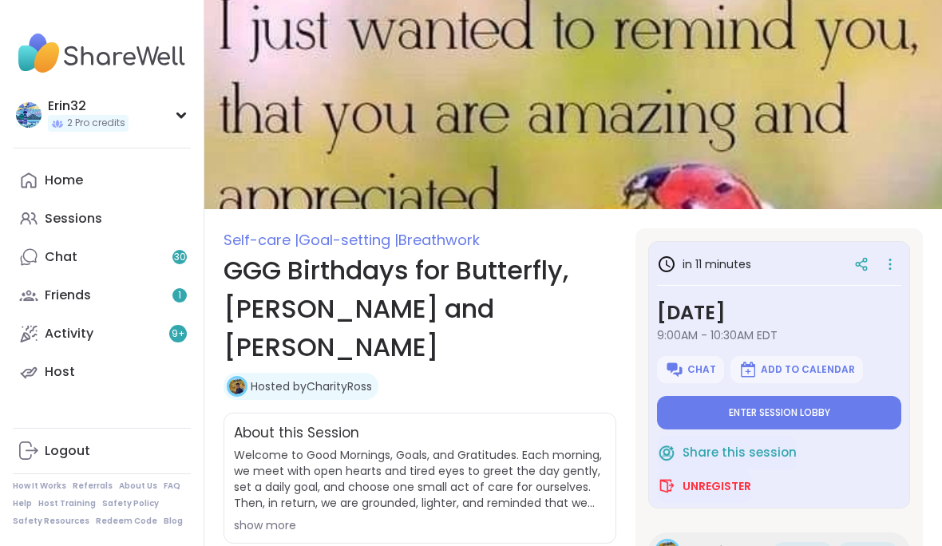
click at [822, 402] on button "Enter session lobby" at bounding box center [779, 413] width 244 height 34
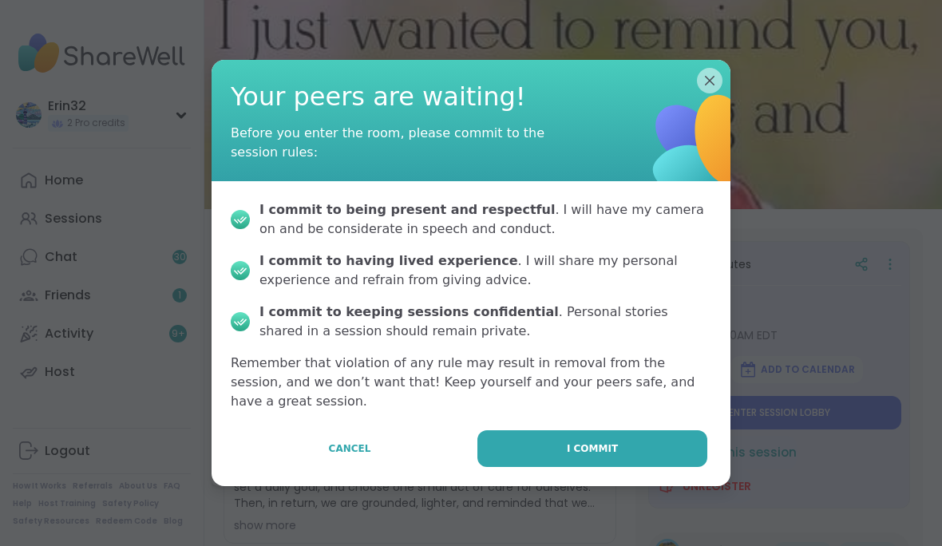
click at [654, 450] on button "I commit" at bounding box center [592, 448] width 230 height 37
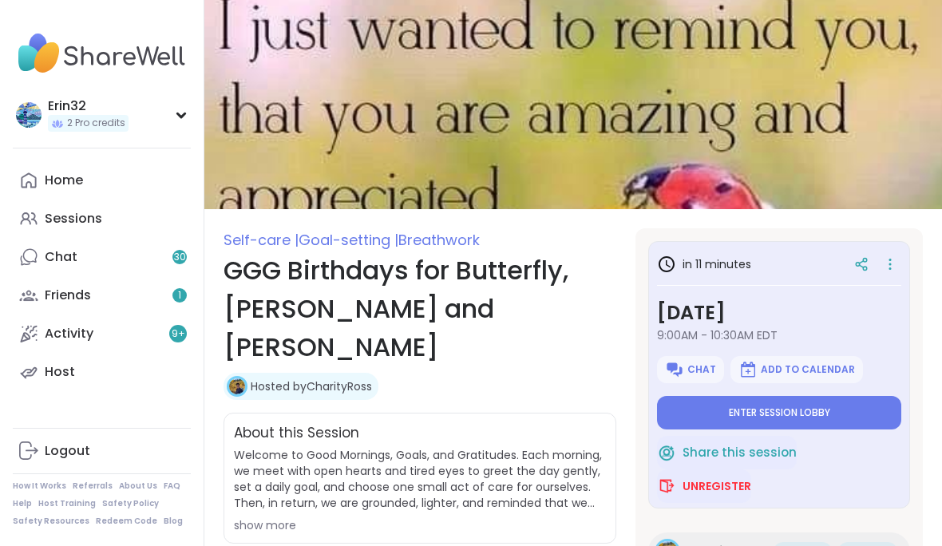
type textarea "*"
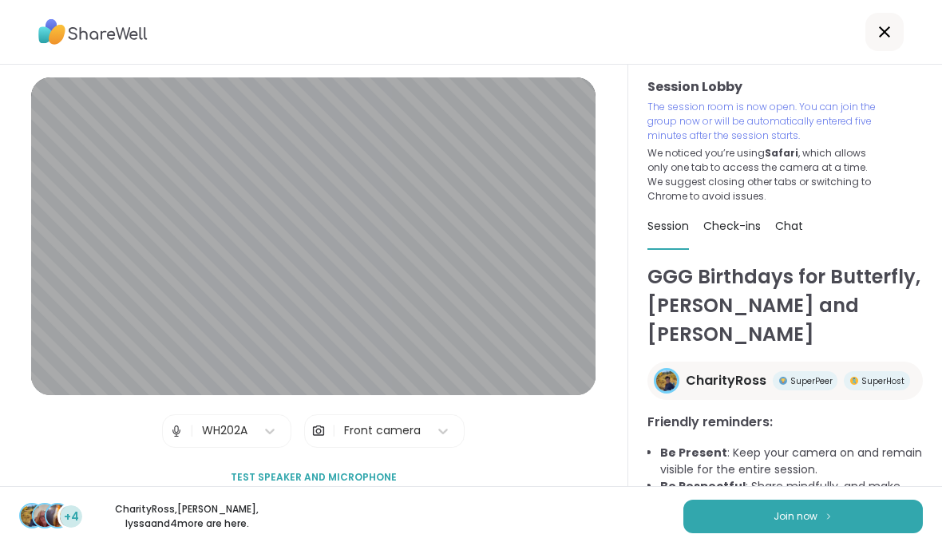
click at [780, 522] on span "Join now" at bounding box center [795, 516] width 44 height 14
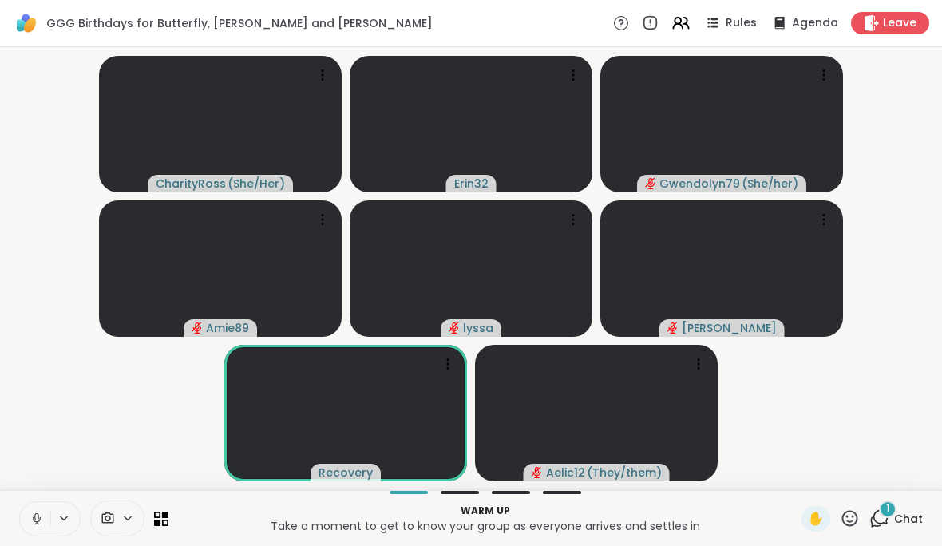
click at [914, 506] on div "1 Chat" at bounding box center [895, 519] width 53 height 26
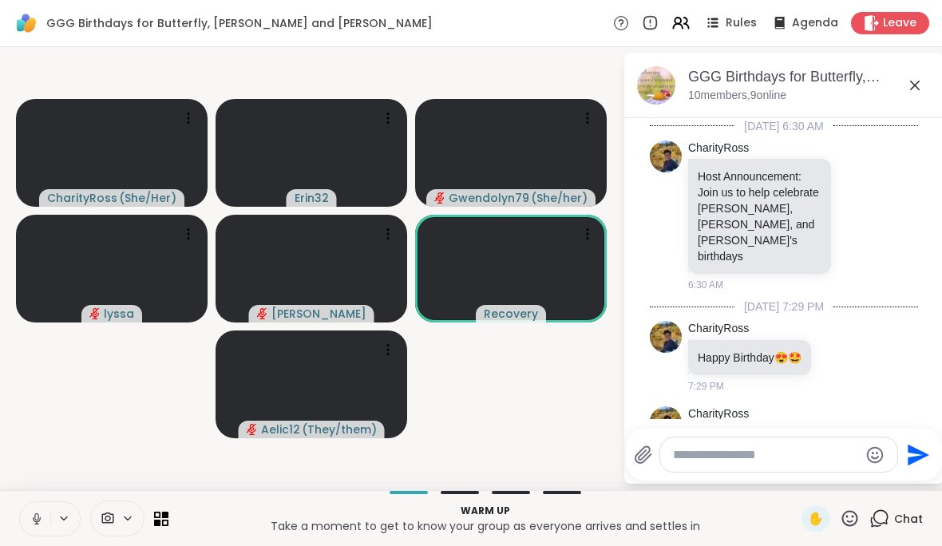
scroll to position [610, 0]
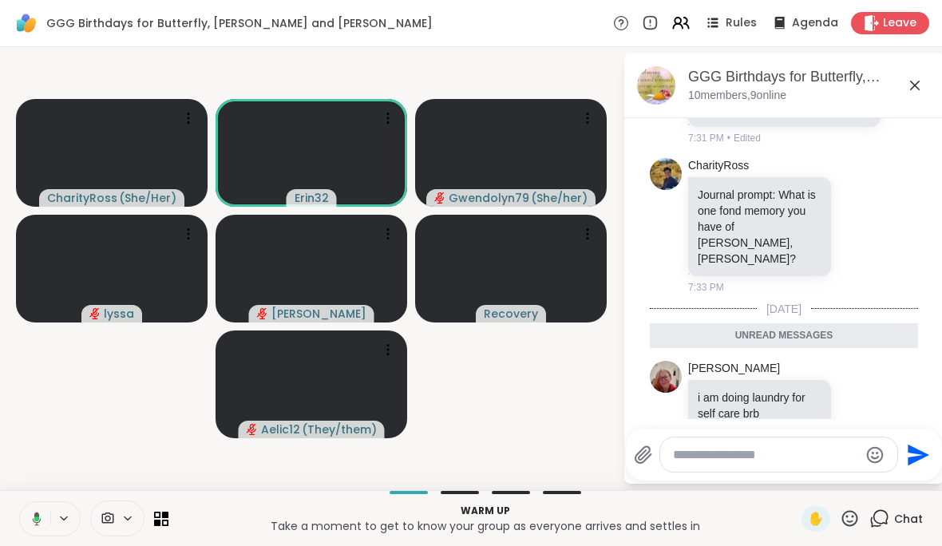
click at [819, 448] on textarea "Type your message" at bounding box center [766, 455] width 186 height 16
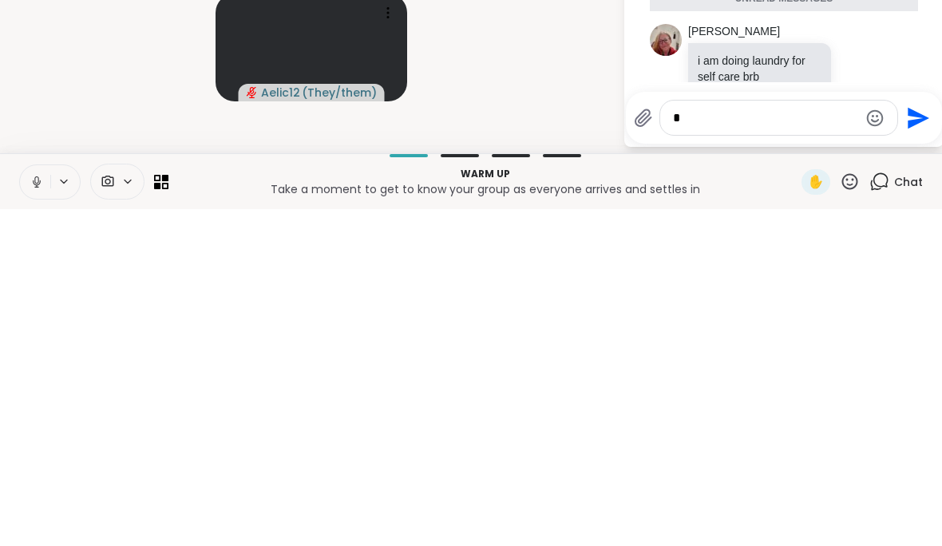
scroll to position [0, 0]
type textarea "**********"
click at [906, 442] on icon "Send" at bounding box center [919, 455] width 26 height 26
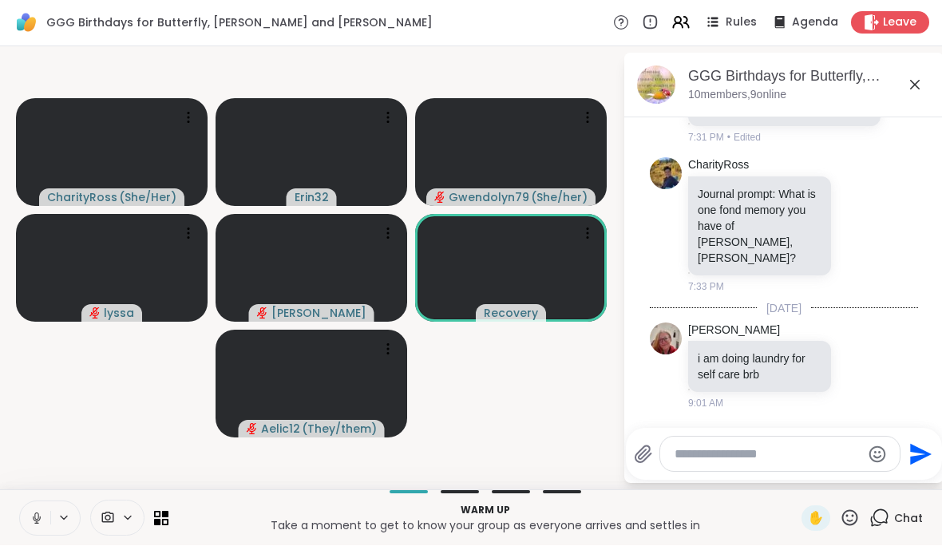
scroll to position [657, 0]
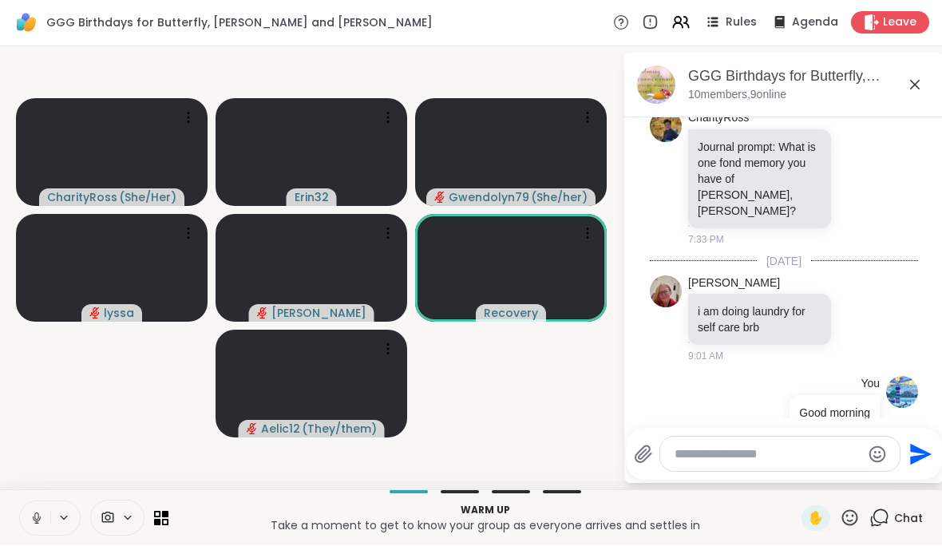
click at [934, 89] on div "GGG Birthdays for Butterfly, [PERSON_NAME] and [PERSON_NAME], [DATE] members, 9…" at bounding box center [783, 85] width 319 height 65
click at [916, 88] on icon at bounding box center [914, 85] width 19 height 19
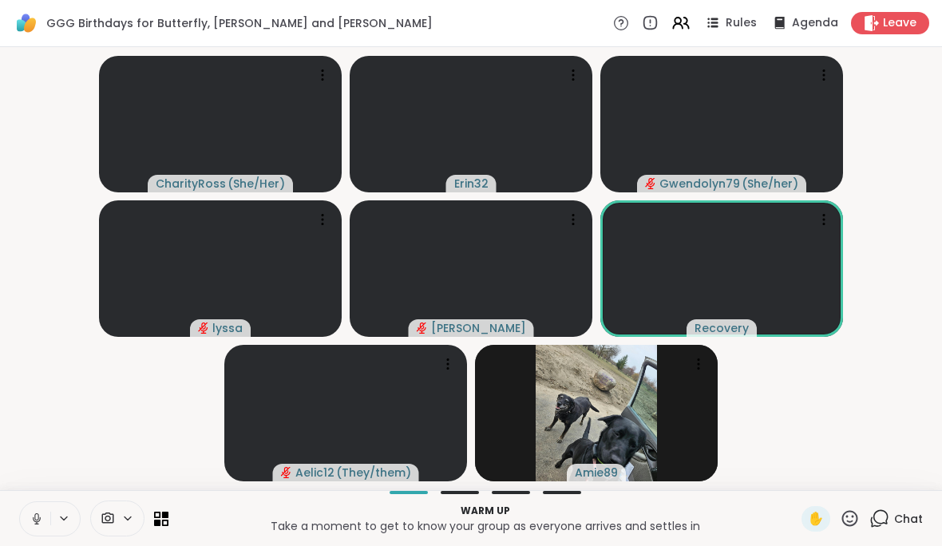
click at [29, 521] on button at bounding box center [35, 519] width 30 height 34
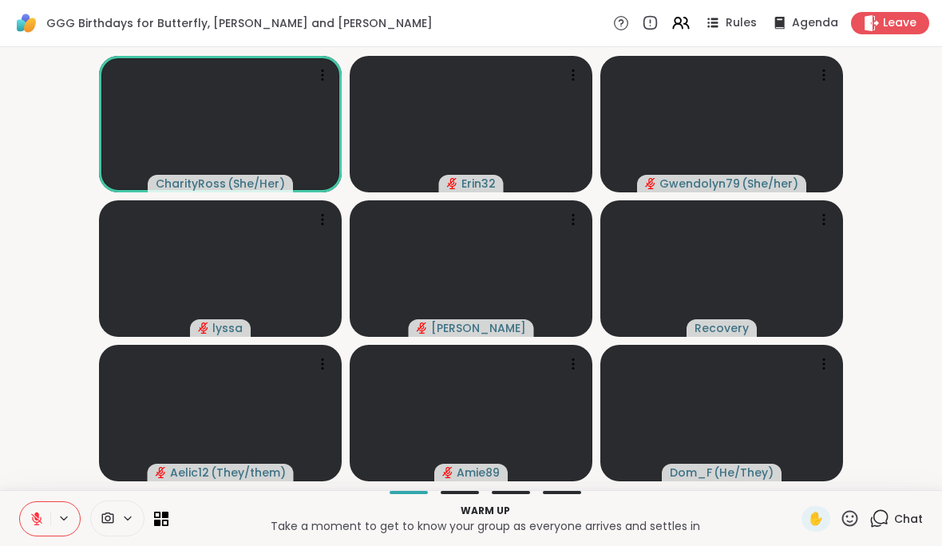
click at [926, 508] on div "Warm up Take a moment to get to know your group as everyone arrives and settles…" at bounding box center [471, 518] width 942 height 56
click at [913, 499] on div "Warm up Take a moment to get to know your group as everyone arrives and settles…" at bounding box center [471, 518] width 942 height 56
click at [903, 515] on span "Chat" at bounding box center [908, 519] width 29 height 16
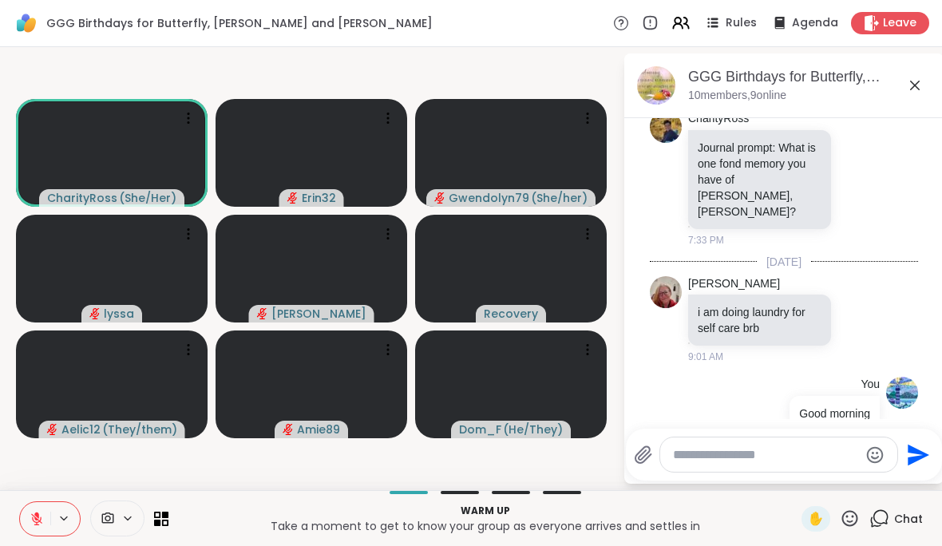
click at [779, 458] on textarea "Type your message" at bounding box center [766, 455] width 186 height 16
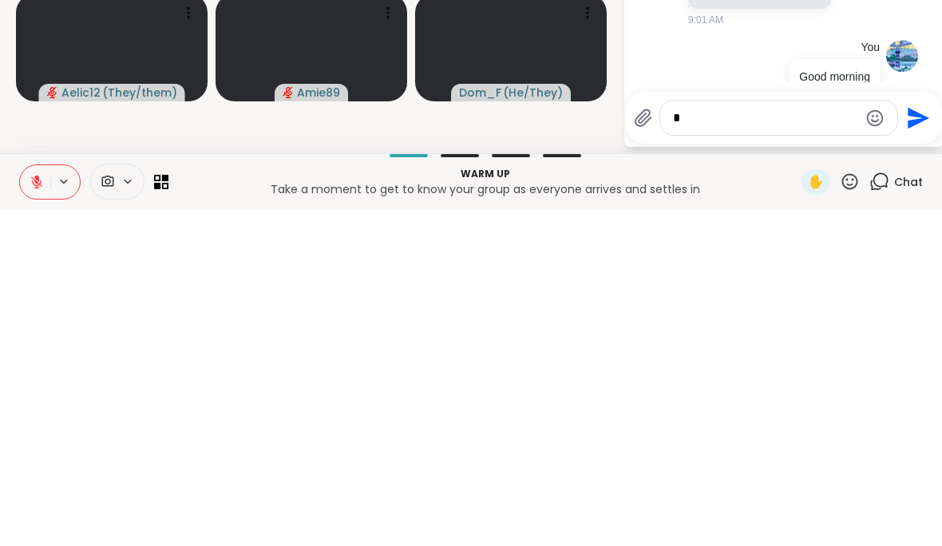
scroll to position [0, 0]
click at [406, 330] on video at bounding box center [311, 384] width 192 height 108
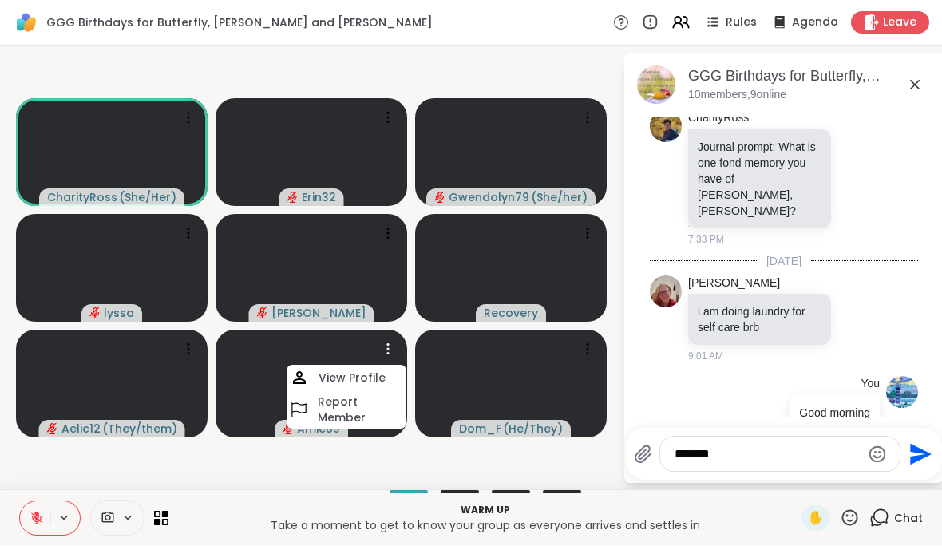
click at [786, 447] on textarea "*******" at bounding box center [767, 455] width 186 height 16
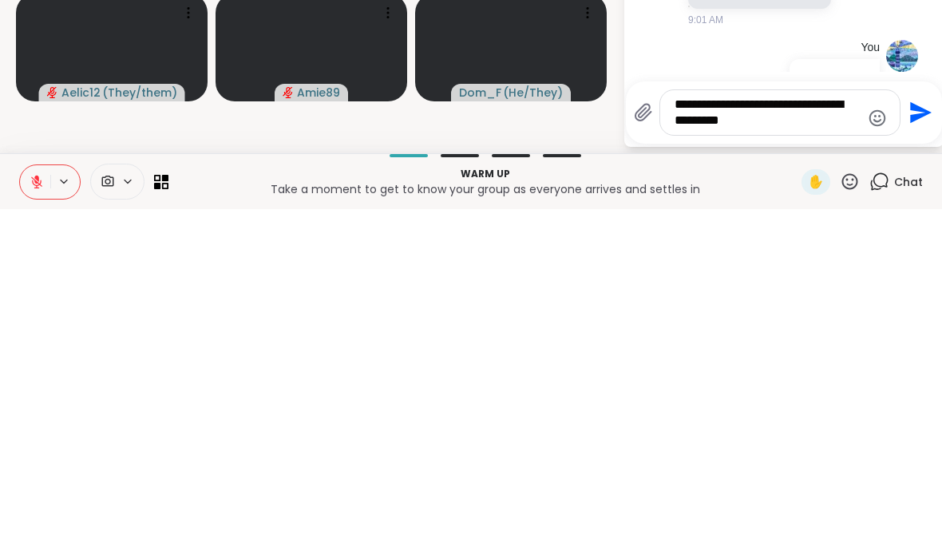
type textarea "**********"
click at [918, 436] on icon "Send" at bounding box center [919, 449] width 26 height 26
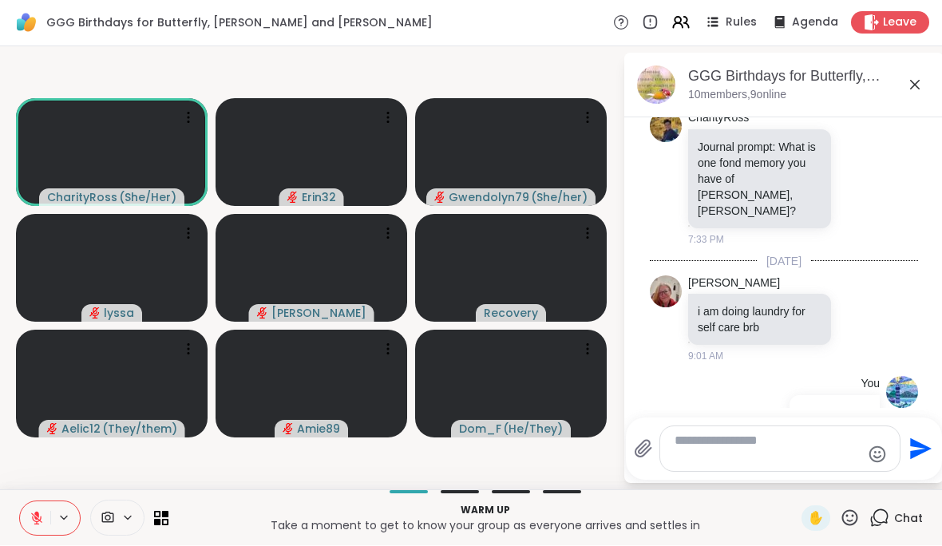
scroll to position [757, 0]
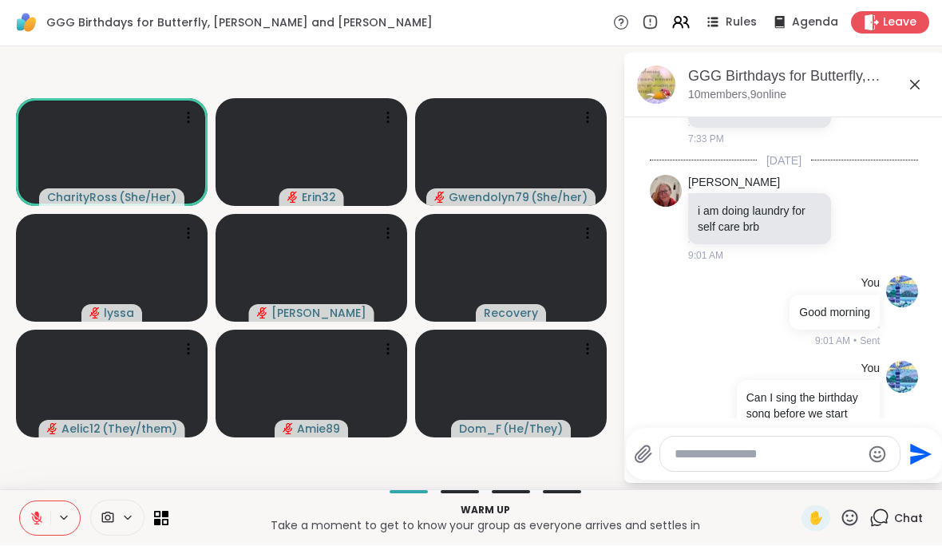
click at [936, 86] on div "GGG Birthdays for Butterfly, [PERSON_NAME] and [PERSON_NAME], [DATE] members, 9…" at bounding box center [783, 85] width 319 height 65
click at [923, 89] on icon at bounding box center [914, 85] width 19 height 19
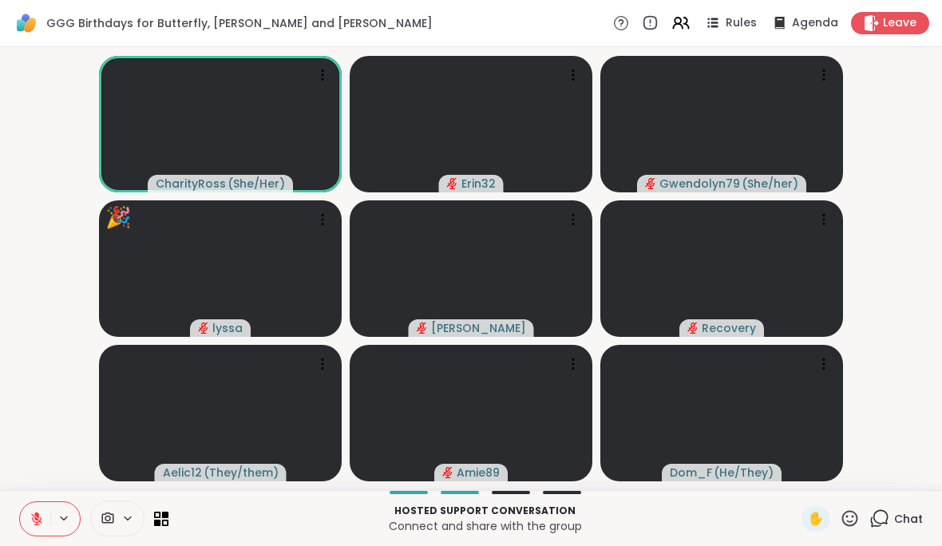
click at [938, 81] on div "CharityRoss ( She/Her ) Erin32 Gwendolyn79 ( She/her ) 🎉 lyssa 🎉 🎉 🎉 🎉 🎉 🎉 🎉 🎉 …" at bounding box center [471, 268] width 942 height 443
click at [841, 512] on icon at bounding box center [849, 518] width 20 height 20
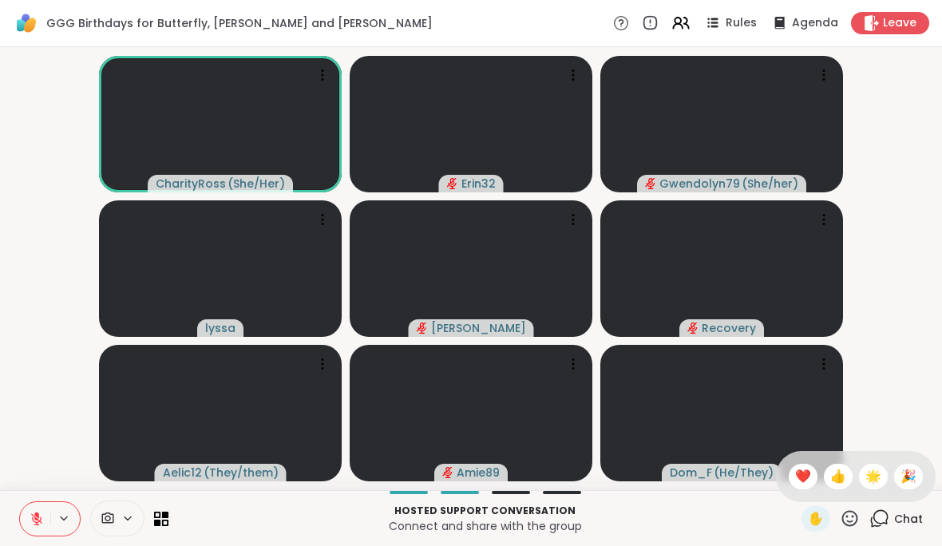
click at [914, 472] on span "🎉" at bounding box center [908, 476] width 16 height 19
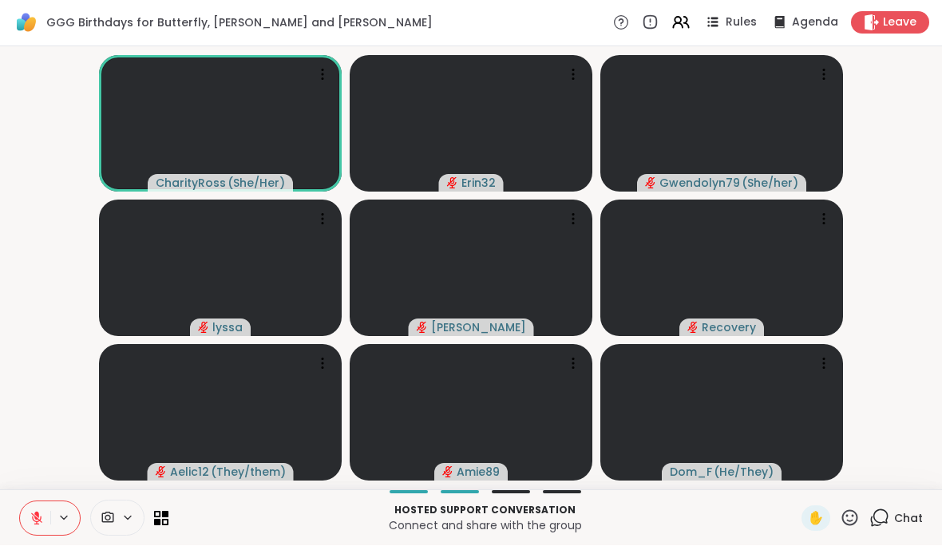
click at [46, 509] on button at bounding box center [35, 519] width 30 height 34
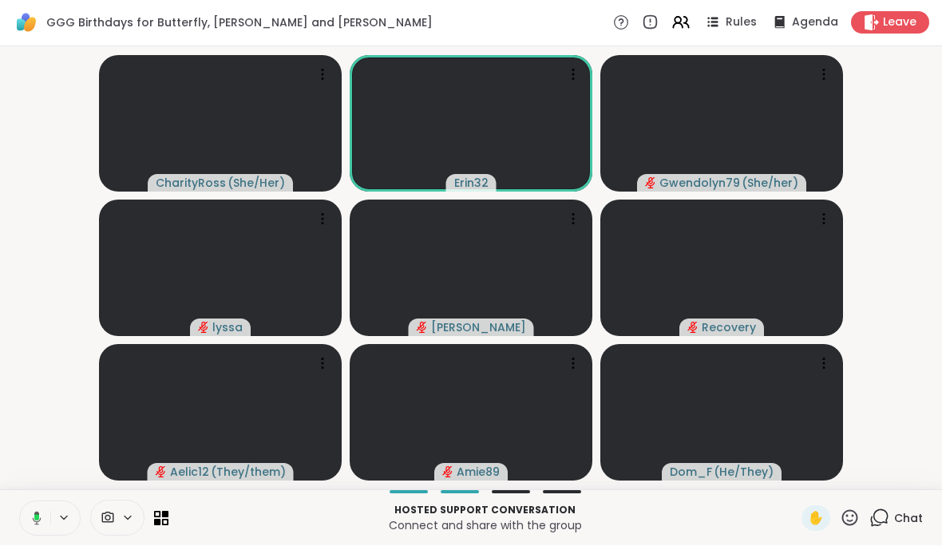
click at [0, 483] on div "CharityRoss ( She/Her ) Erin32 Gwendolyn79 ( She/her ) [PERSON_NAME] Recovery A…" at bounding box center [471, 268] width 942 height 443
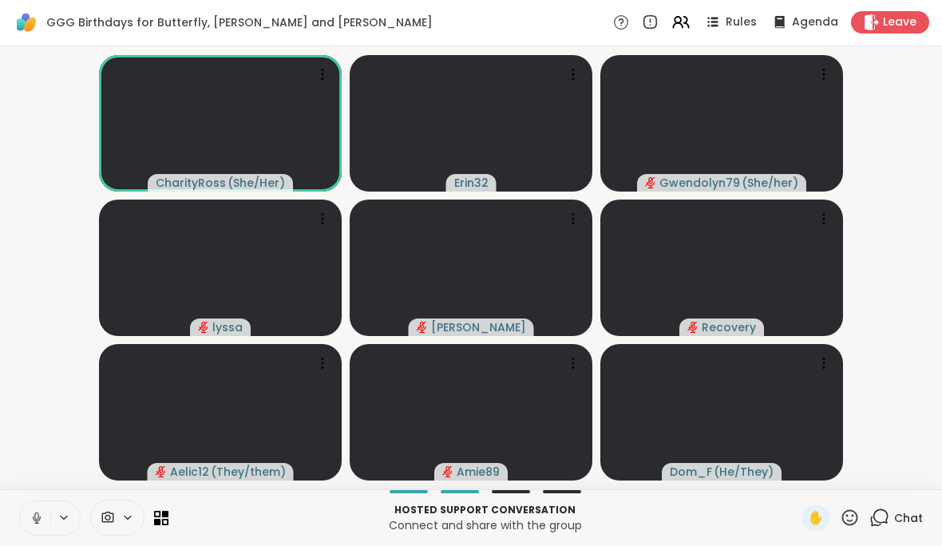
click at [35, 518] on icon at bounding box center [36, 516] width 4 height 7
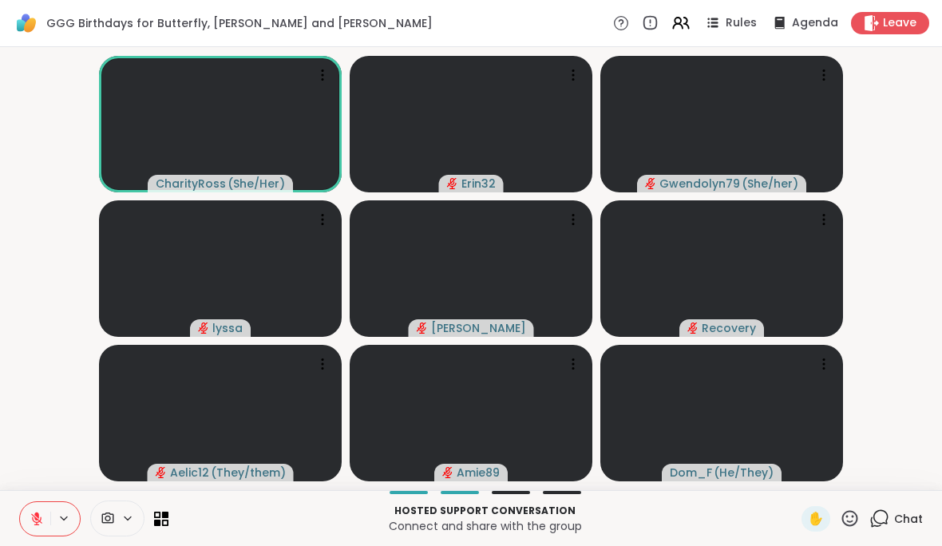
click at [15, 126] on video-player-container "CharityRoss ( She/Her ) Erin32 Gwendolyn79 ( She/her ) [PERSON_NAME] Recovery A…" at bounding box center [471, 268] width 922 height 430
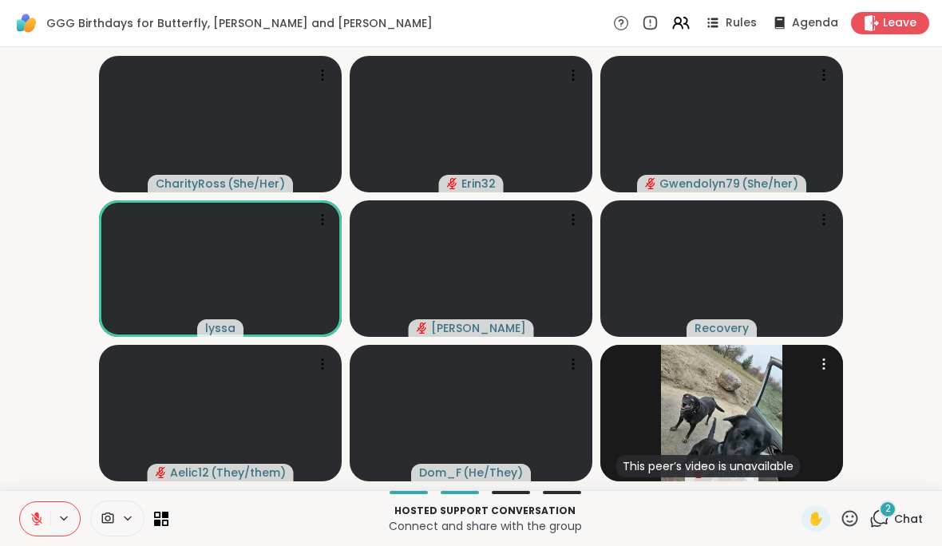
click at [836, 406] on div "This peer’s video is unavailable Amie89" at bounding box center [721, 413] width 243 height 136
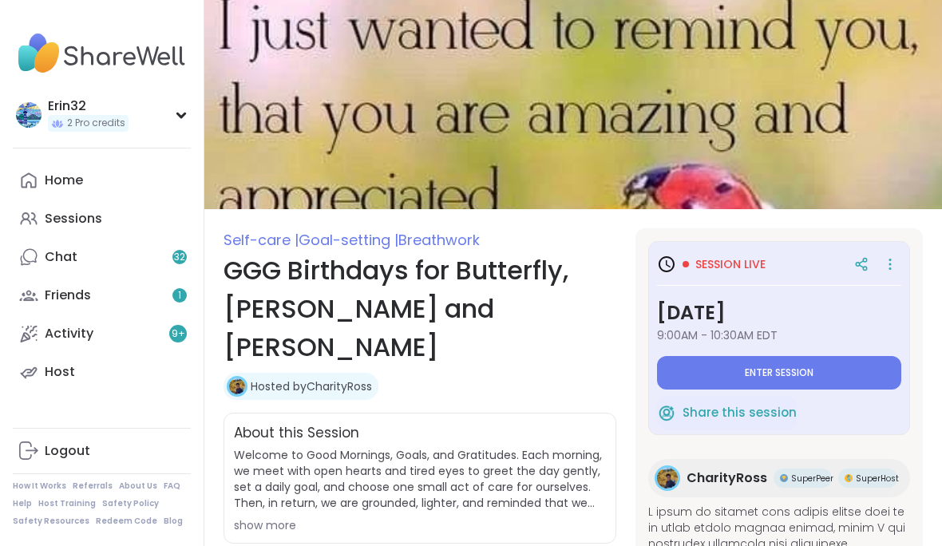
click at [802, 377] on span "Enter session" at bounding box center [779, 372] width 69 height 13
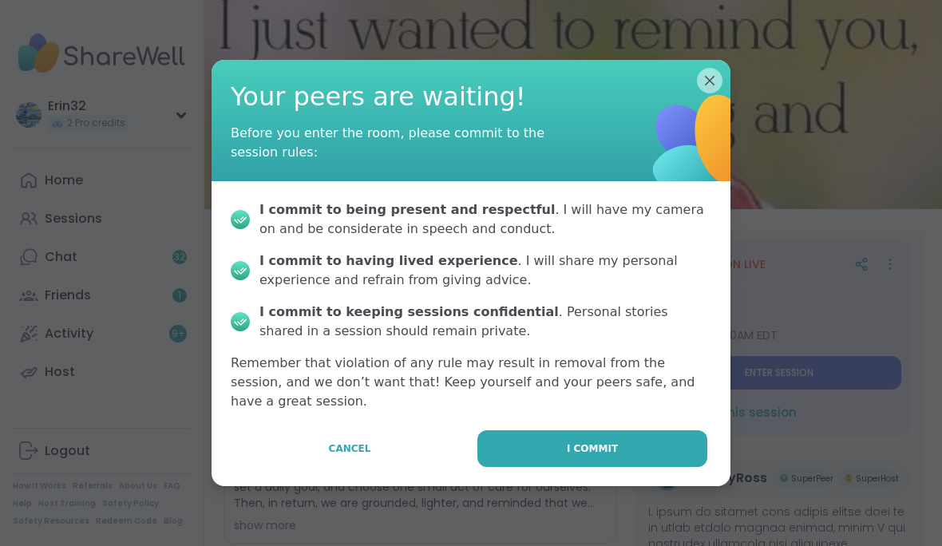
click at [645, 437] on button "I commit" at bounding box center [592, 448] width 230 height 37
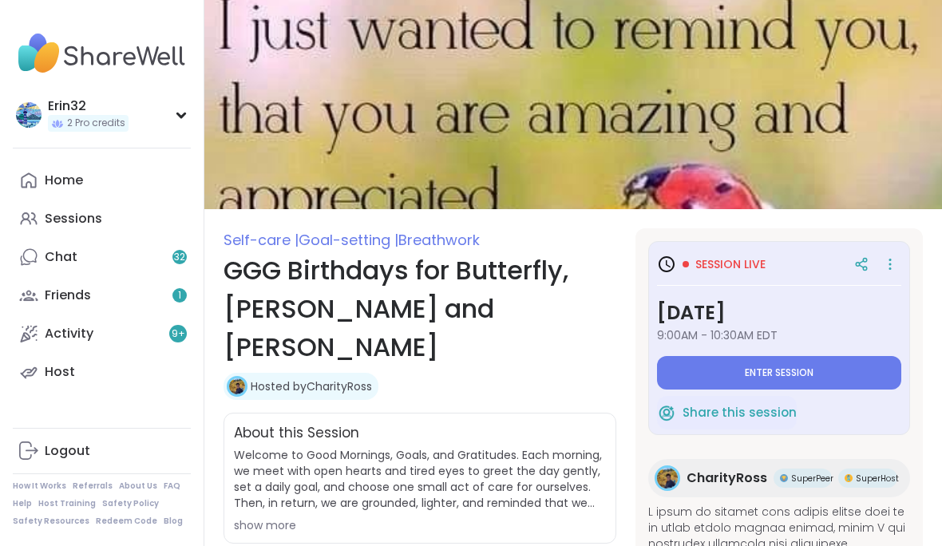
type textarea "*"
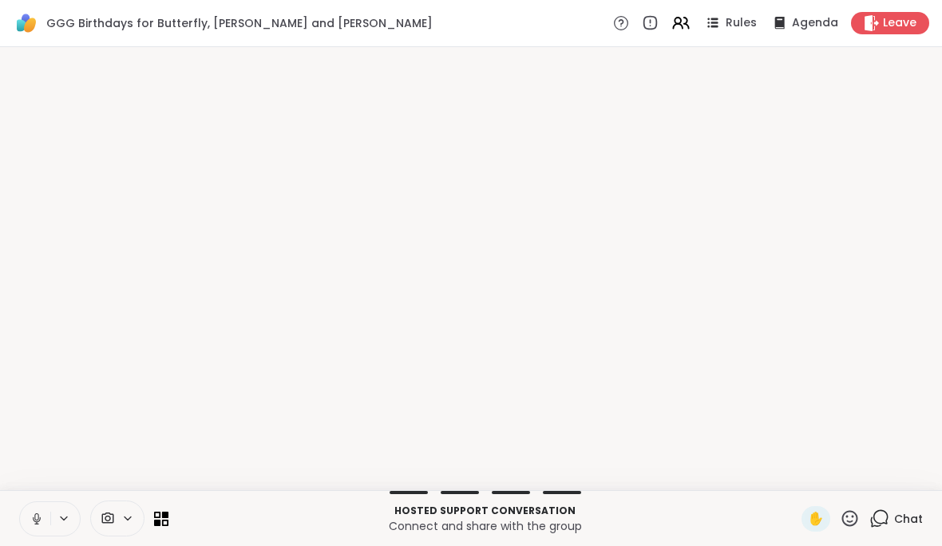
click at [859, 520] on icon at bounding box center [849, 518] width 20 height 20
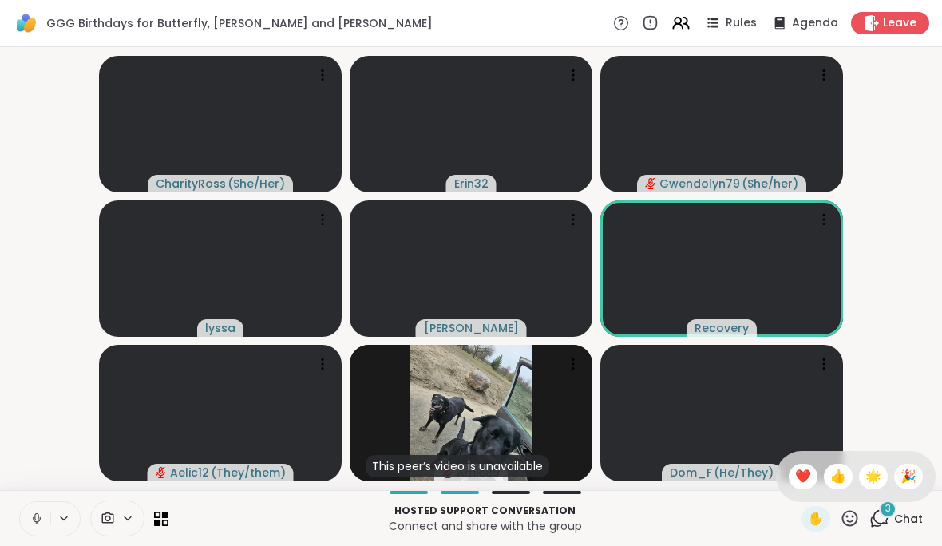
click at [44, 517] on button at bounding box center [35, 519] width 30 height 34
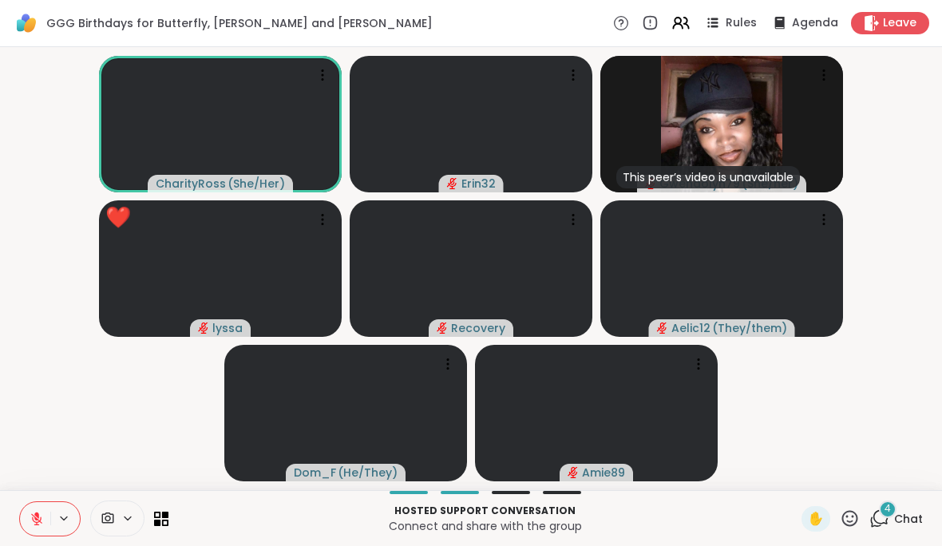
click at [26, 515] on button at bounding box center [35, 519] width 30 height 34
click at [899, 511] on span "Chat" at bounding box center [908, 519] width 29 height 16
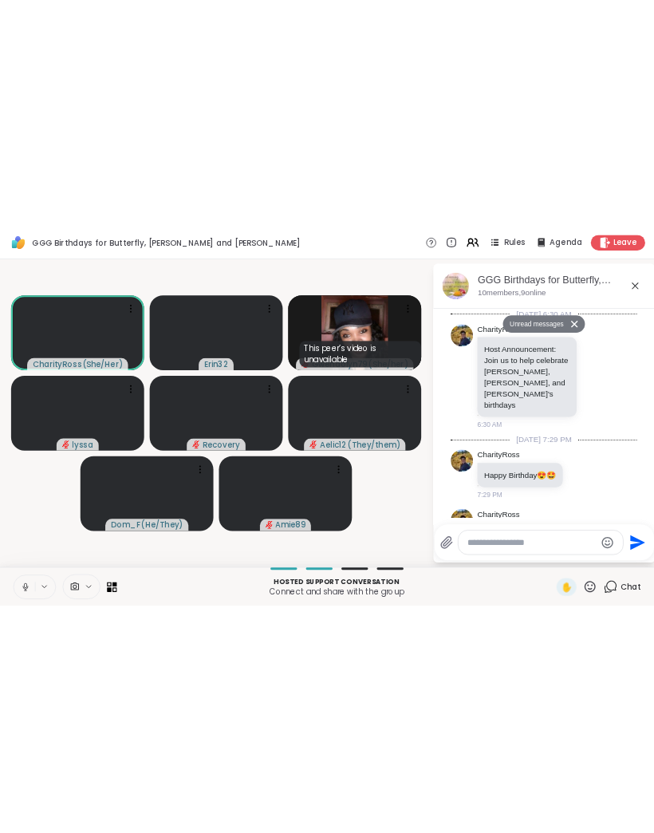
scroll to position [1934, 0]
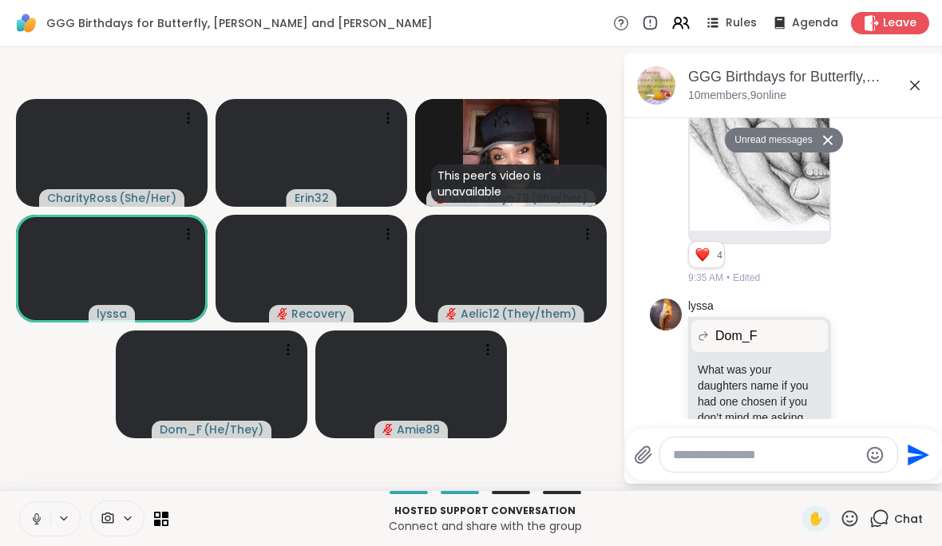
click at [919, 91] on icon at bounding box center [914, 85] width 19 height 19
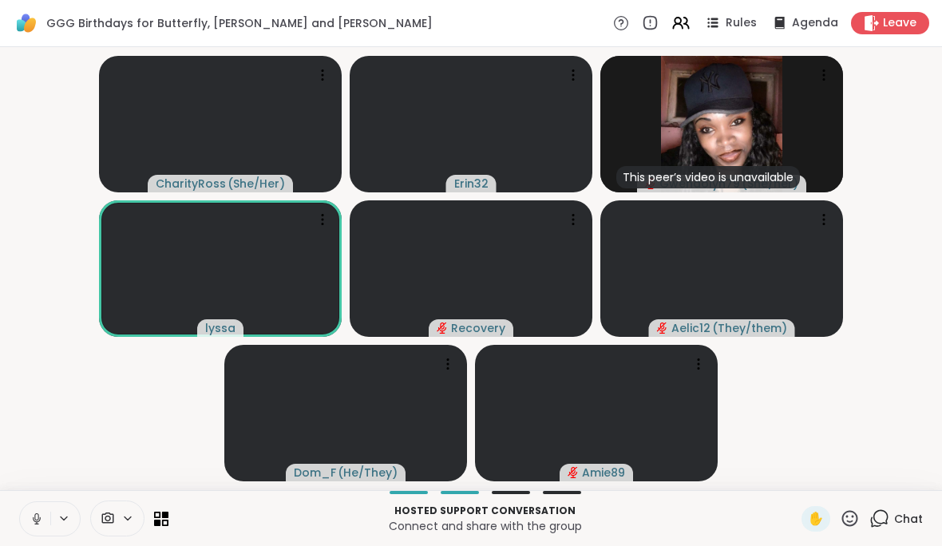
click at [2, 383] on div "CharityRoss ( She/Her ) Erin32 This peer’s video is unavailable Gwendolyn79 ( S…" at bounding box center [471, 268] width 942 height 443
click at [4, 390] on div "CharityRoss ( She/Her ) Erin32 This peer’s video is unavailable Gwendolyn79 ( S…" at bounding box center [471, 268] width 942 height 443
click at [3, 390] on div "CharityRoss ( She/Her ) Erin32 This peer’s video is unavailable Gwendolyn79 ( S…" at bounding box center [471, 268] width 942 height 443
click at [3, 387] on div "CharityRoss ( She/Her ) Erin32 This peer’s video is unavailable Gwendolyn79 ( S…" at bounding box center [471, 268] width 942 height 443
click at [4, 391] on div "CharityRoss ( She/Her ) Erin32 This peer’s video is unavailable Gwendolyn79 ( S…" at bounding box center [471, 268] width 942 height 443
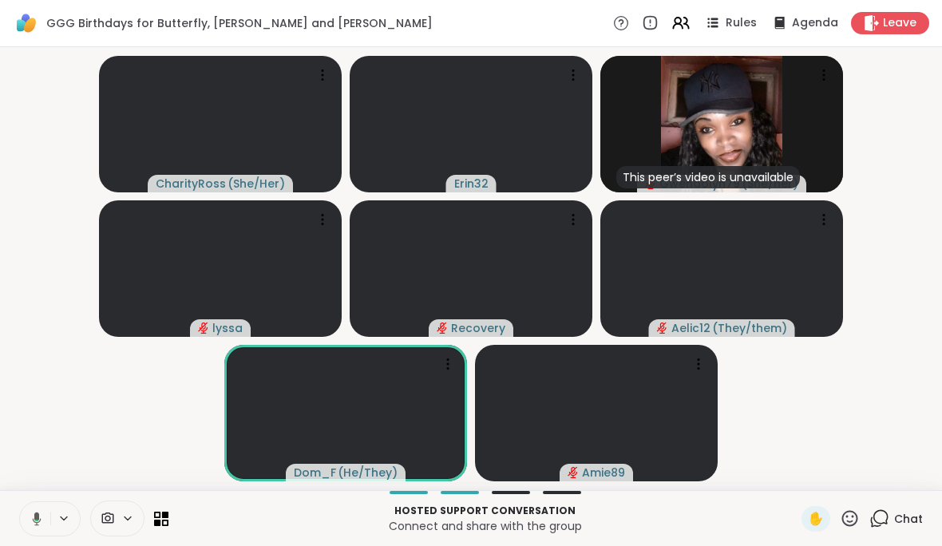
click at [52, 519] on button at bounding box center [65, 519] width 30 height 14
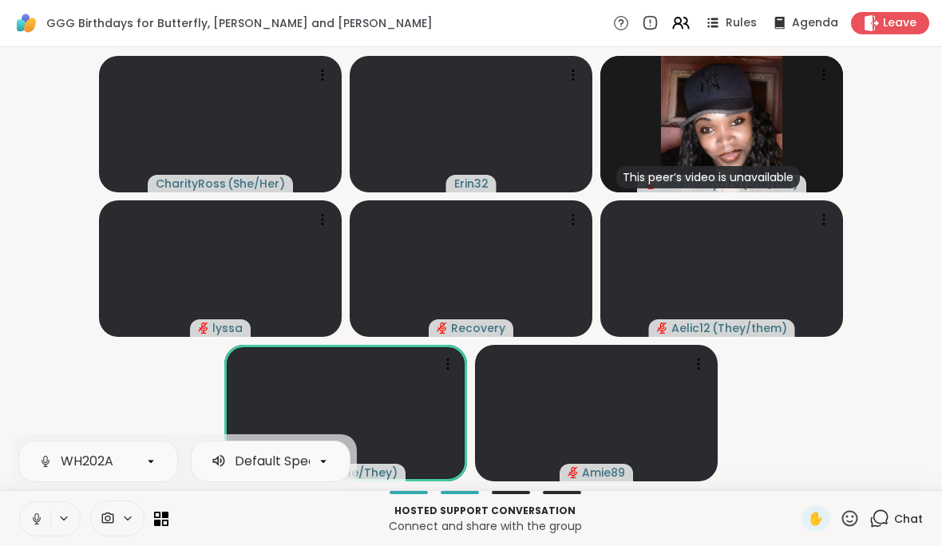
click at [41, 509] on button at bounding box center [35, 519] width 30 height 34
click at [55, 351] on video-player-container "CharityRoss ( She/Her ) Erin32 This peer’s video is unavailable Gwendolyn79 ( S…" at bounding box center [471, 268] width 922 height 430
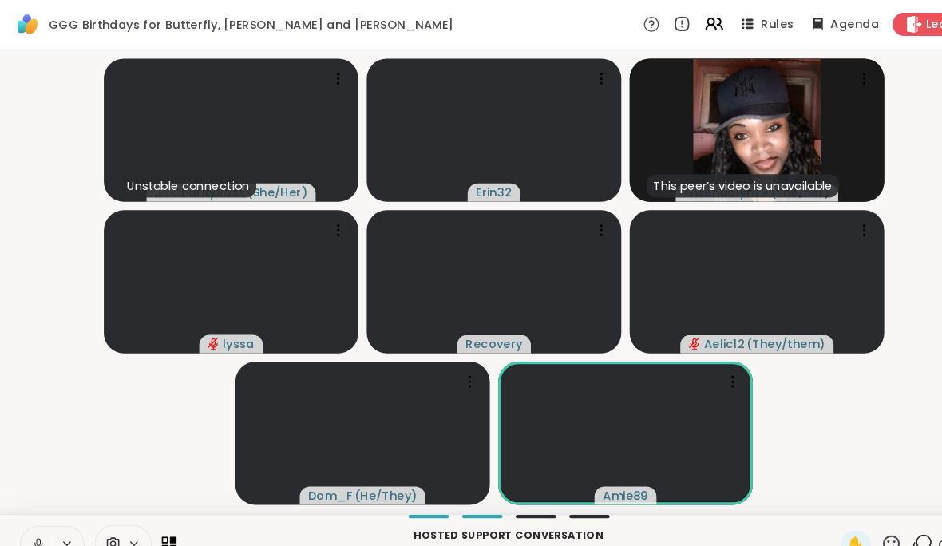
scroll to position [0, 0]
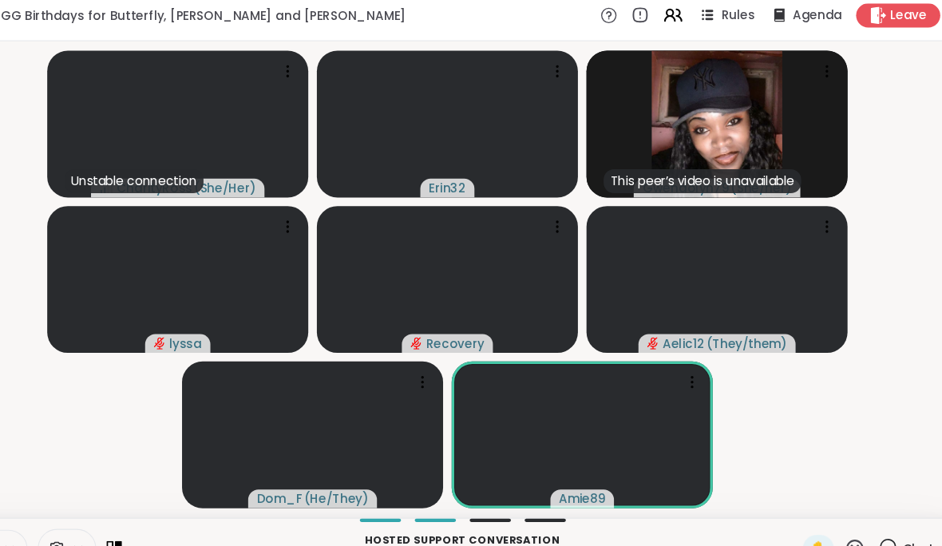
click at [332, 434] on video at bounding box center [345, 413] width 243 height 136
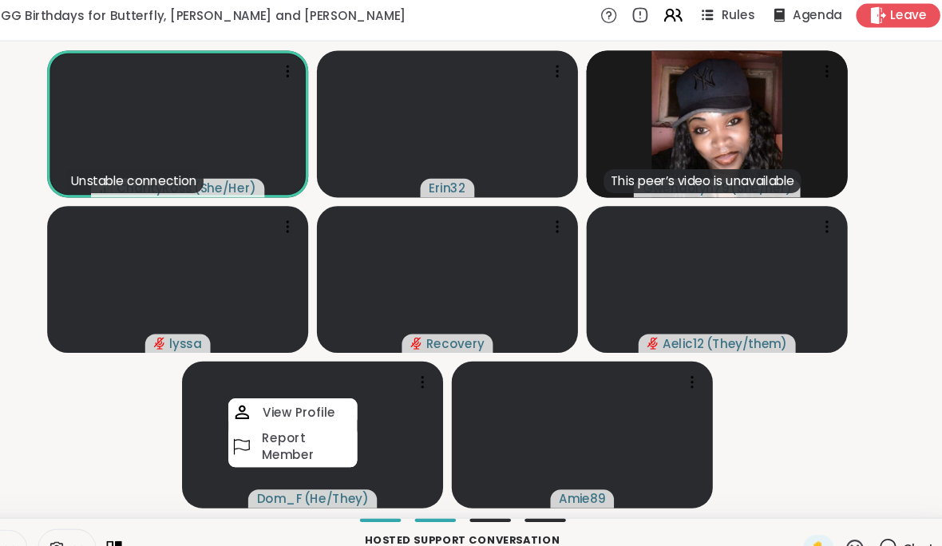
click at [267, 504] on p "Hosted support conversation" at bounding box center [485, 511] width 614 height 14
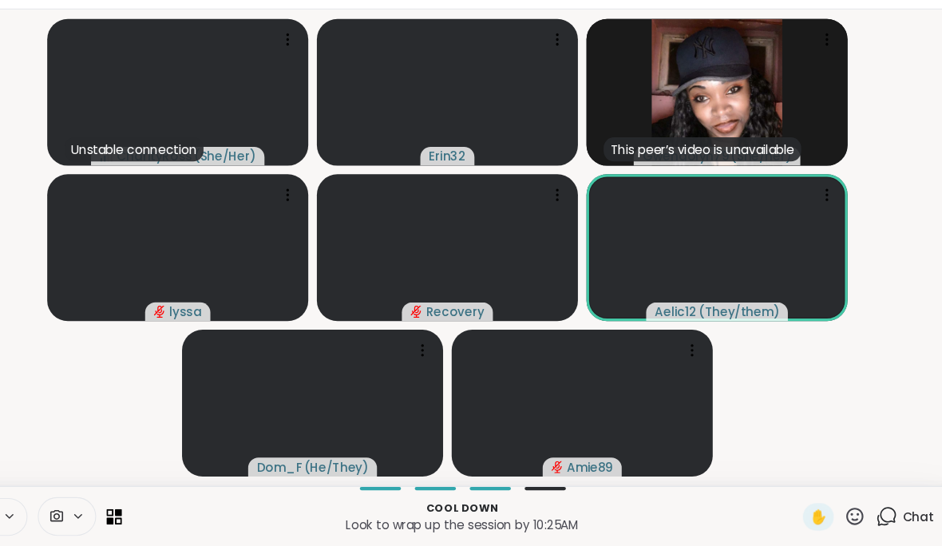
click at [839, 508] on icon at bounding box center [849, 518] width 20 height 20
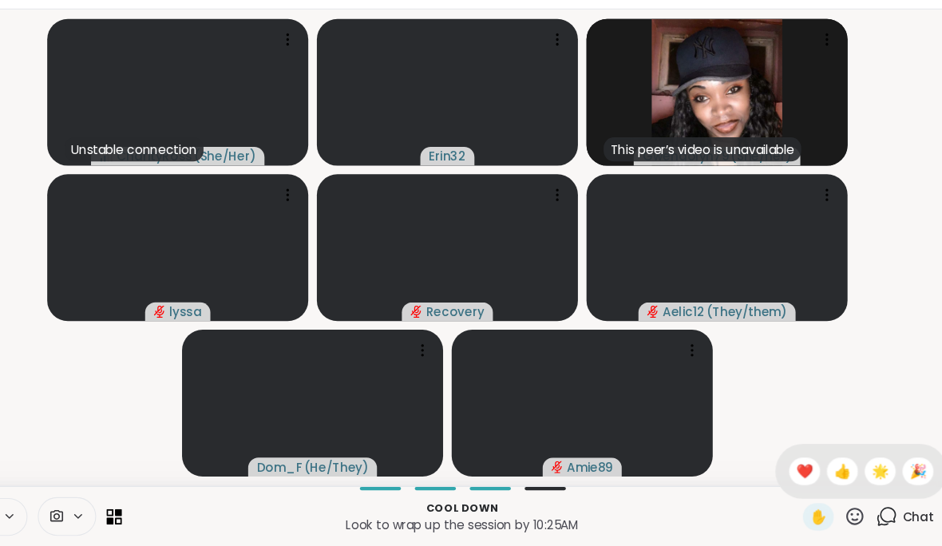
click at [900, 467] on span "🎉" at bounding box center [908, 476] width 16 height 19
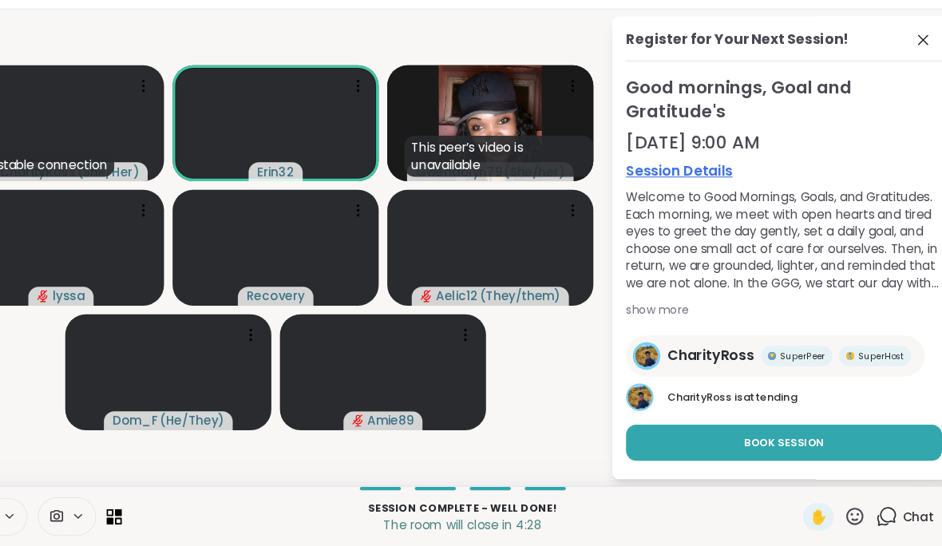
click at [903, 66] on icon at bounding box center [912, 75] width 19 height 19
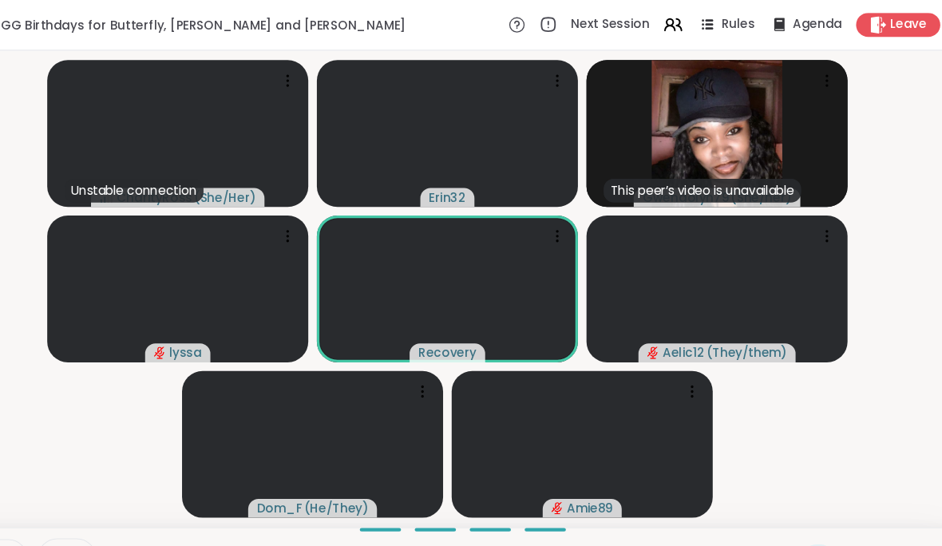
click at [883, 22] on span "Leave" at bounding box center [900, 23] width 34 height 16
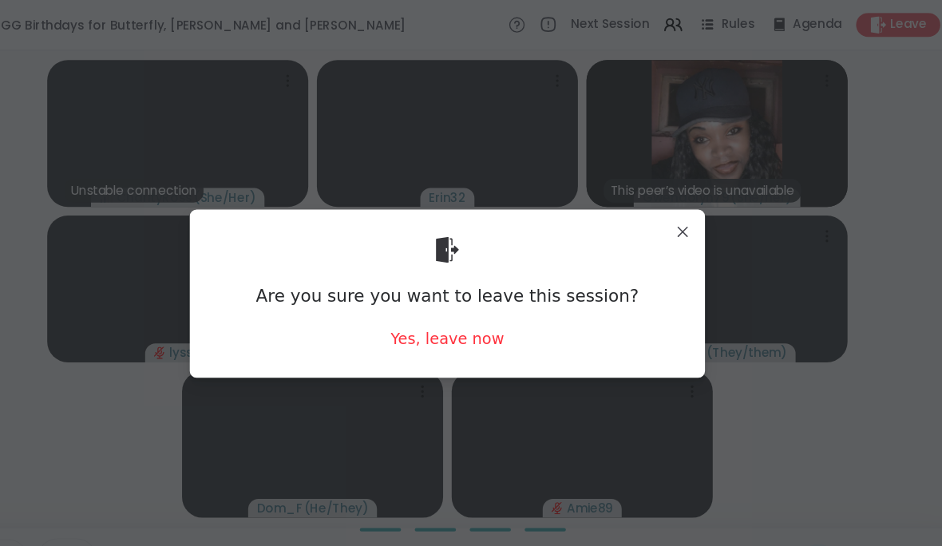
click at [427, 325] on div "Yes, leave now" at bounding box center [470, 315] width 105 height 20
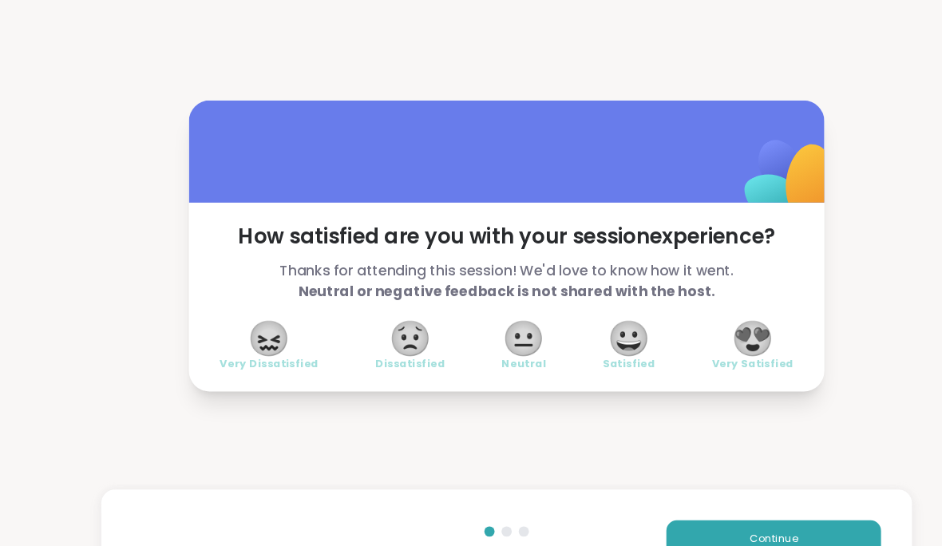
click at [797, 247] on div "How satisfied are you with your session experience? Thanks for attending this s…" at bounding box center [471, 228] width 942 height 456
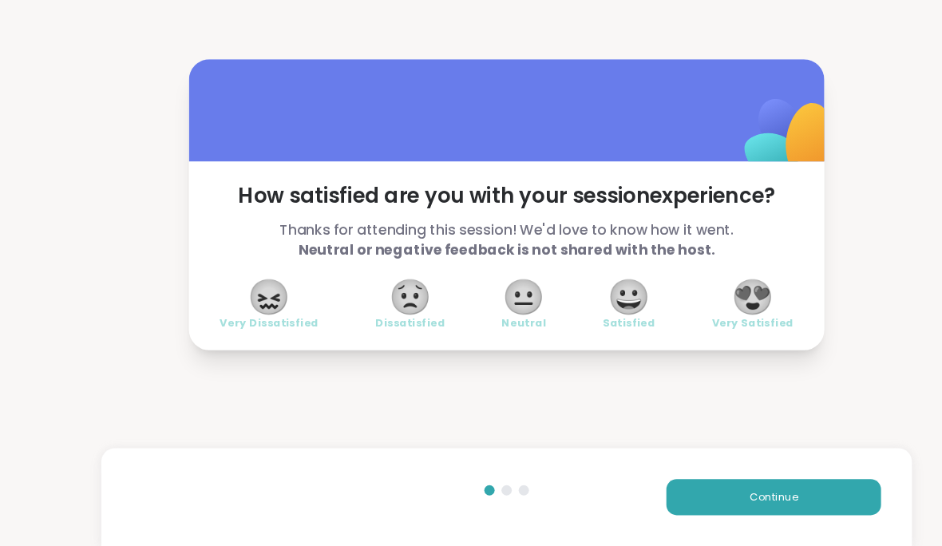
click at [693, 300] on span "😍" at bounding box center [700, 314] width 40 height 29
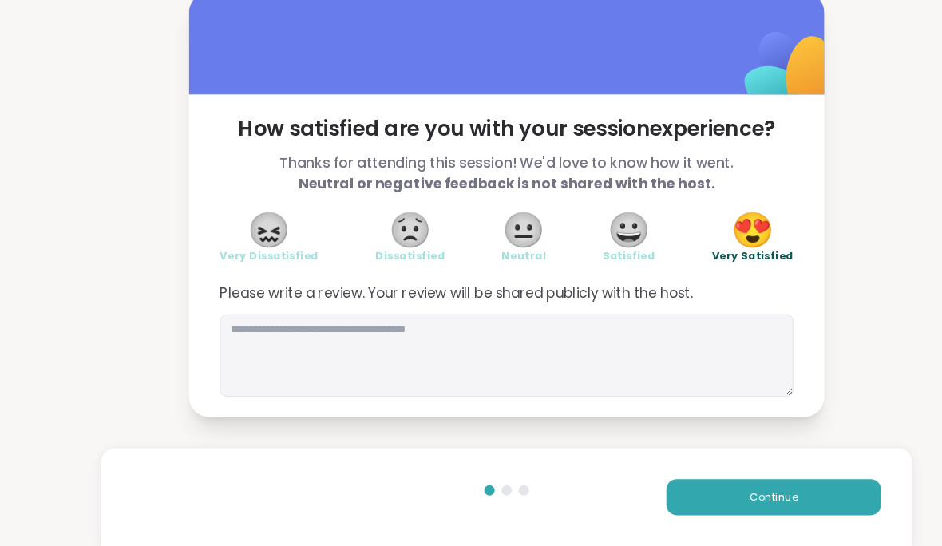
click at [730, 493] on span "Continue" at bounding box center [719, 500] width 45 height 14
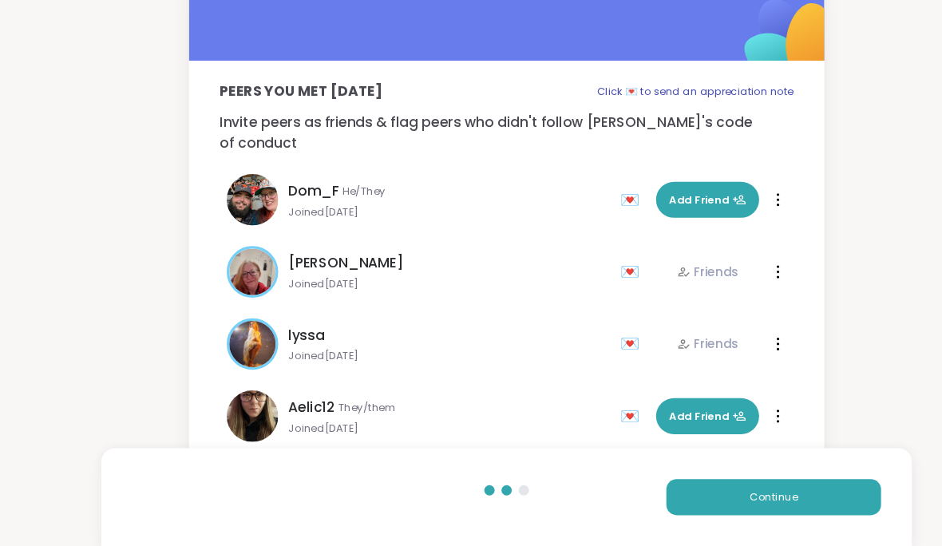
click at [696, 409] on button "Add Friend" at bounding box center [658, 426] width 96 height 34
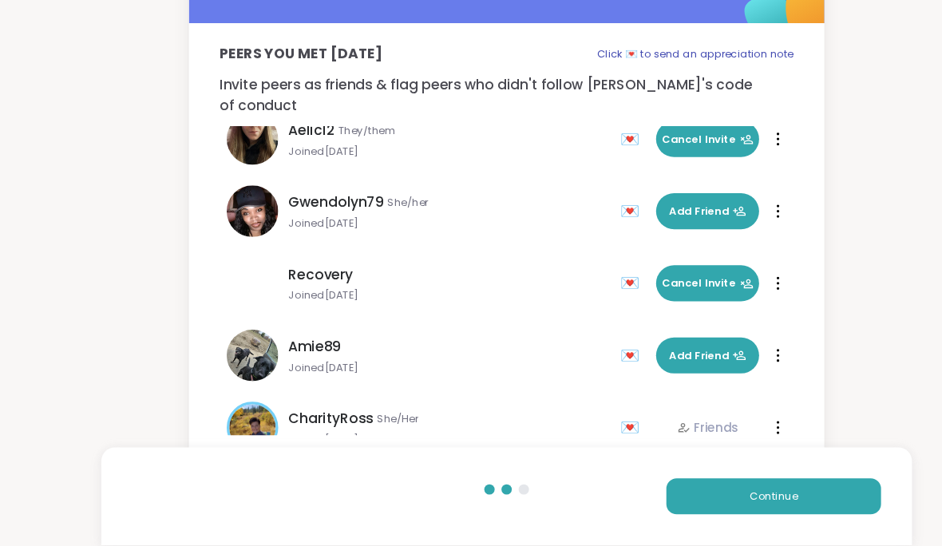
scroll to position [202, 0]
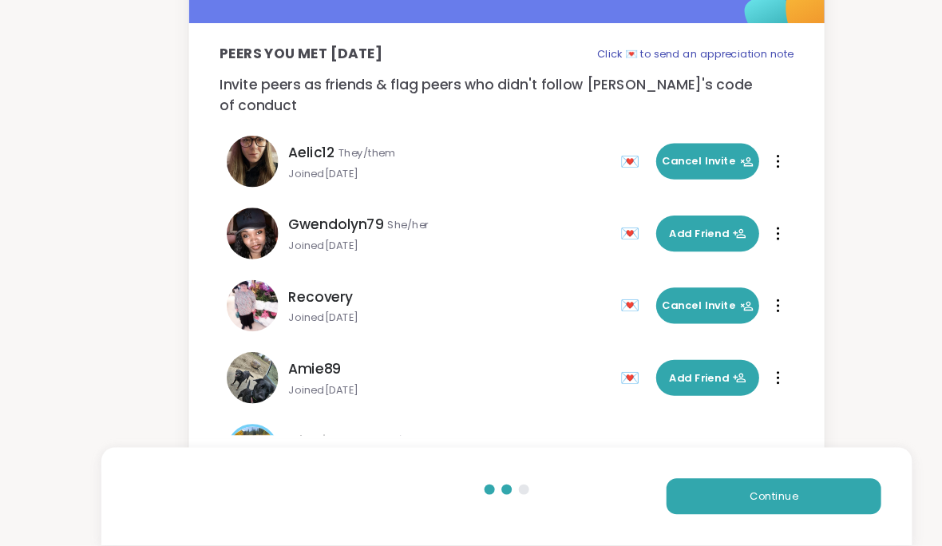
click at [750, 484] on button "Continue" at bounding box center [718, 501] width 199 height 34
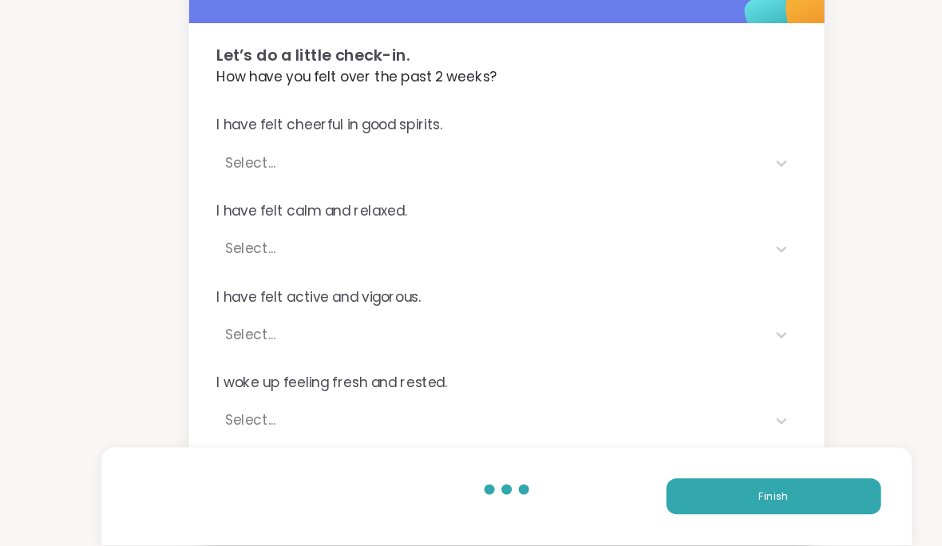
click at [752, 484] on button "Finish" at bounding box center [718, 501] width 199 height 34
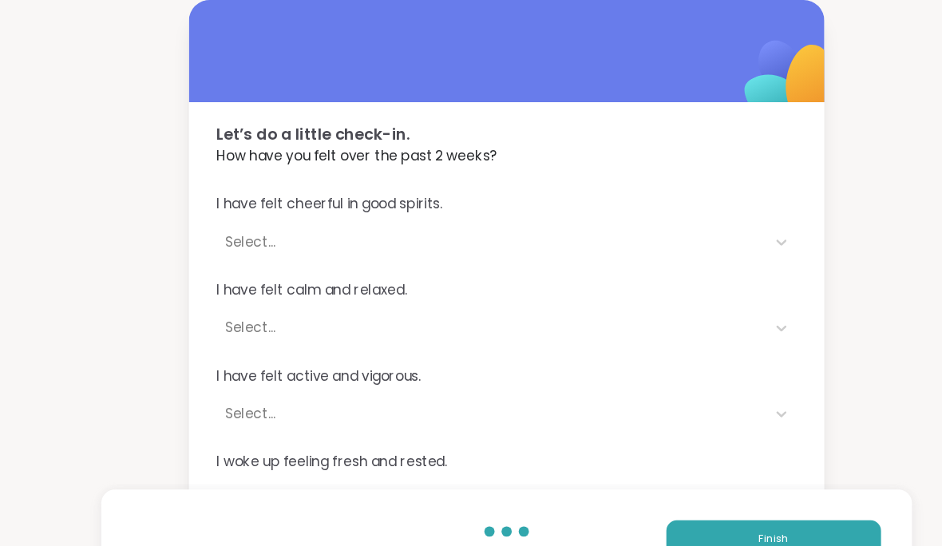
scroll to position [16, 0]
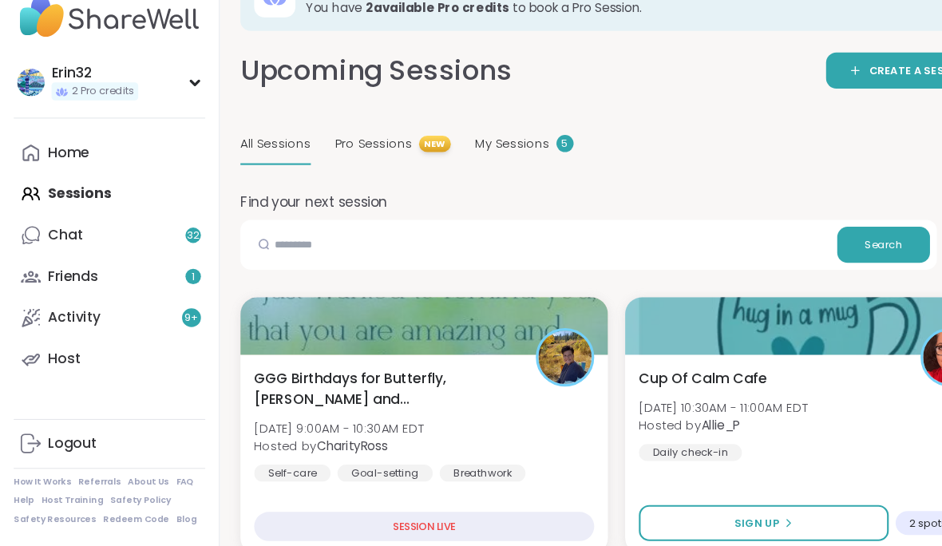
click at [154, 238] on link "Chat 32" at bounding box center [102, 257] width 178 height 38
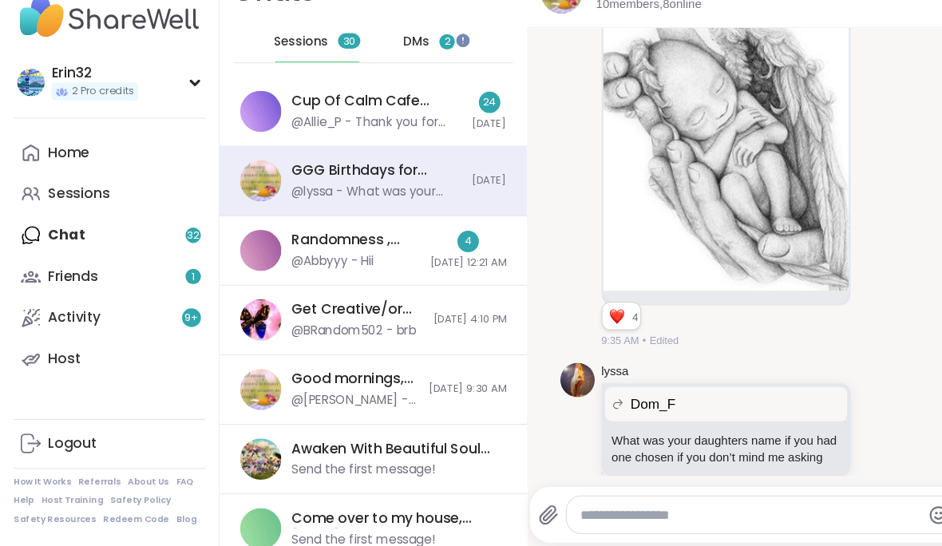
click at [175, 217] on div "Home Sessions Chat 32 Friends 1 Activity 9 + Host" at bounding box center [102, 276] width 178 height 230
click at [288, 58] on div "Sessions 30" at bounding box center [295, 77] width 78 height 38
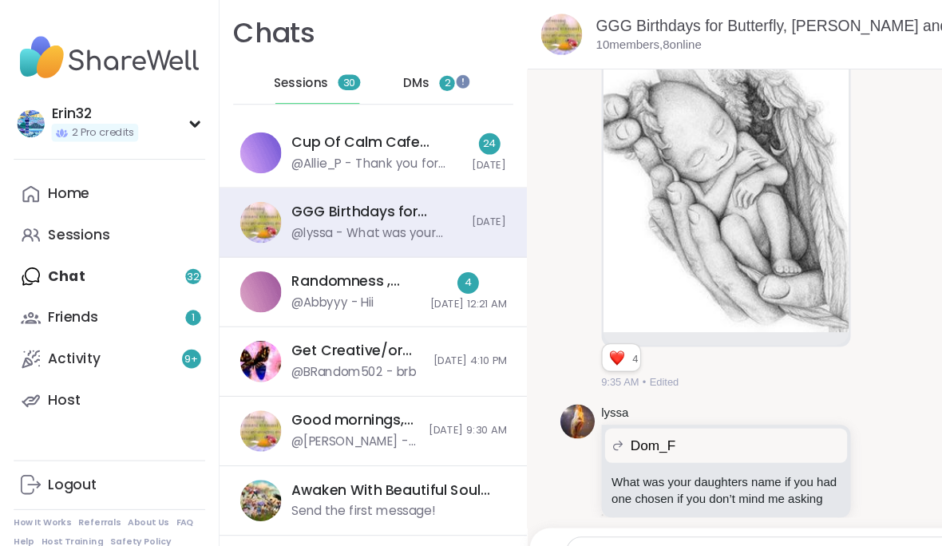
click at [113, 221] on link "Sessions" at bounding box center [102, 218] width 178 height 38
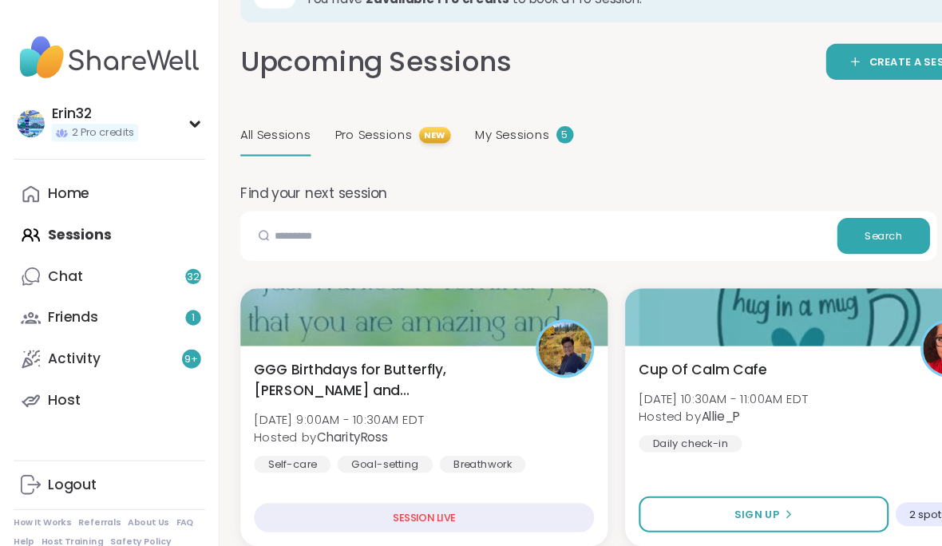
click at [517, 117] on div "5" at bounding box center [525, 125] width 16 height 16
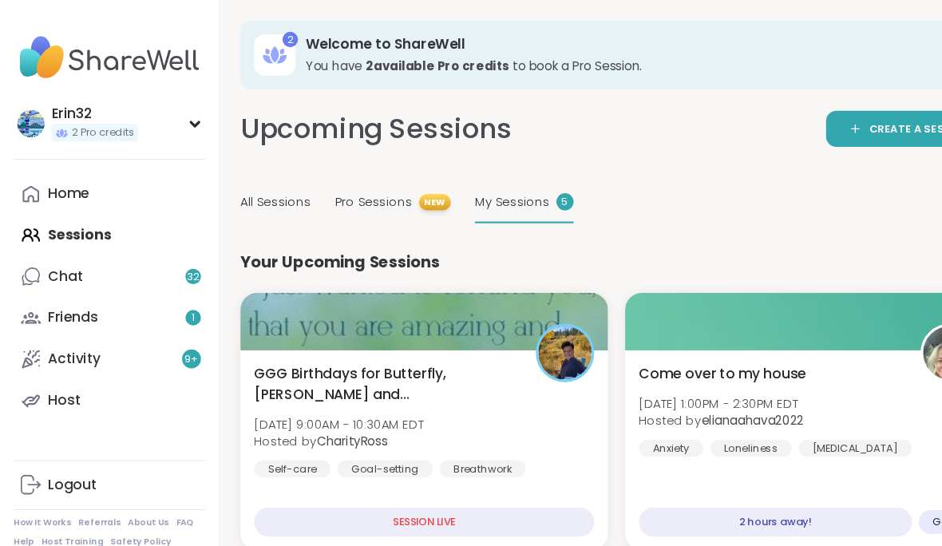
click at [124, 174] on link "Home" at bounding box center [102, 180] width 178 height 38
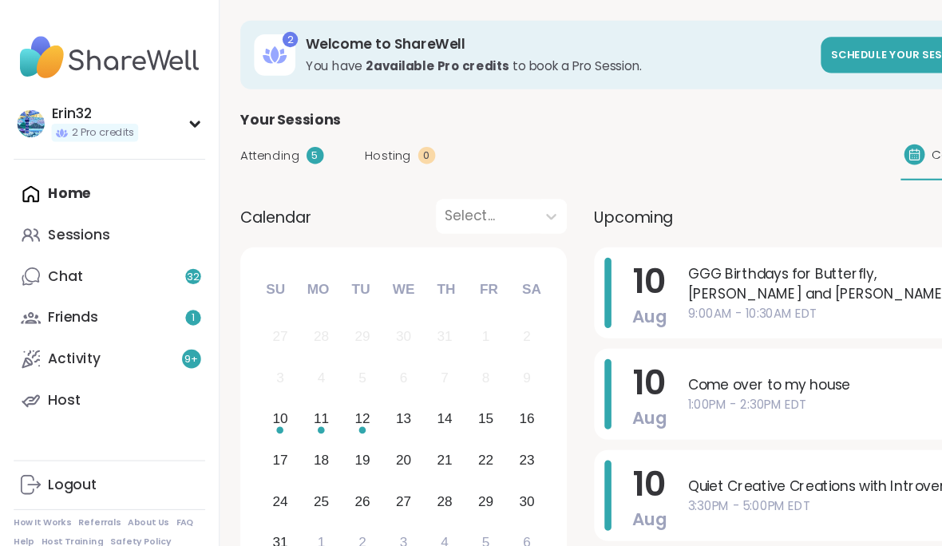
click at [617, 199] on span "Upcoming" at bounding box center [588, 202] width 73 height 22
click at [278, 152] on div "Attending 5" at bounding box center [261, 144] width 77 height 17
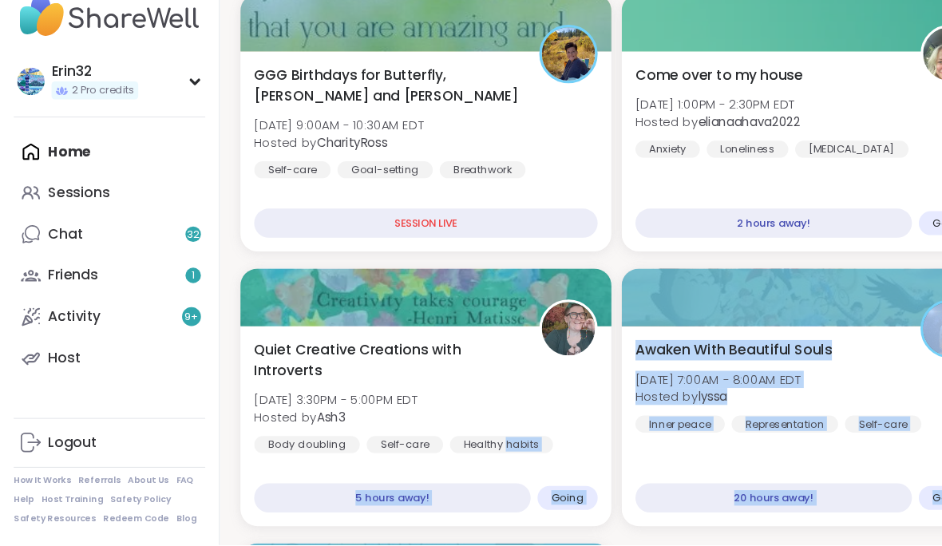
scroll to position [150, 0]
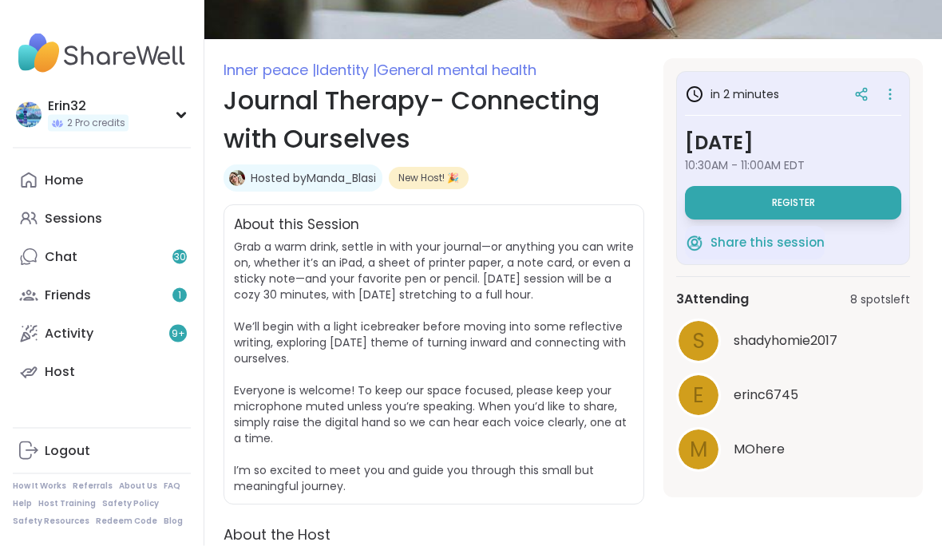
scroll to position [172, 0]
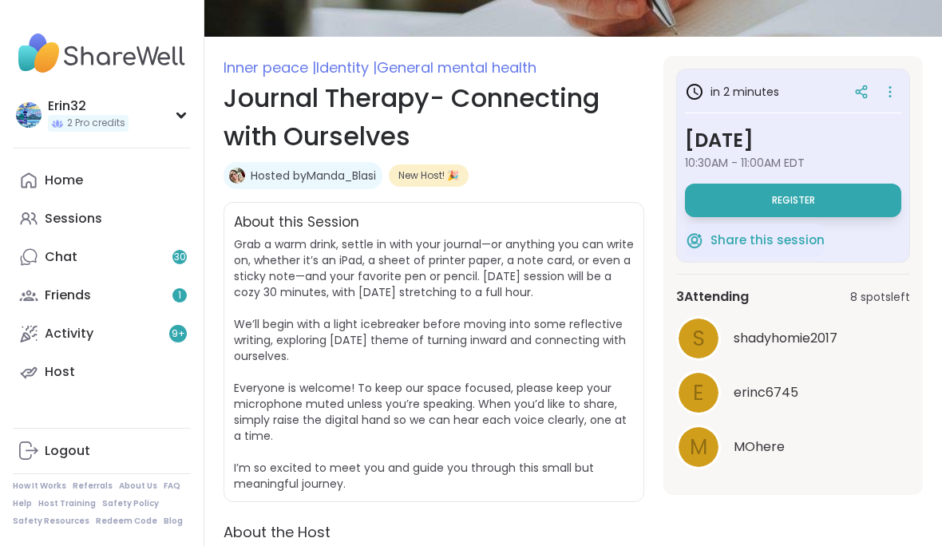
click at [860, 192] on button "Register" at bounding box center [793, 201] width 216 height 34
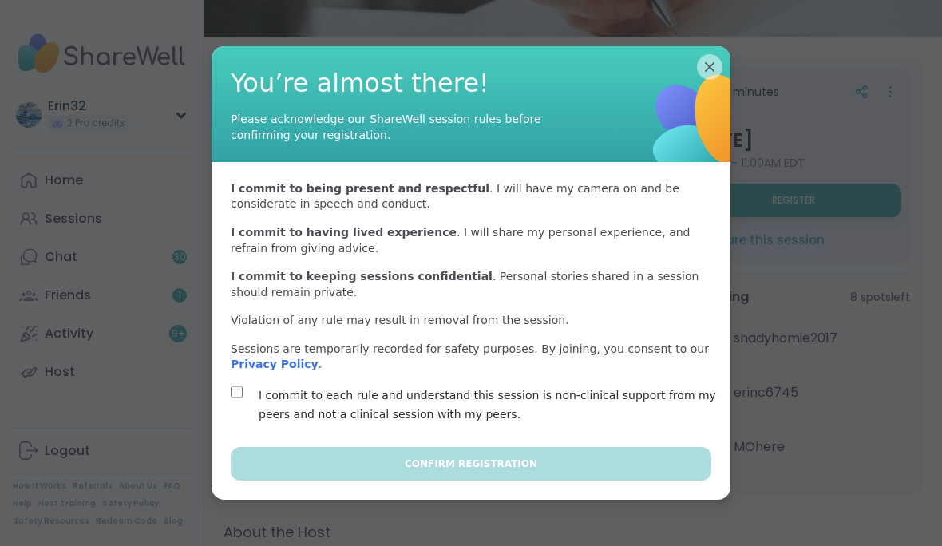
click at [626, 424] on label "I commit to each rule and understand this session is non-clinical support from …" at bounding box center [490, 404] width 462 height 38
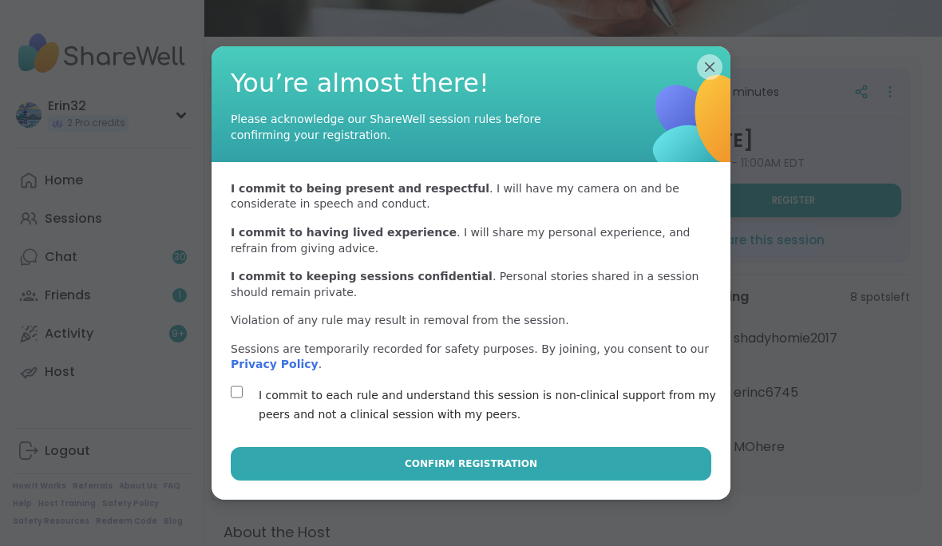
click at [618, 480] on button "Confirm Registration" at bounding box center [471, 464] width 480 height 34
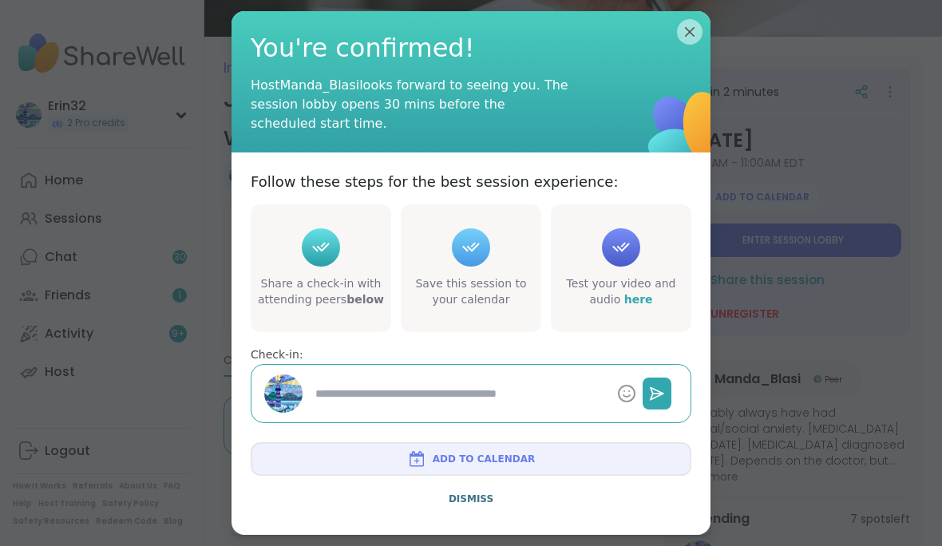
click at [558, 409] on textarea at bounding box center [460, 394] width 302 height 30
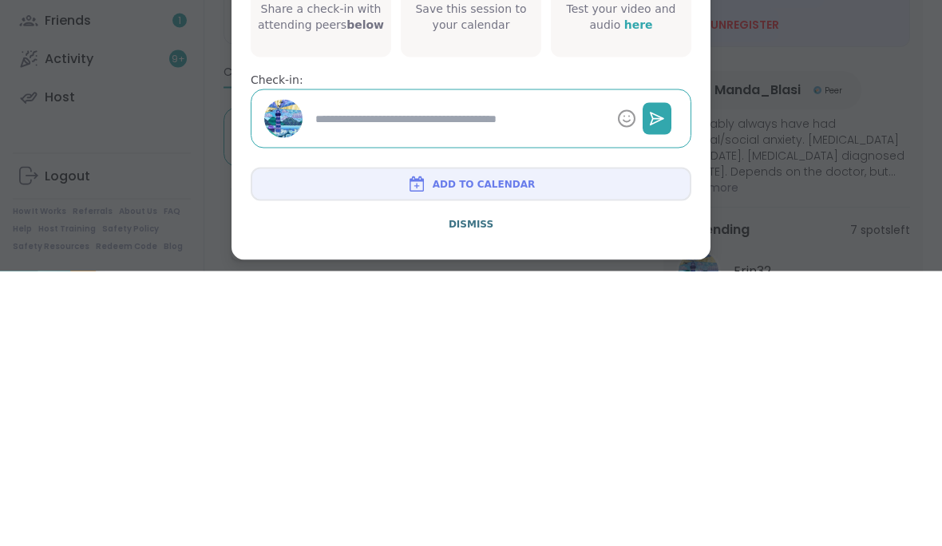
type textarea "*"
type textarea "**"
type textarea "*"
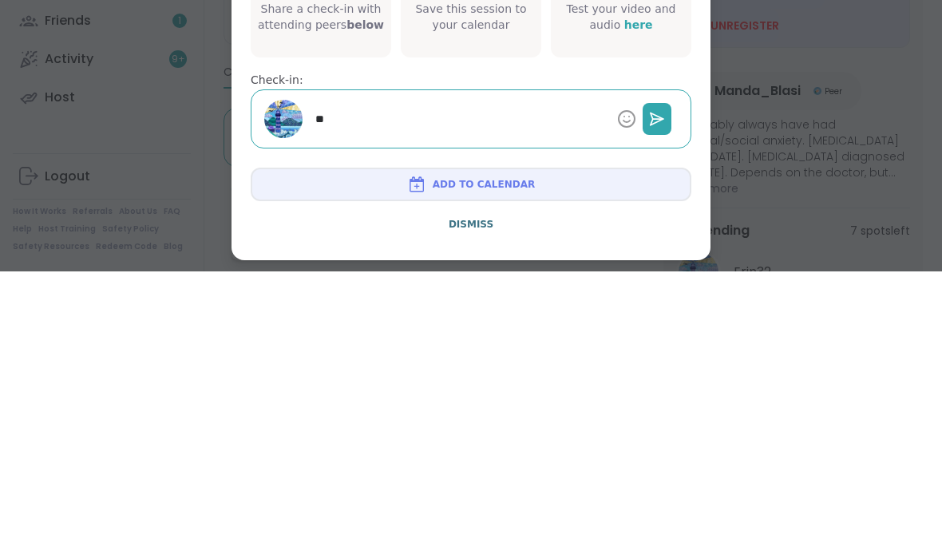
type textarea "***"
type textarea "*"
type textarea "**********"
type textarea "*"
type textarea "**********"
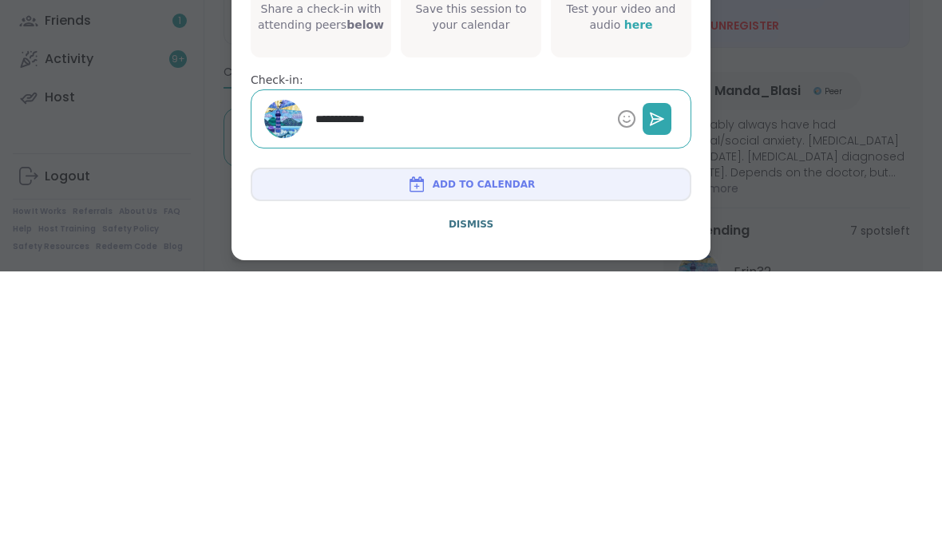
type textarea "*"
type textarea "**********"
click at [633, 442] on button "Add to Calendar" at bounding box center [471, 459] width 440 height 34
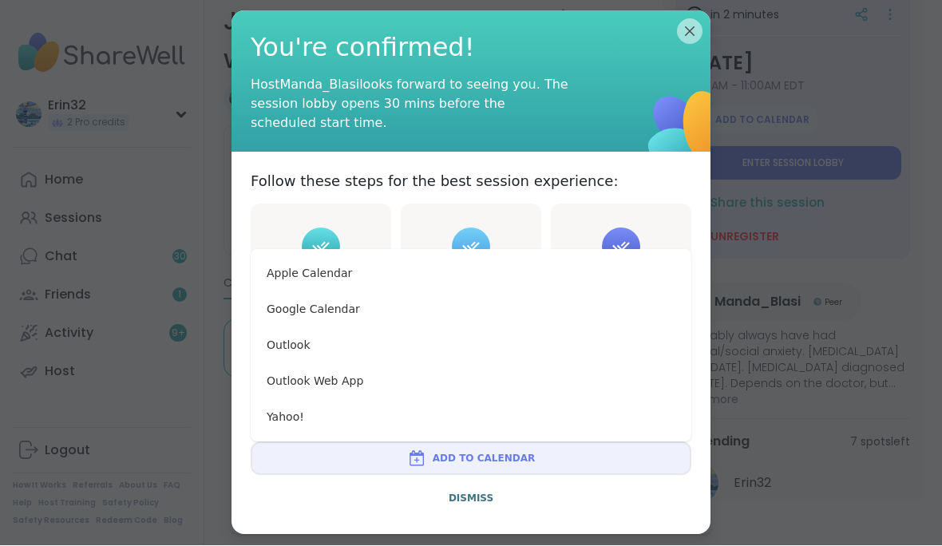
scroll to position [249, 0]
click at [653, 218] on div "**********" at bounding box center [470, 297] width 479 height 290
click at [457, 504] on span "Dismiss" at bounding box center [470, 498] width 45 height 11
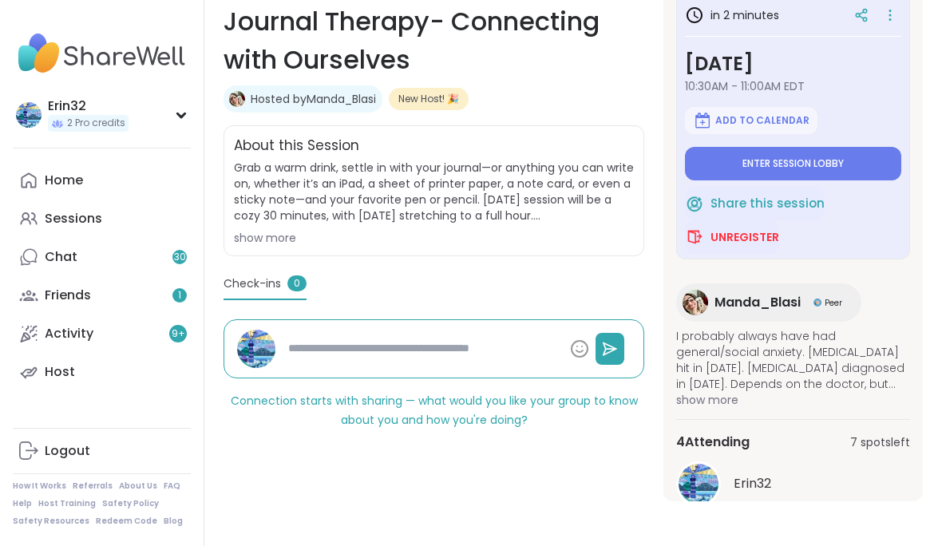
click at [864, 156] on button "Enter session lobby" at bounding box center [793, 164] width 216 height 34
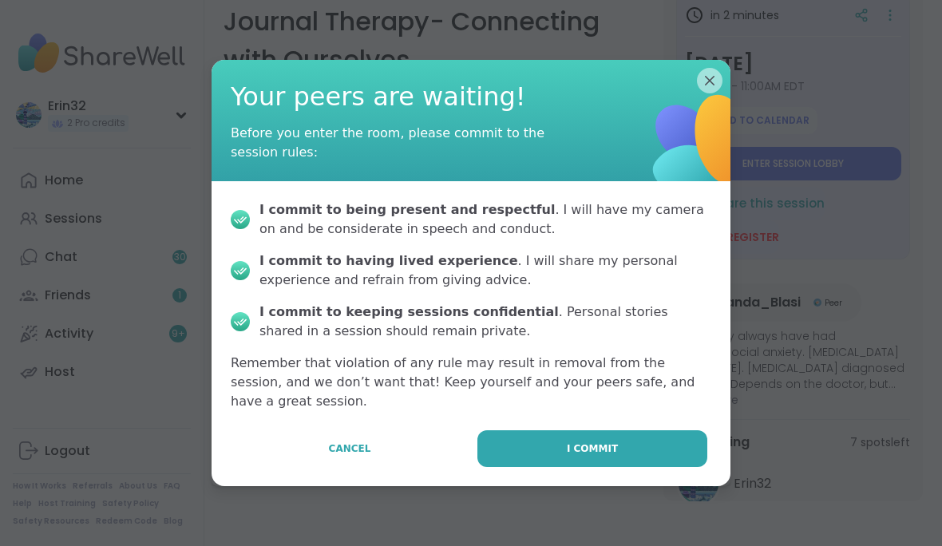
click at [617, 467] on button "I commit" at bounding box center [592, 448] width 230 height 37
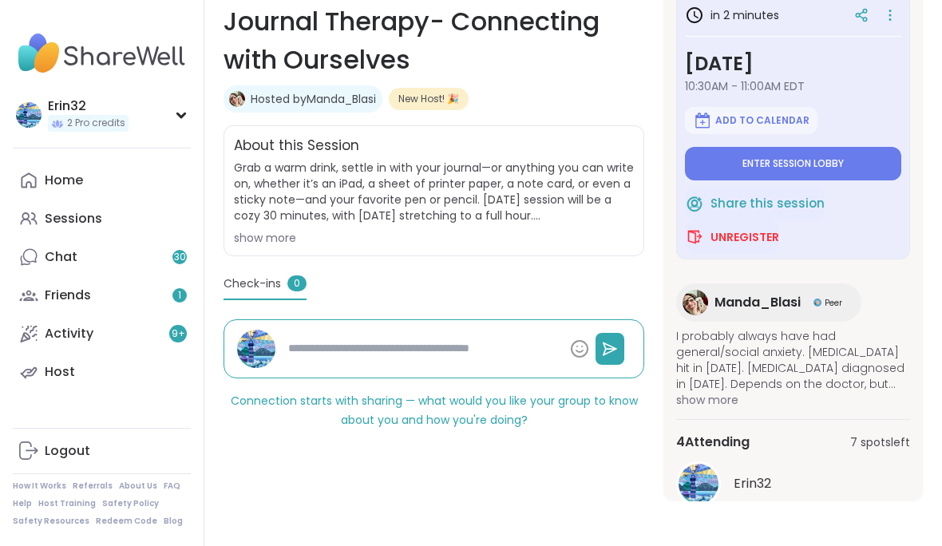
type textarea "*"
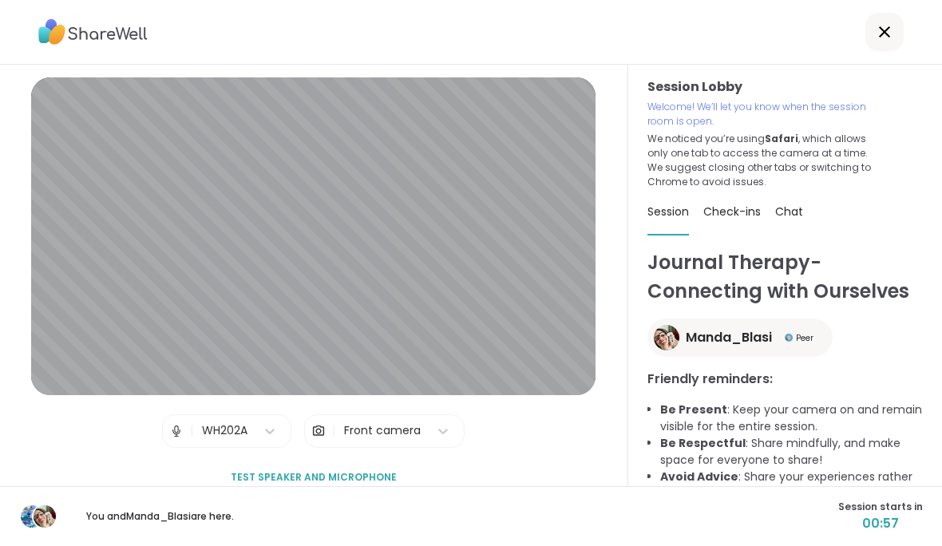
click at [0, 245] on div "Session Lobby | WH202A | Front camera Test speaker and microphone" at bounding box center [314, 275] width 628 height 421
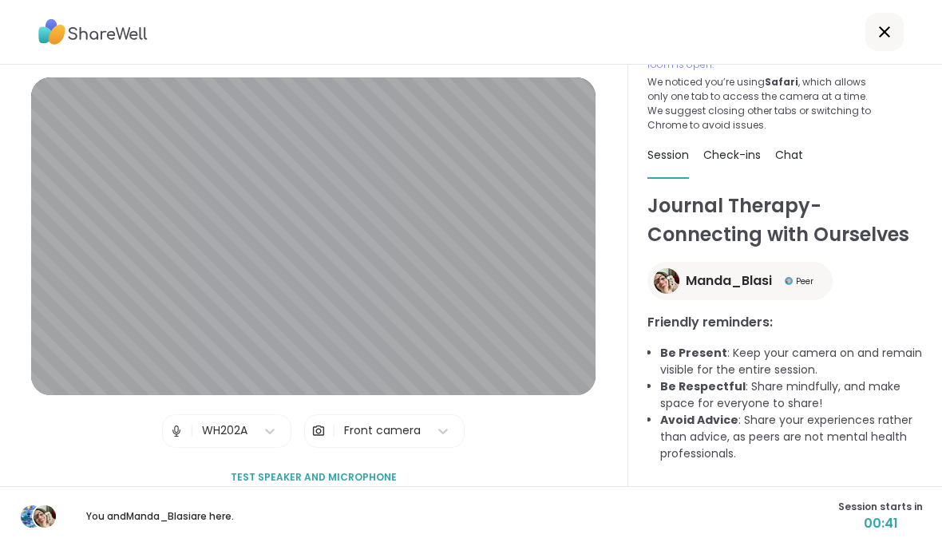
scroll to position [56, 0]
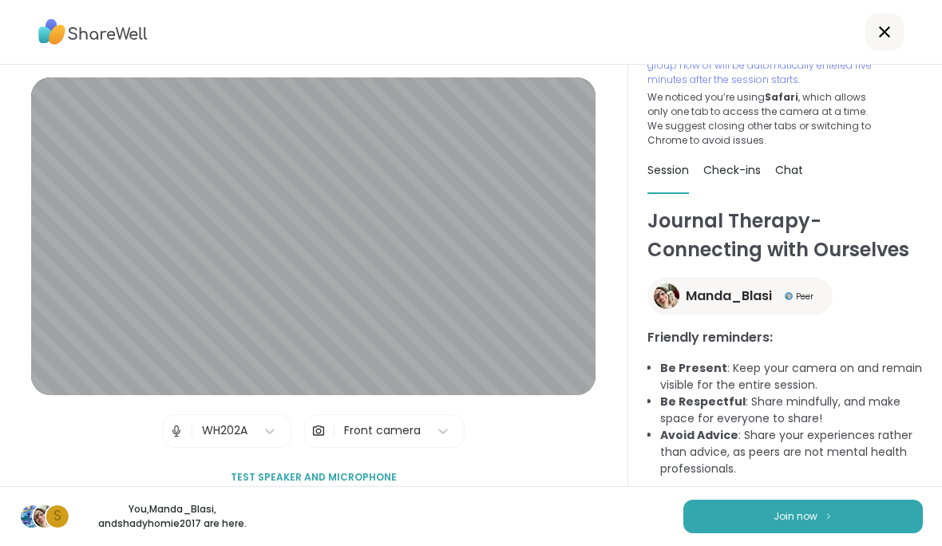
click at [812, 521] on span "Join now" at bounding box center [795, 516] width 44 height 14
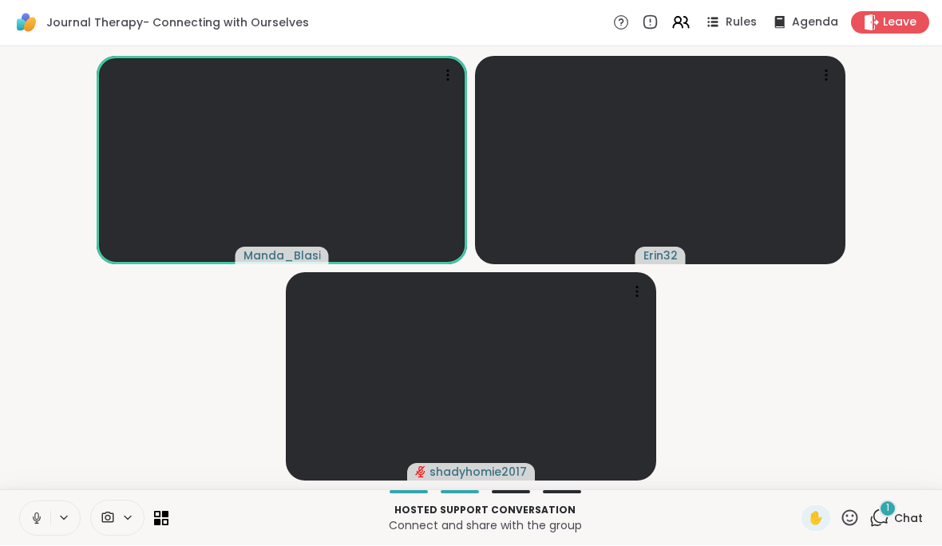
click at [898, 520] on span "Chat" at bounding box center [908, 519] width 29 height 16
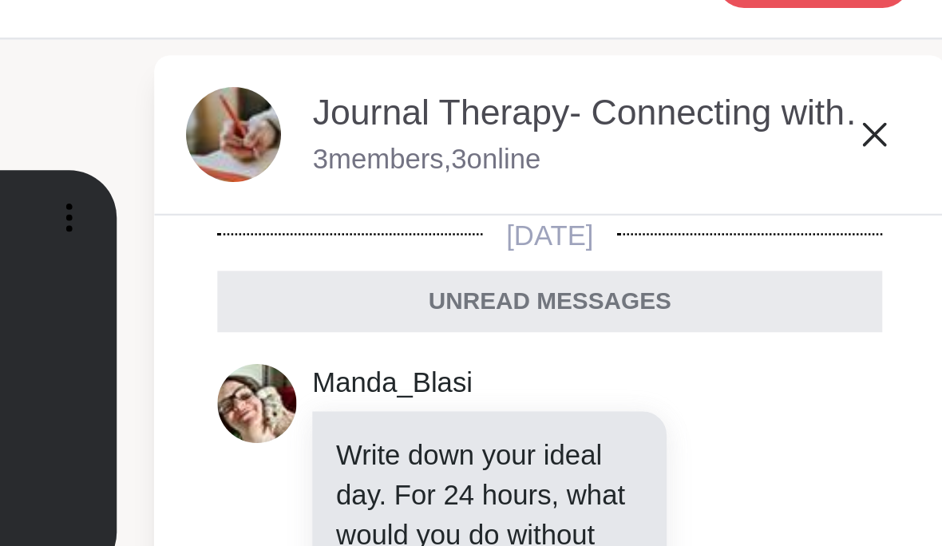
click at [905, 76] on icon at bounding box center [914, 85] width 19 height 19
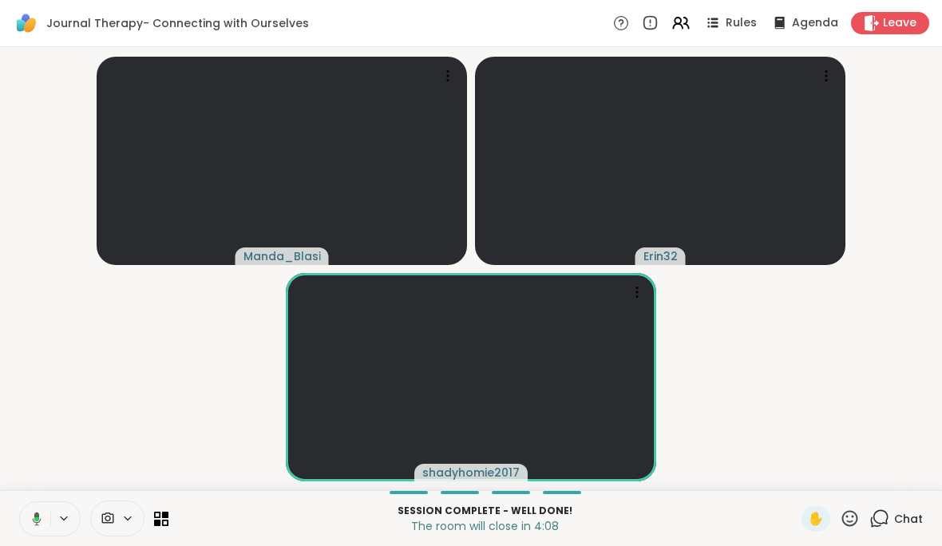
click at [900, 22] on span "Leave" at bounding box center [900, 23] width 34 height 16
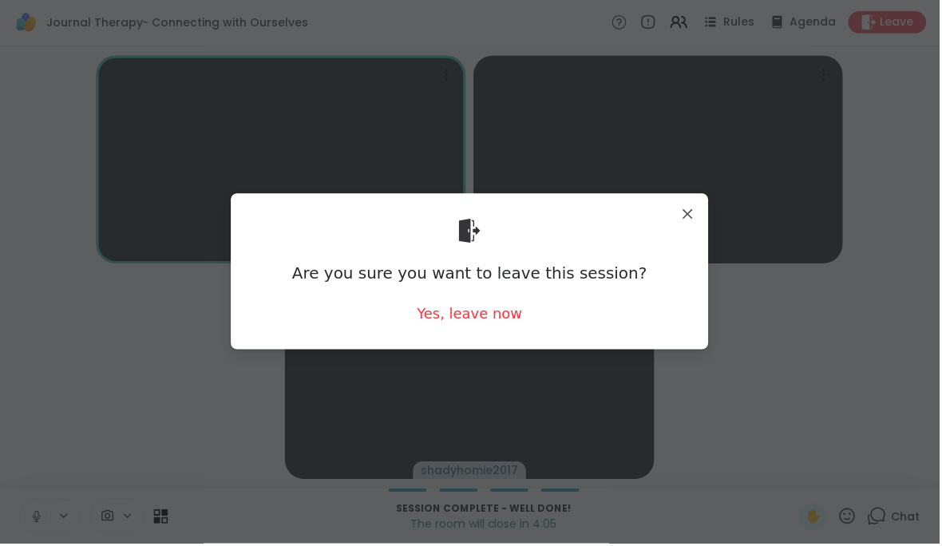
scroll to position [0, 0]
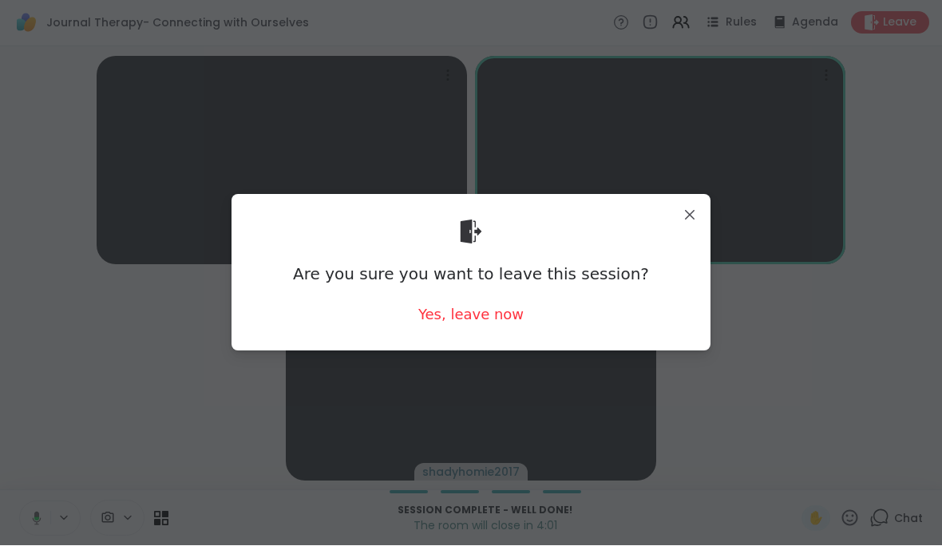
click at [503, 310] on div "Yes, leave now" at bounding box center [470, 315] width 105 height 20
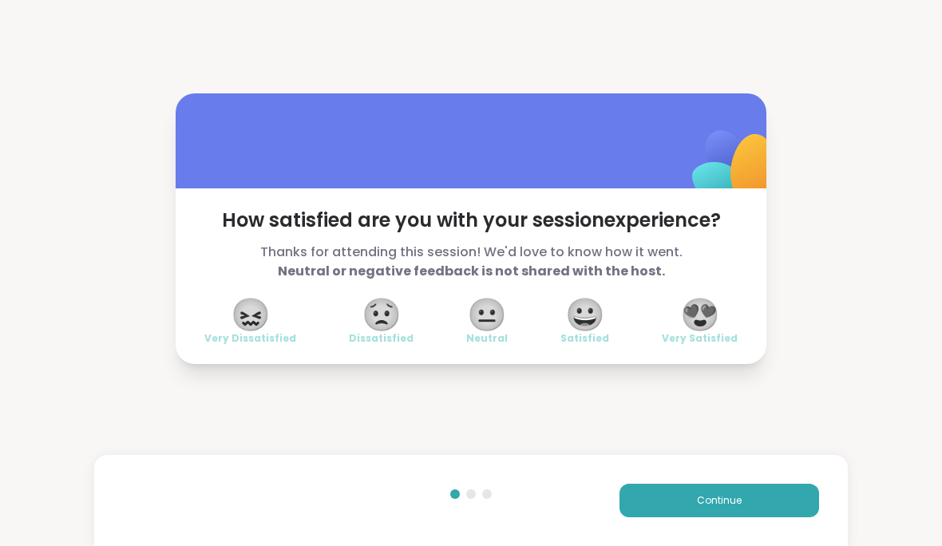
click at [709, 315] on span "😍" at bounding box center [700, 314] width 40 height 29
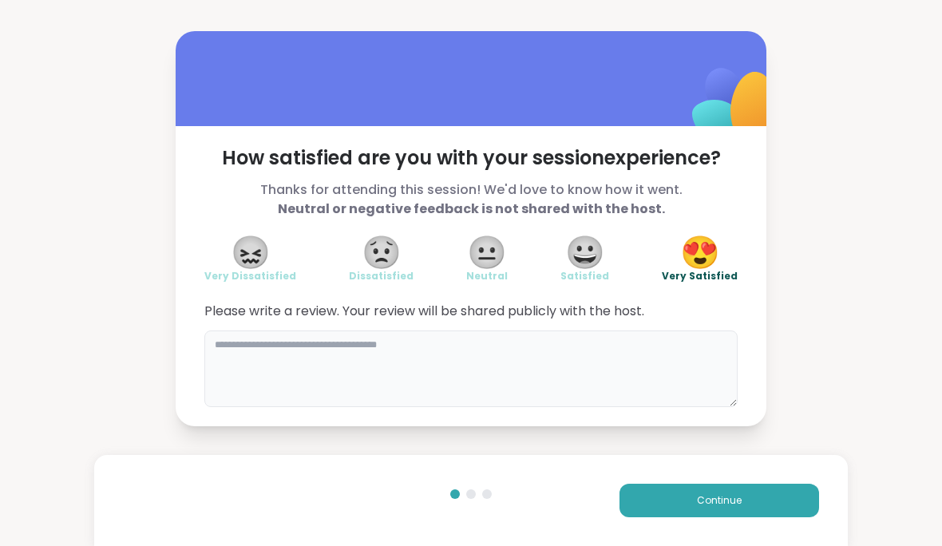
click at [592, 346] on textarea at bounding box center [470, 368] width 533 height 77
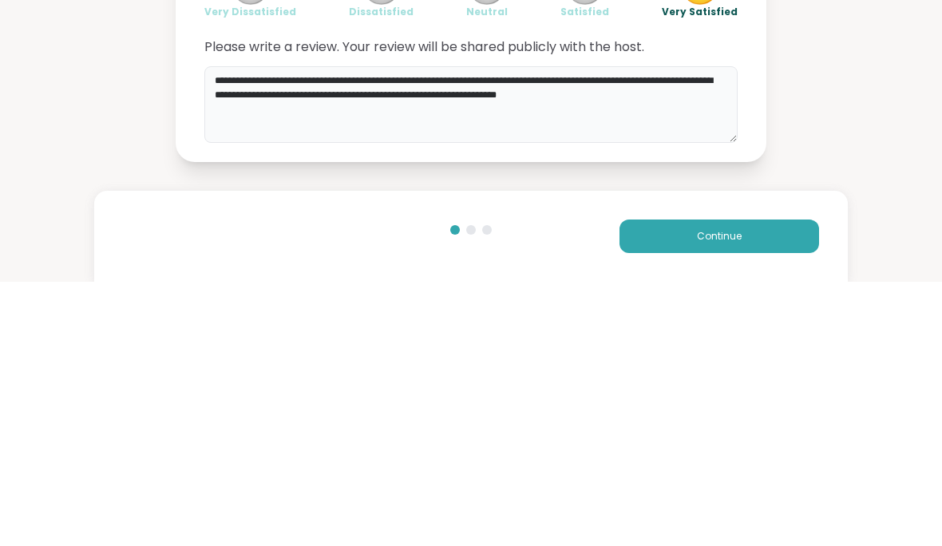
type textarea "**********"
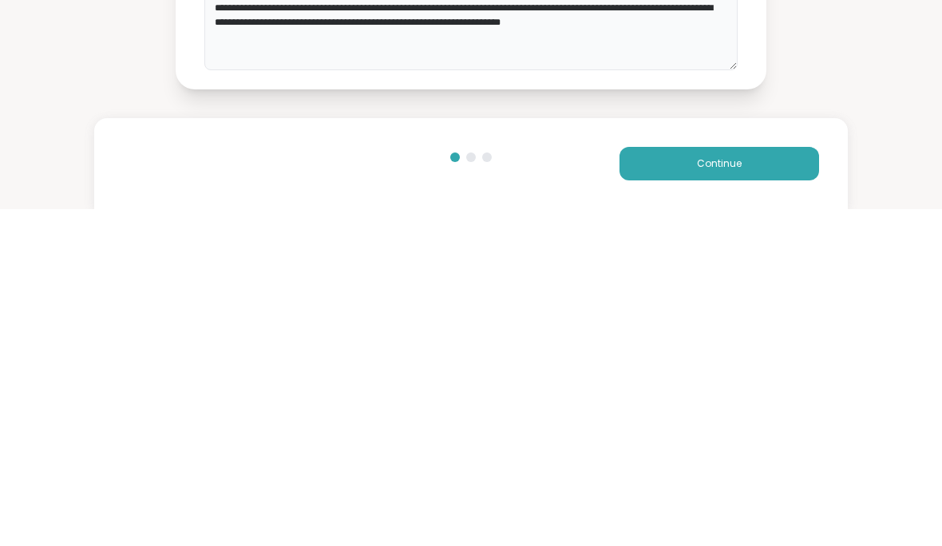
scroll to position [1, 0]
click at [760, 484] on button "Continue" at bounding box center [718, 501] width 199 height 34
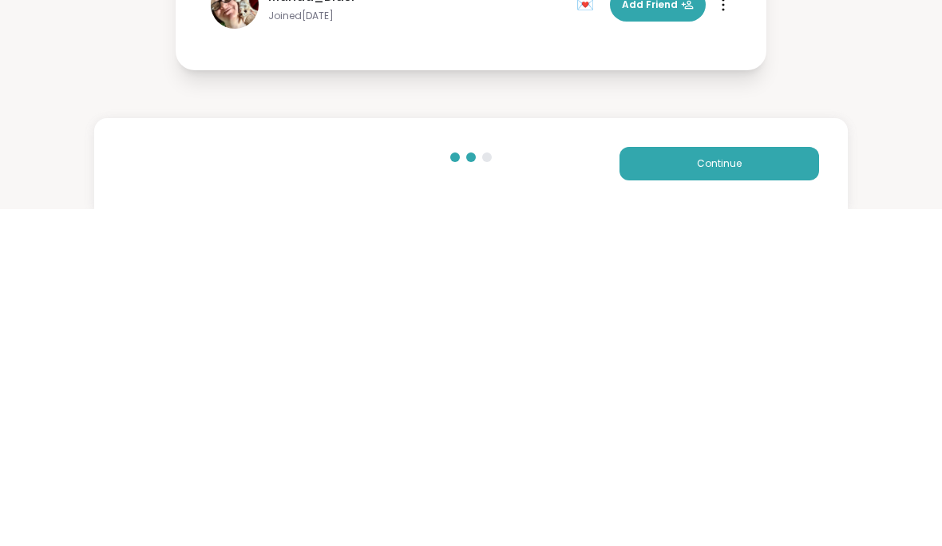
scroll to position [0, 0]
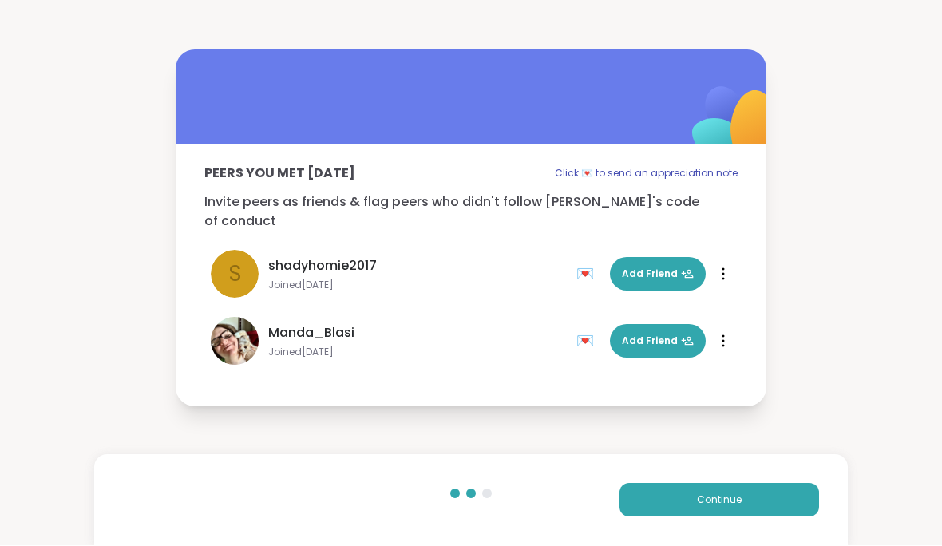
click at [665, 334] on span "Add Friend" at bounding box center [658, 341] width 72 height 14
click at [758, 503] on button "Continue" at bounding box center [718, 501] width 199 height 34
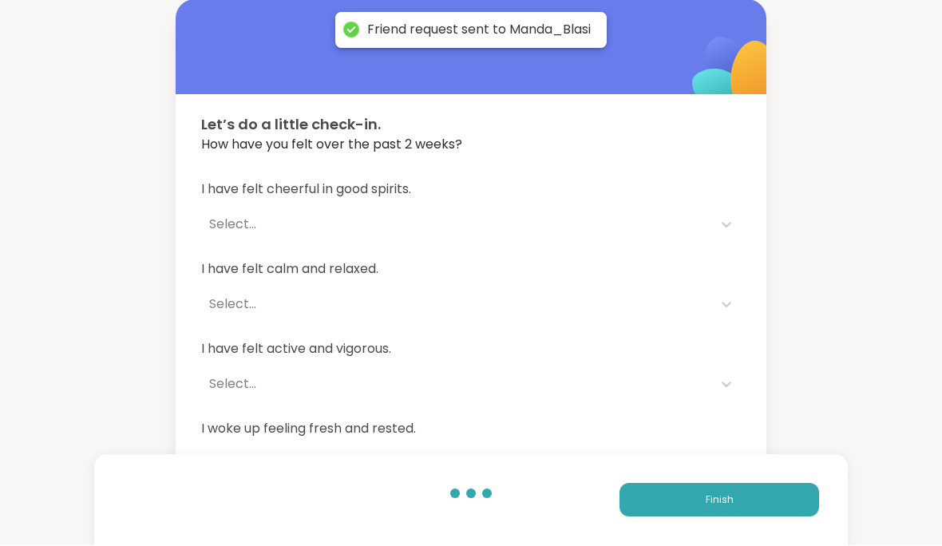
scroll to position [1, 0]
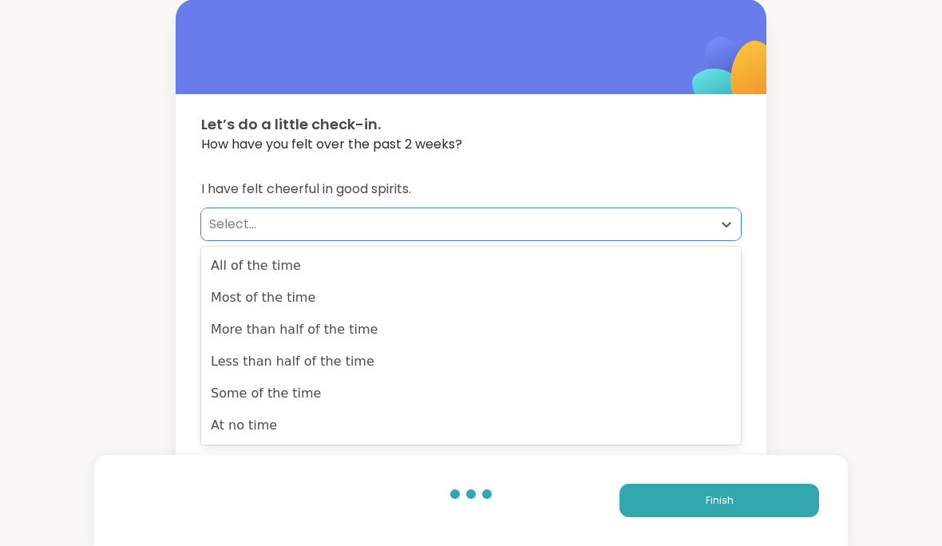
click at [461, 270] on div "All of the time" at bounding box center [470, 266] width 539 height 32
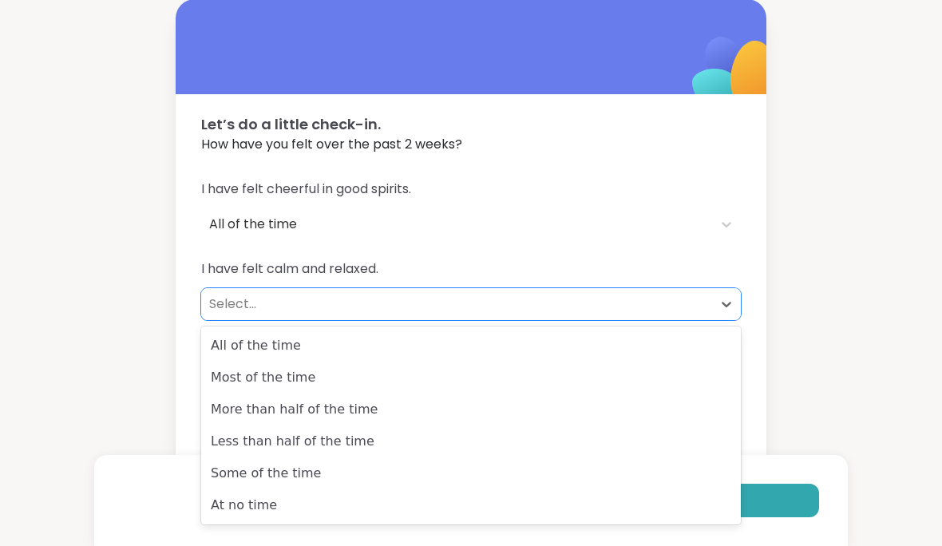
click at [384, 414] on div "More than half of the time" at bounding box center [470, 409] width 539 height 32
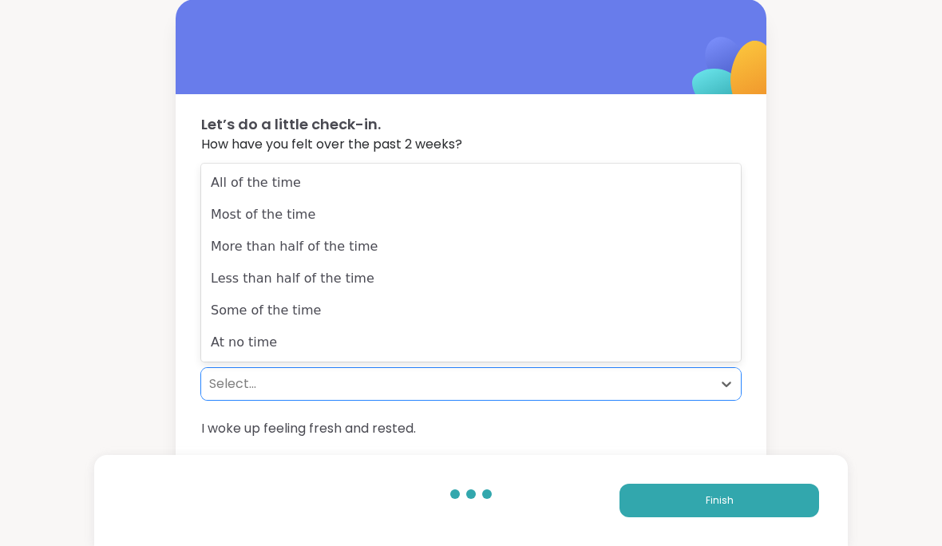
click at [521, 282] on div "Less than half of the time" at bounding box center [470, 279] width 539 height 32
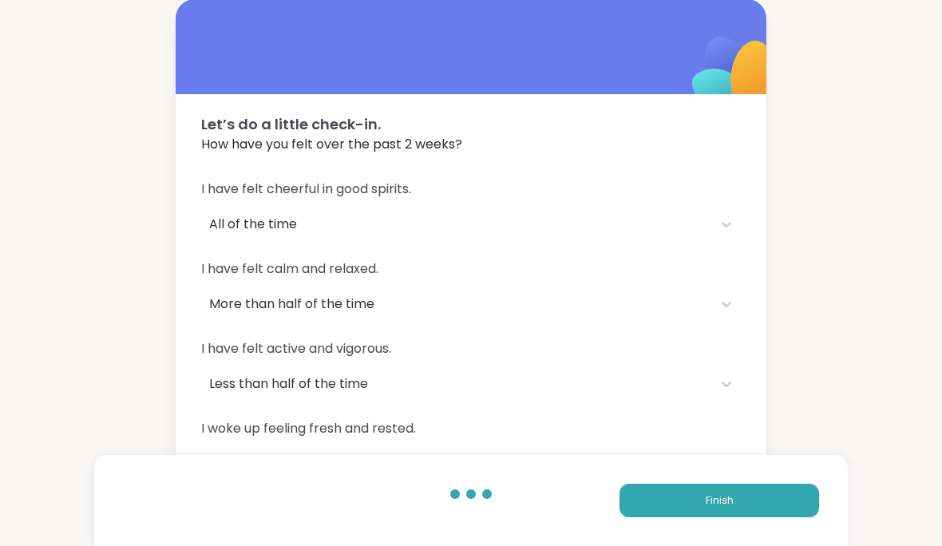
click at [496, 427] on span "I woke up feeling fresh and rested." at bounding box center [470, 428] width 539 height 19
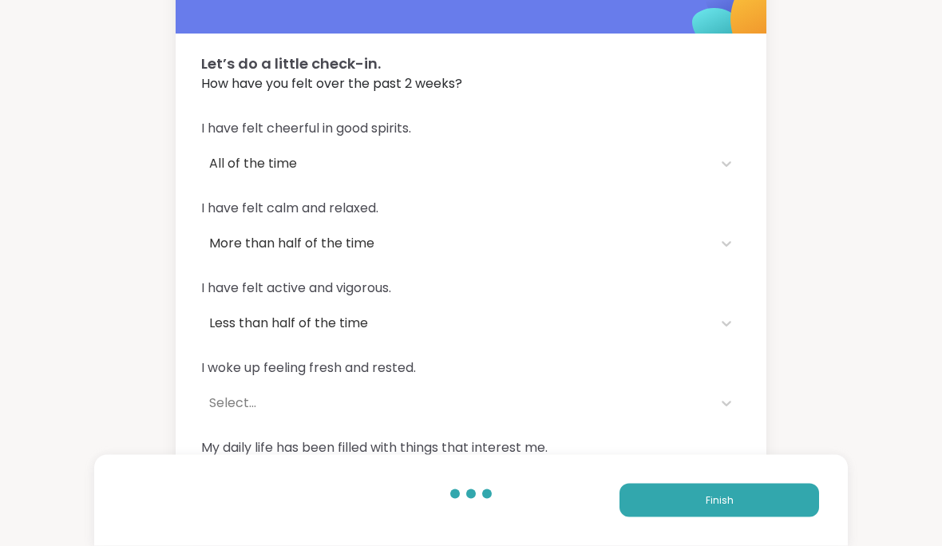
scroll to position [61, 0]
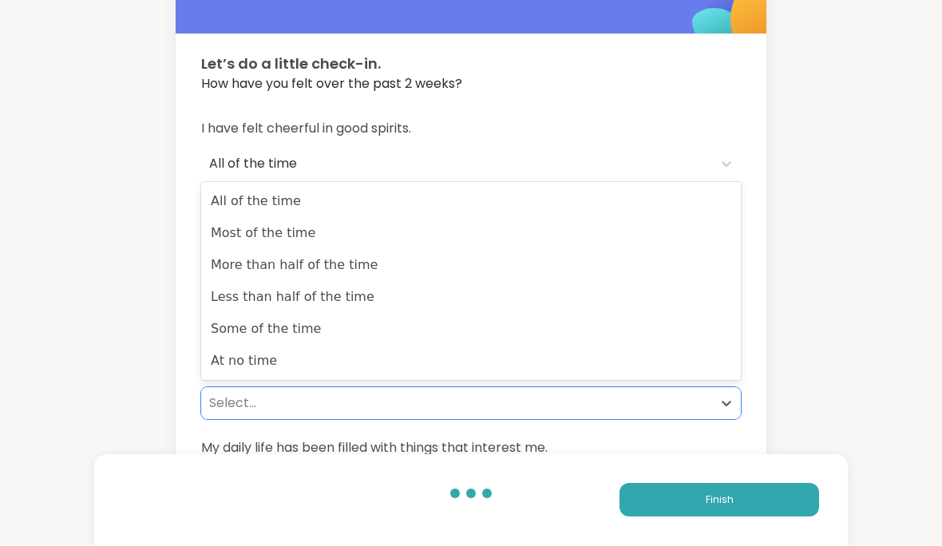
click at [554, 338] on div "Some of the time" at bounding box center [470, 330] width 539 height 32
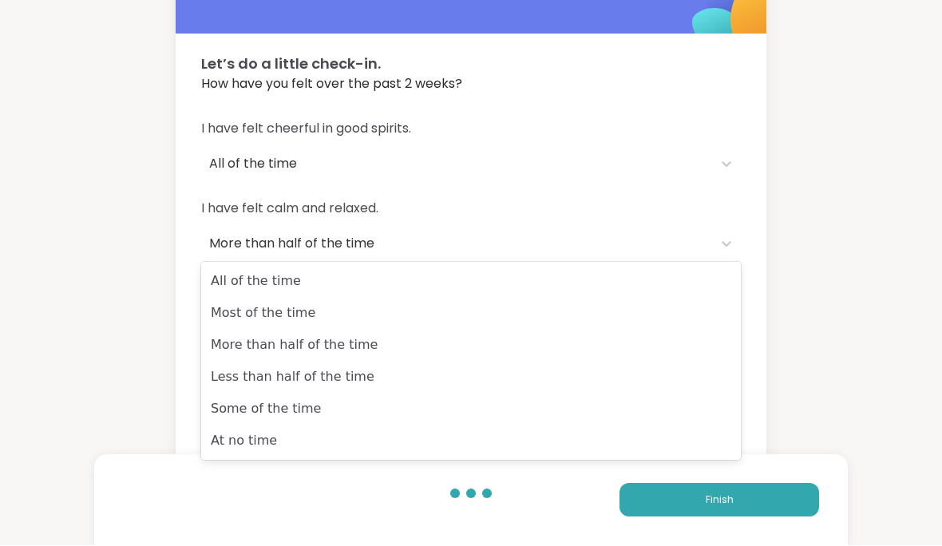
click at [519, 428] on div "At no time" at bounding box center [470, 441] width 539 height 32
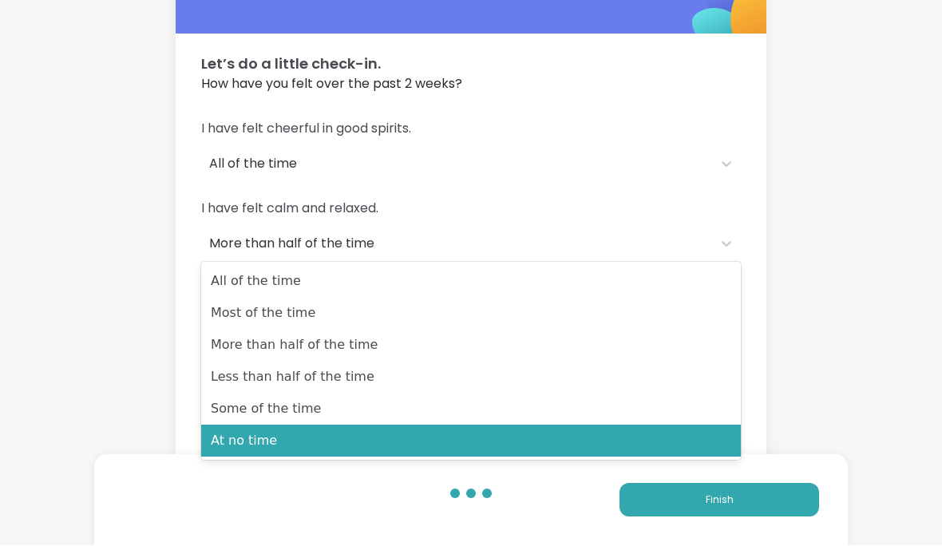
click at [558, 317] on div "Most of the time" at bounding box center [470, 314] width 539 height 32
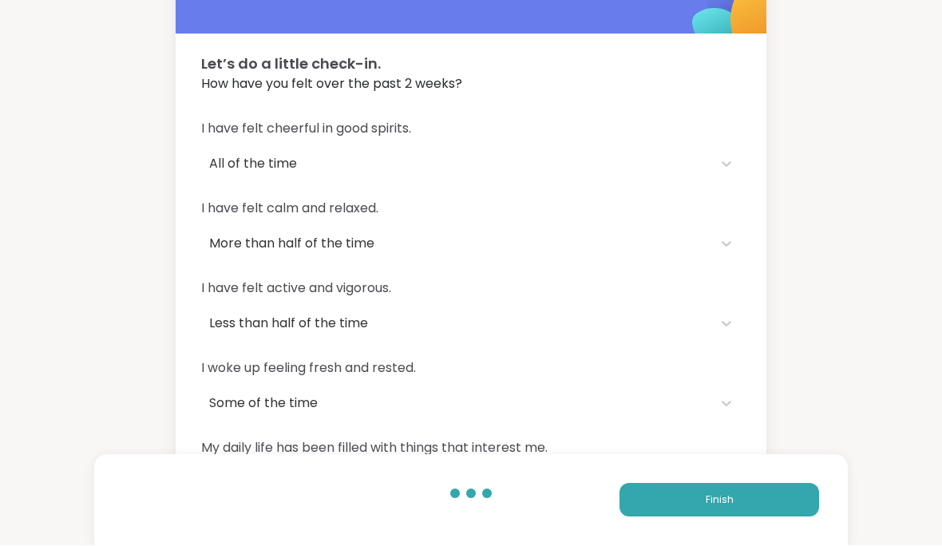
click at [693, 517] on button "Finish" at bounding box center [718, 501] width 199 height 34
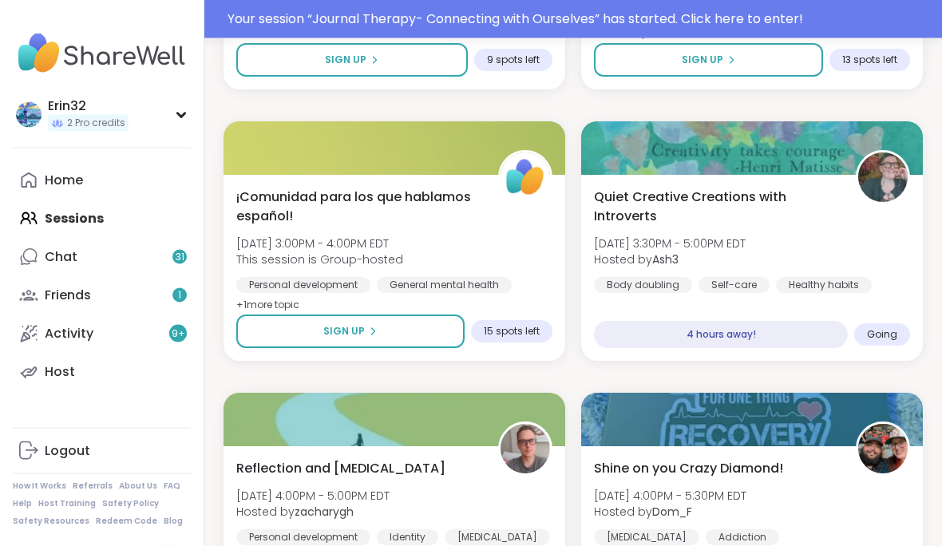
scroll to position [2418, 0]
click at [824, 331] on div "4 hours away!" at bounding box center [721, 334] width 254 height 27
click at [816, 341] on div "4 hours away!" at bounding box center [721, 334] width 254 height 27
click at [827, 335] on div "4 hours away!" at bounding box center [721, 334] width 254 height 27
click at [897, 341] on span "Going" at bounding box center [882, 334] width 30 height 13
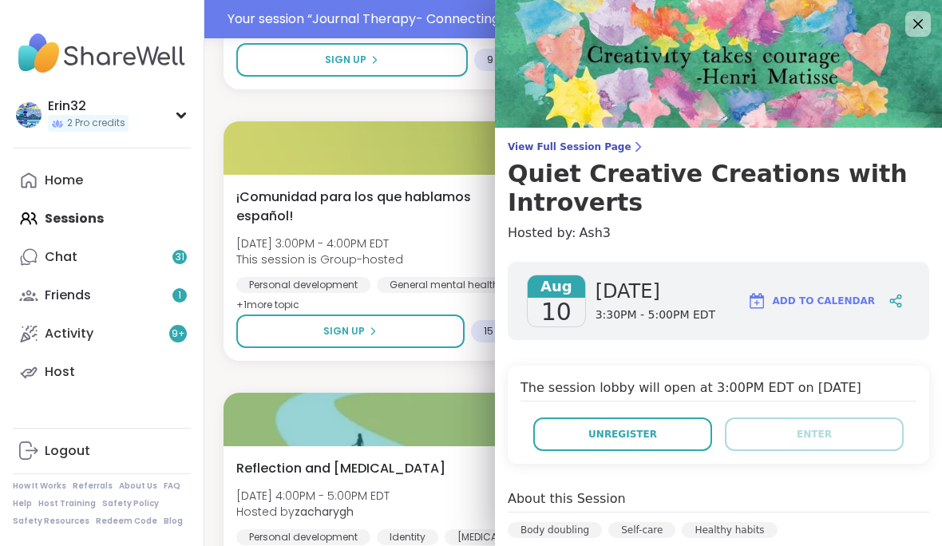
click at [935, 23] on img at bounding box center [718, 64] width 447 height 128
click at [902, 19] on img at bounding box center [718, 64] width 447 height 128
click at [903, 22] on img at bounding box center [718, 64] width 447 height 128
click at [910, 20] on icon at bounding box center [917, 23] width 19 height 19
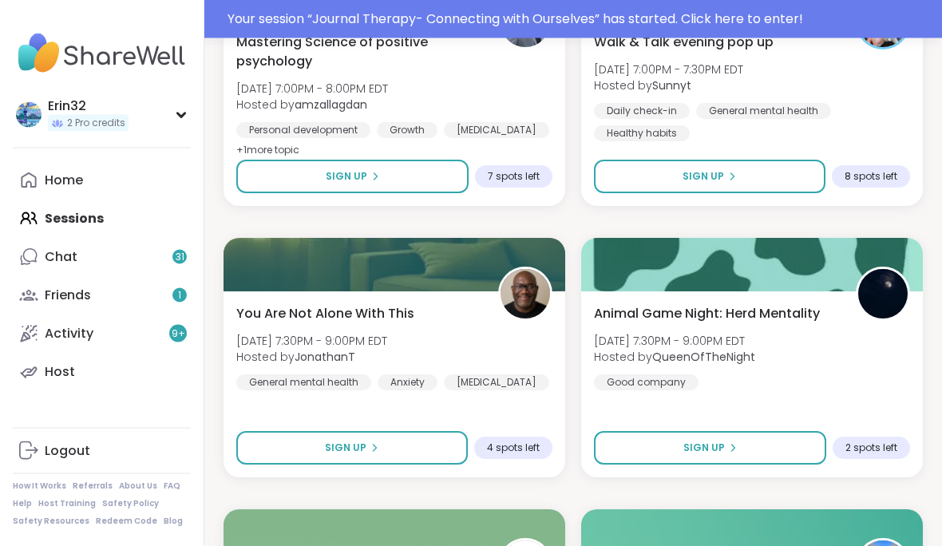
scroll to position [3934, 0]
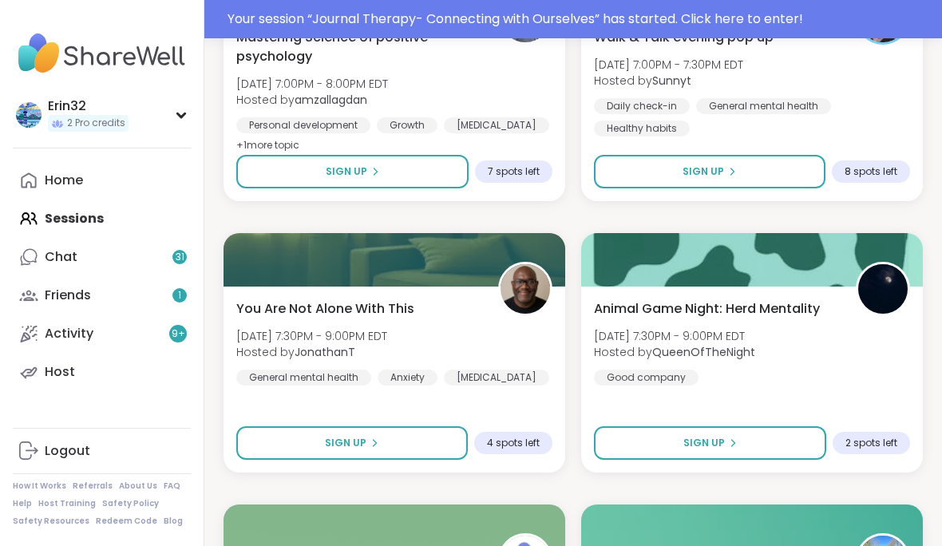
click at [782, 440] on button "Sign Up" at bounding box center [710, 443] width 232 height 34
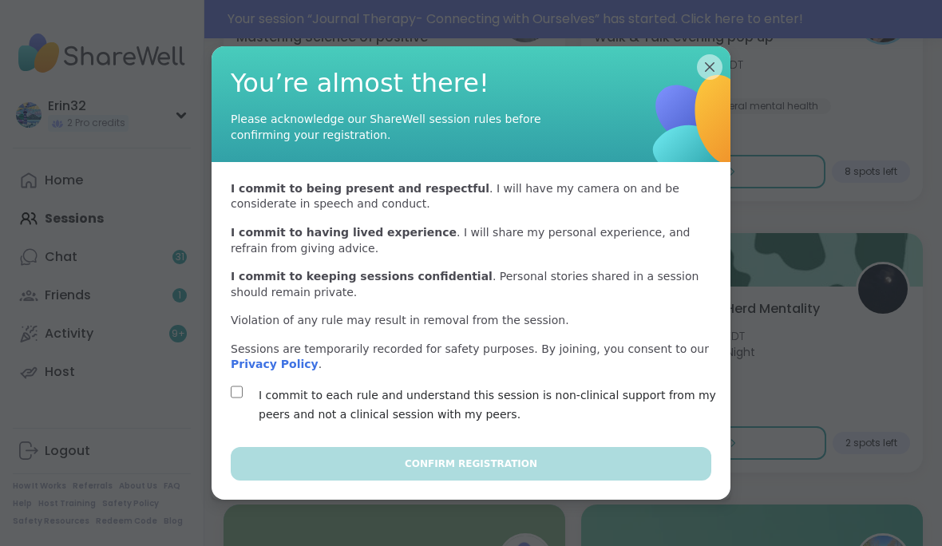
click at [622, 424] on label "I commit to each rule and understand this session is non-clinical support from …" at bounding box center [490, 404] width 462 height 38
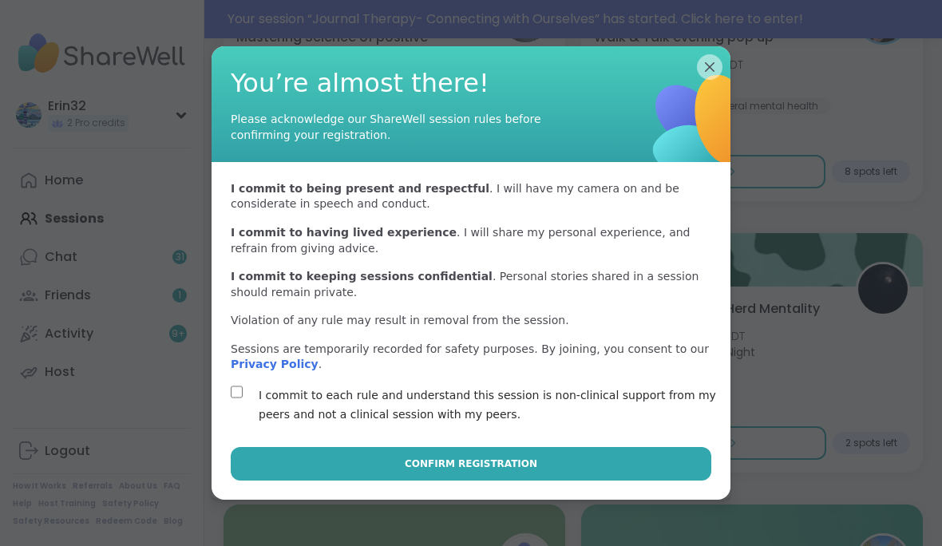
click at [634, 480] on button "Confirm Registration" at bounding box center [471, 464] width 480 height 34
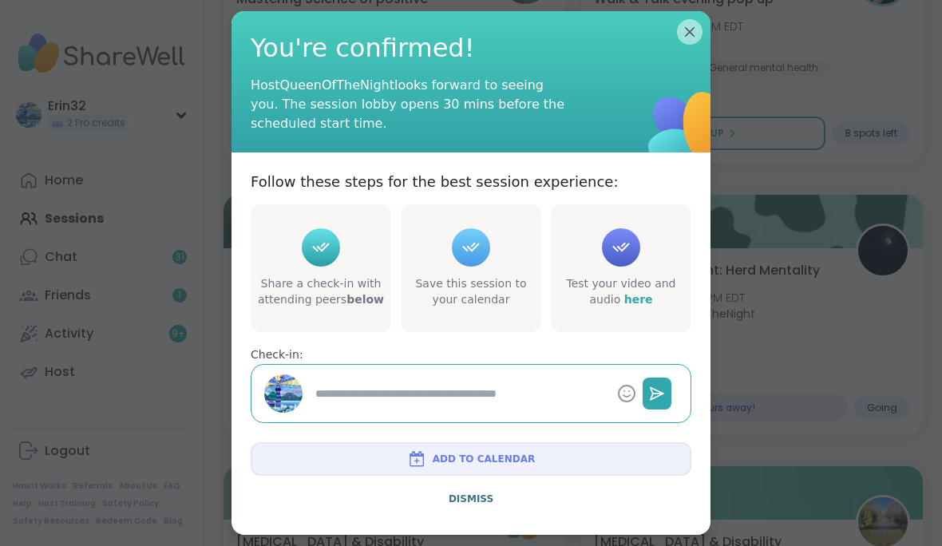
click at [503, 401] on div at bounding box center [471, 393] width 440 height 59
click at [581, 409] on textarea at bounding box center [460, 394] width 302 height 30
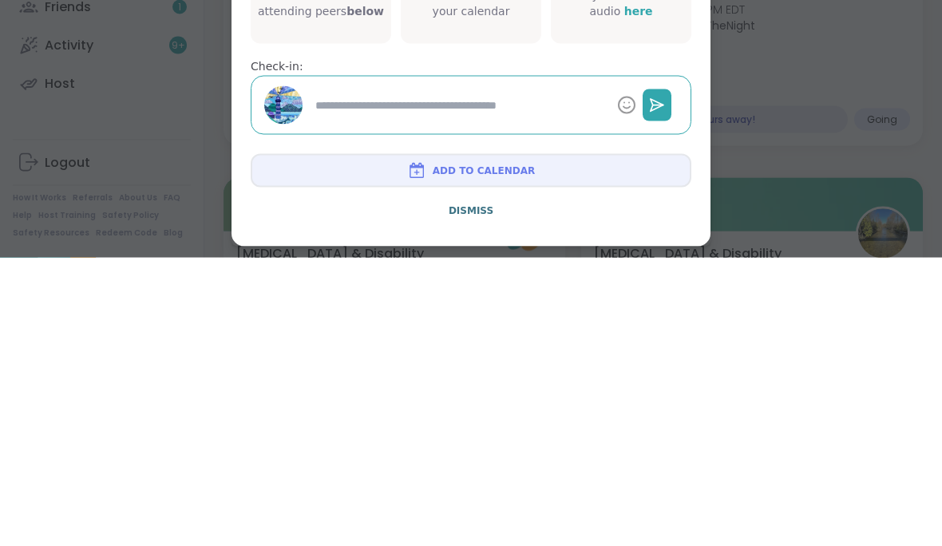
type textarea "*"
type textarea "**"
type textarea "*"
type textarea "***"
type textarea "*"
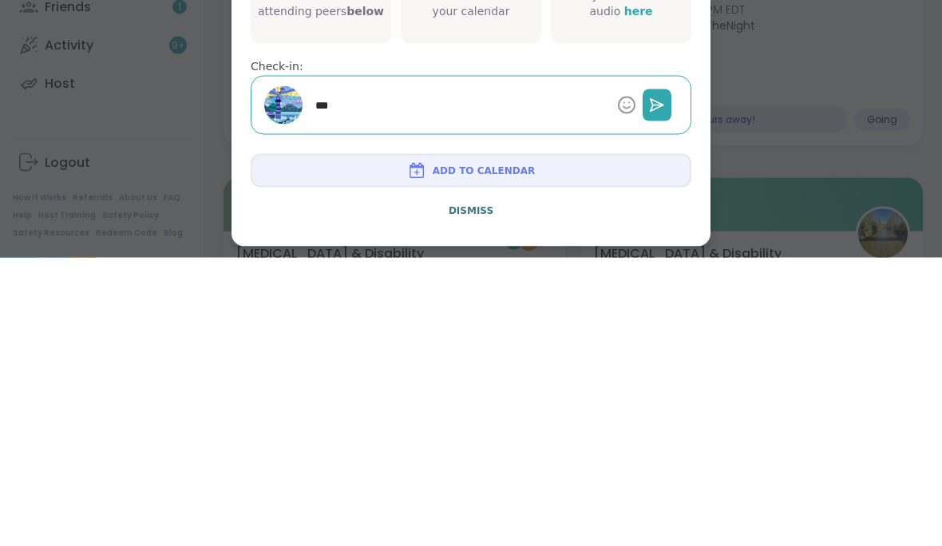
type textarea "****"
type textarea "*"
type textarea "****"
type textarea "*"
type textarea "******"
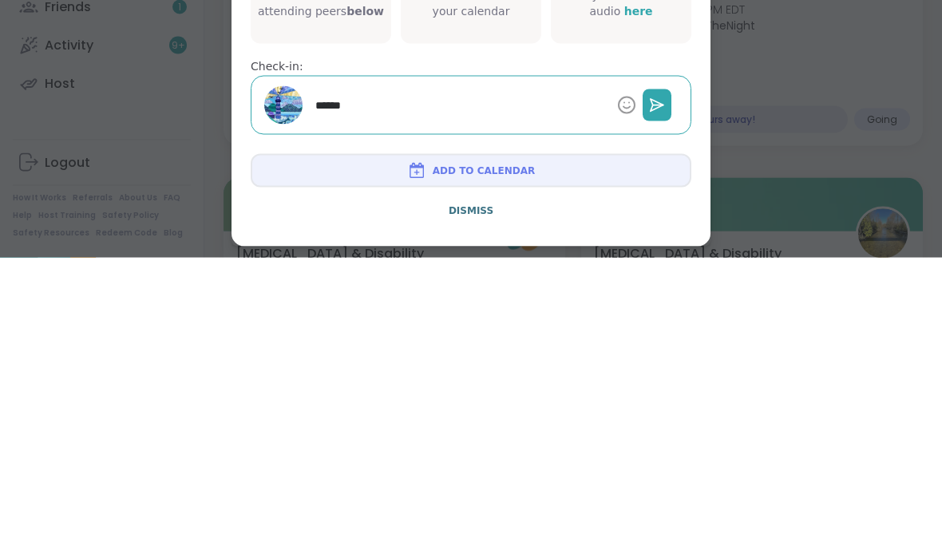
type textarea "*"
type textarea "*******"
type textarea "*"
type textarea "********"
type textarea "*"
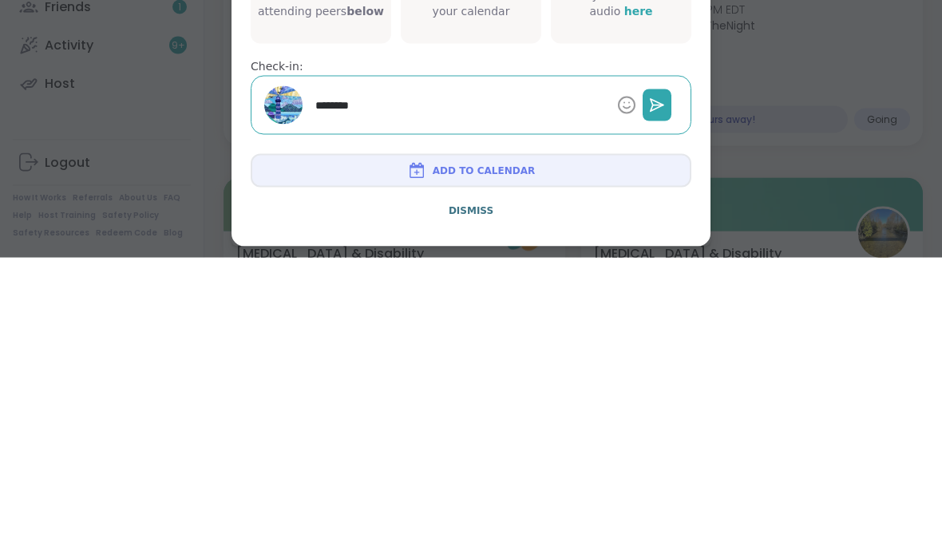
type textarea "**********"
type textarea "*"
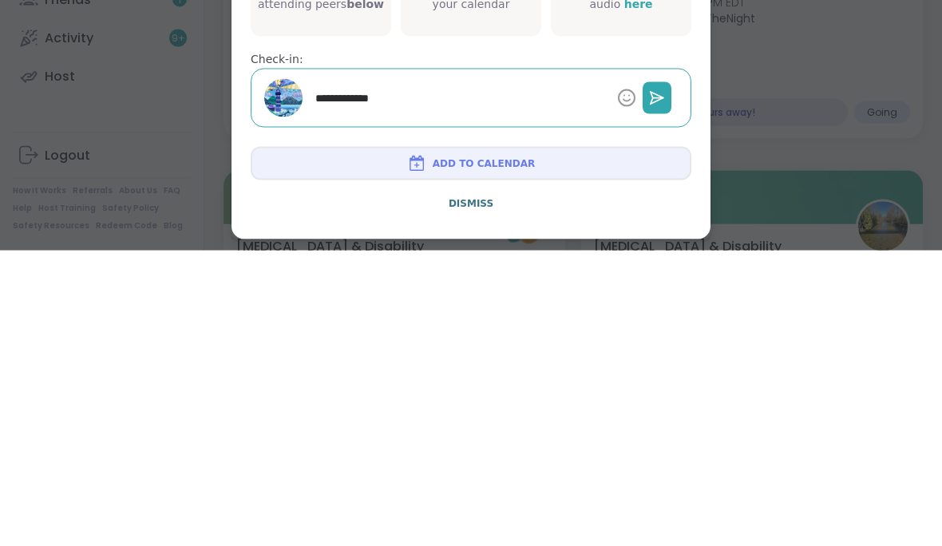
type textarea "**********"
click at [662, 387] on icon at bounding box center [656, 393] width 13 height 12
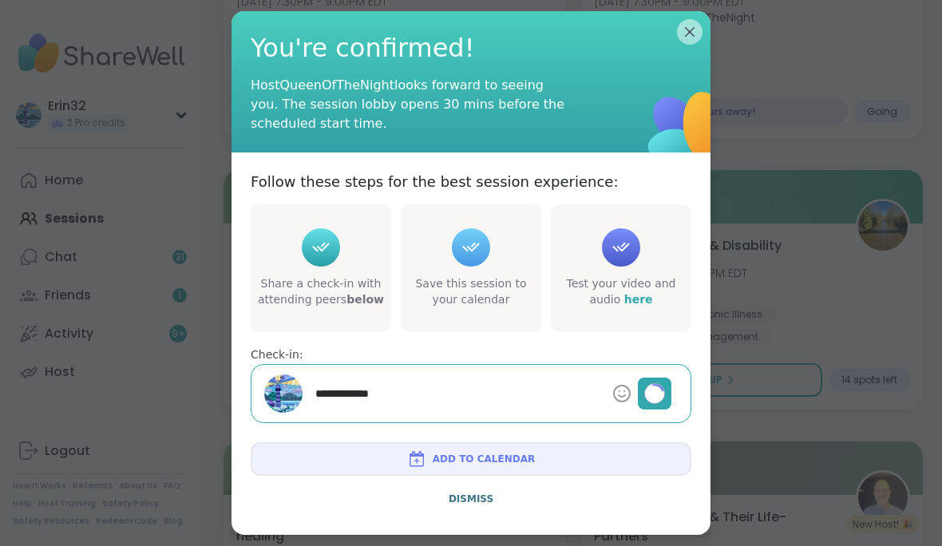
type textarea "*"
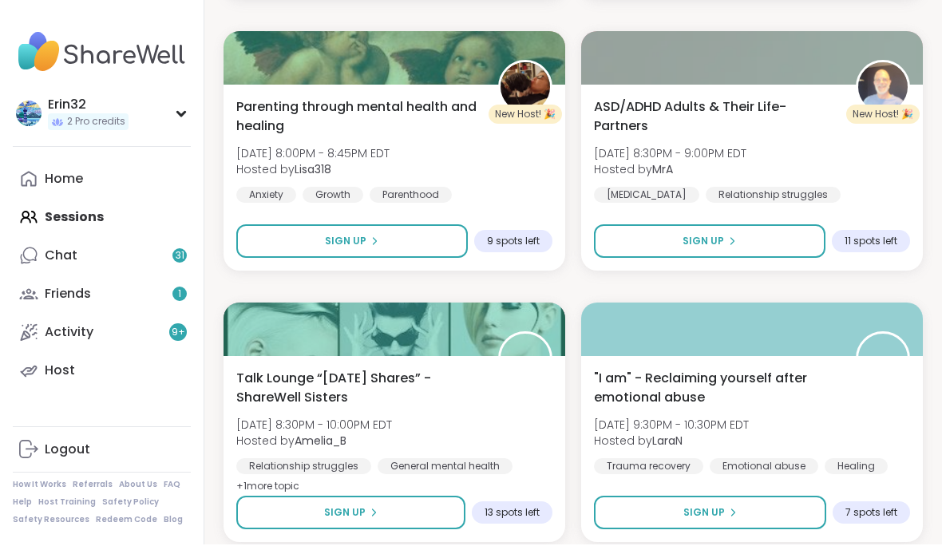
scroll to position [4639, 0]
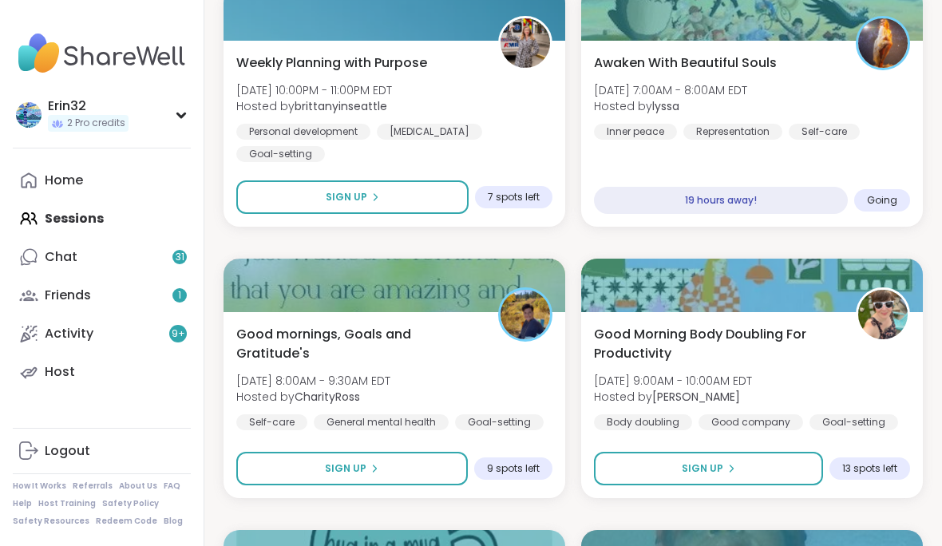
scroll to position [5229, 0]
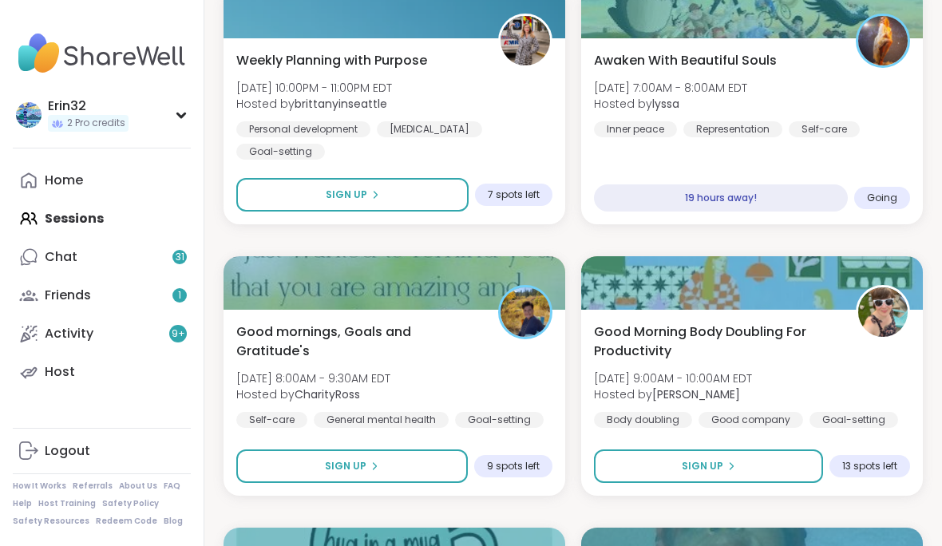
click at [425, 191] on button "Sign Up" at bounding box center [352, 195] width 232 height 34
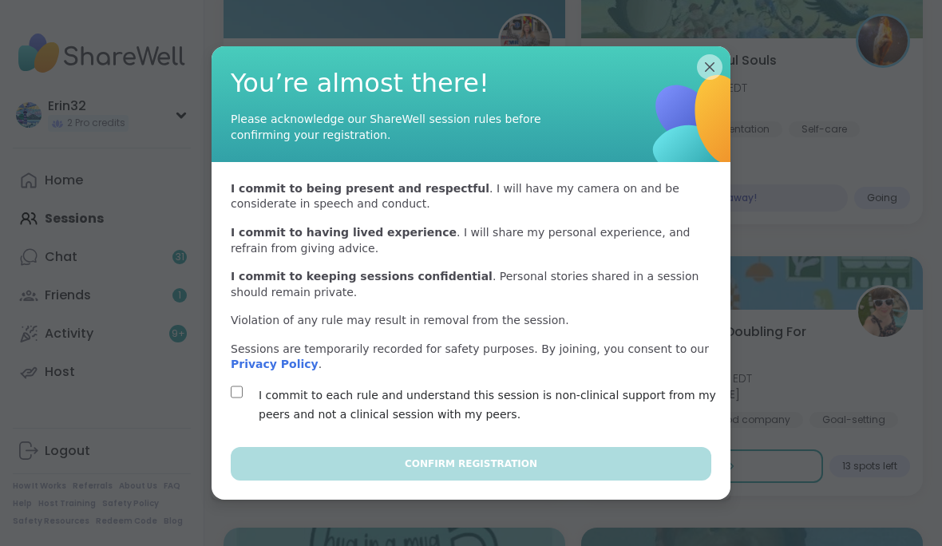
click at [507, 424] on label "I commit to each rule and understand this session is non-clinical support from …" at bounding box center [490, 404] width 462 height 38
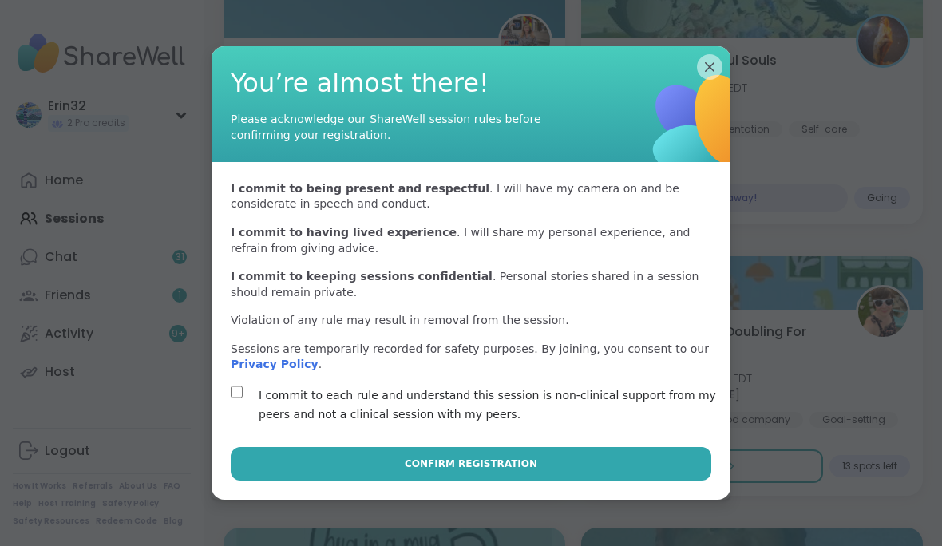
click at [494, 471] on span "Confirm Registration" at bounding box center [471, 463] width 132 height 14
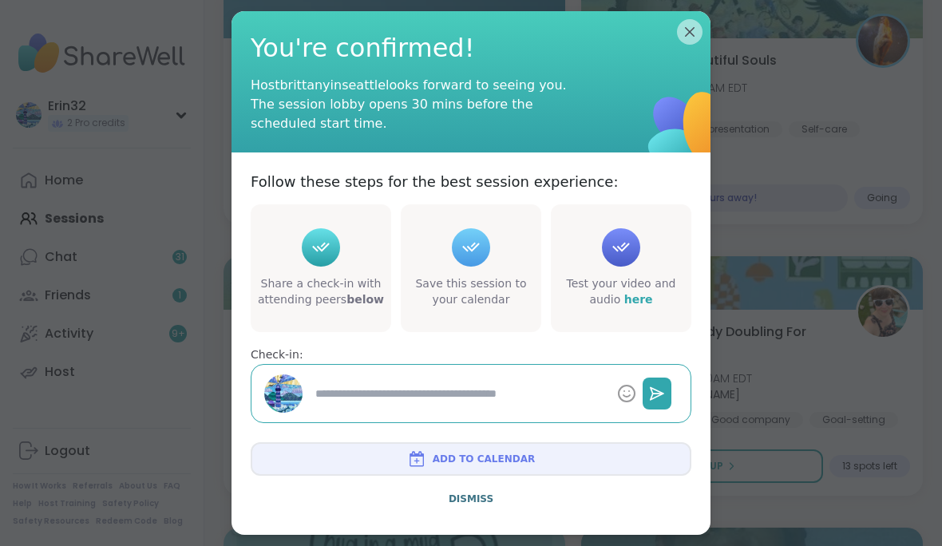
click at [598, 409] on textarea at bounding box center [460, 394] width 302 height 30
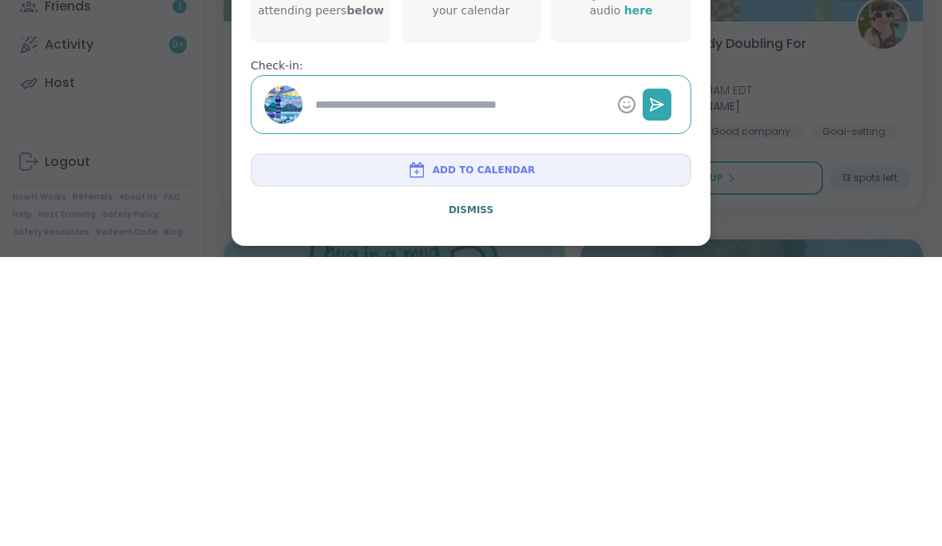
type textarea "*"
type textarea "**"
type textarea "*"
type textarea "***"
type textarea "*"
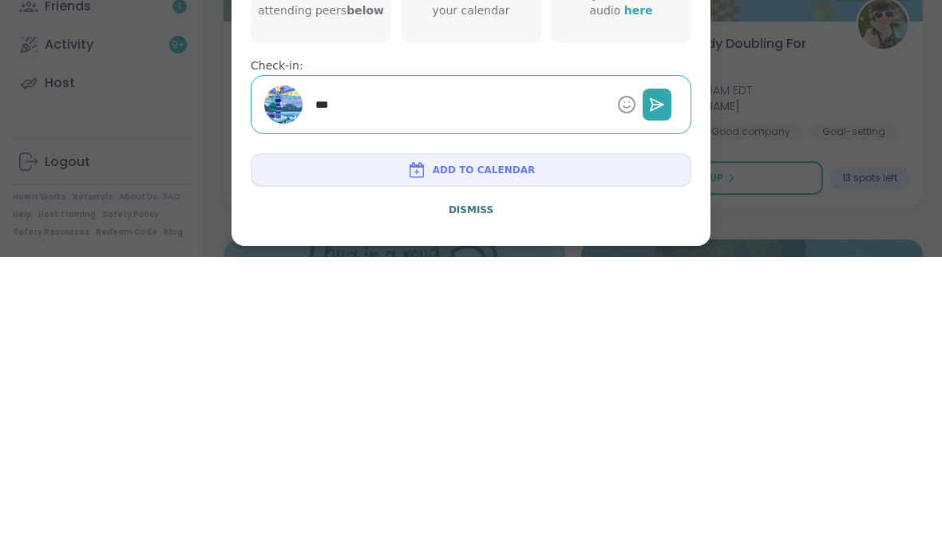
type textarea "****"
type textarea "*"
type textarea "****"
type textarea "*"
type textarea "******"
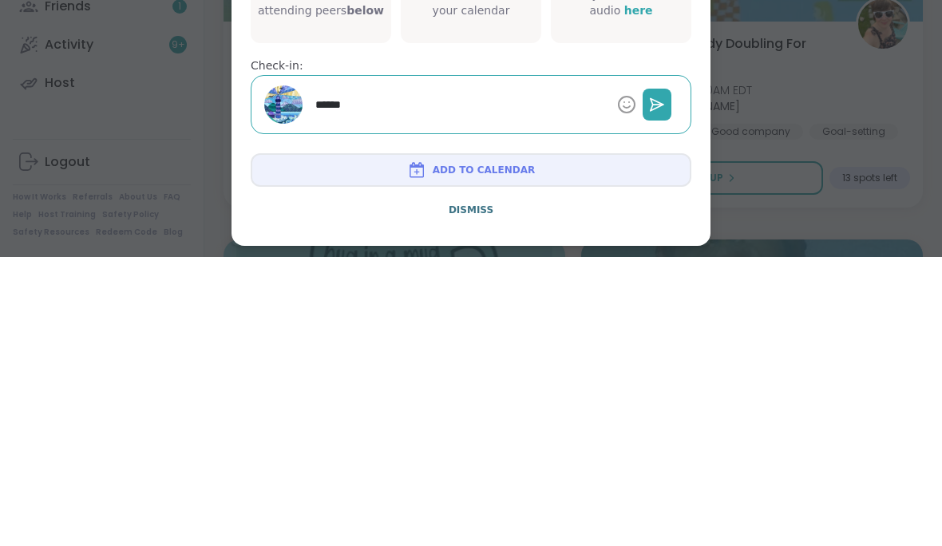
type textarea "*"
type textarea "*******"
type textarea "*"
type textarea "*******"
type textarea "*"
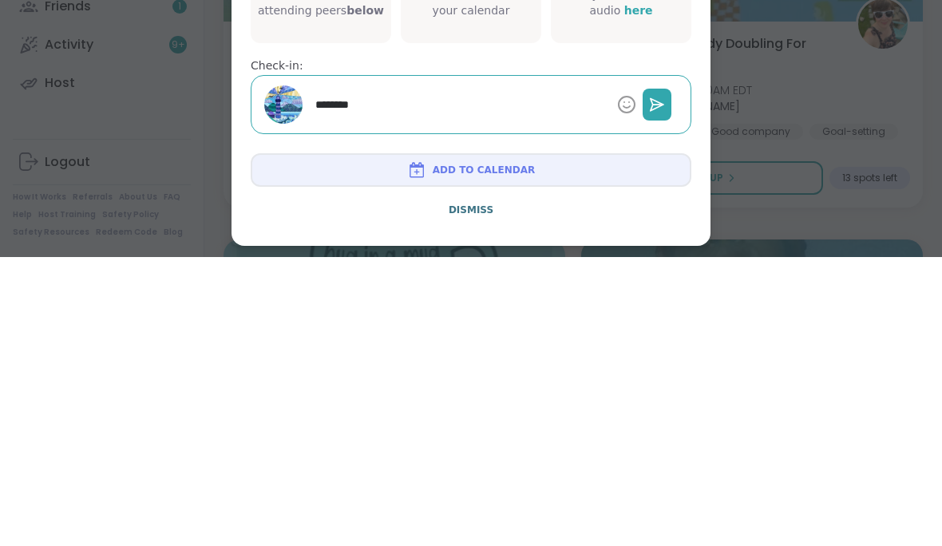
type textarea "*********"
type textarea "*"
type textarea "**********"
type textarea "*"
type textarea "**********"
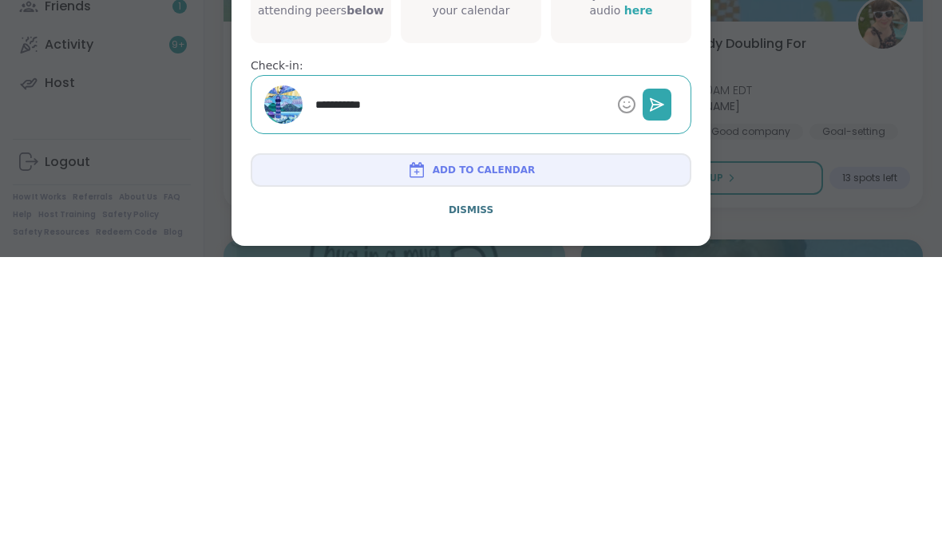
type textarea "*"
type textarea "**********"
type textarea "*"
type textarea "**********"
type textarea "*"
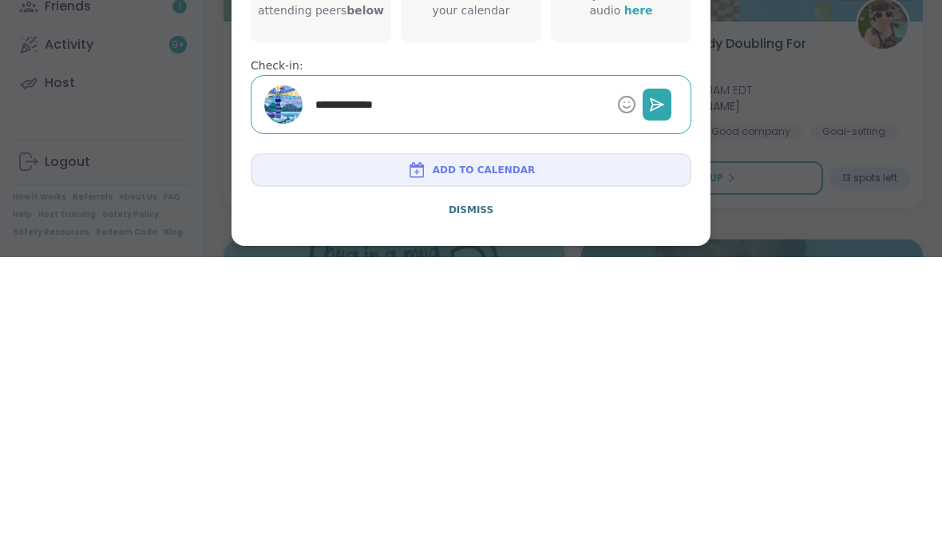
type textarea "**********"
type textarea "*"
type textarea "**********"
type textarea "*"
type textarea "**********"
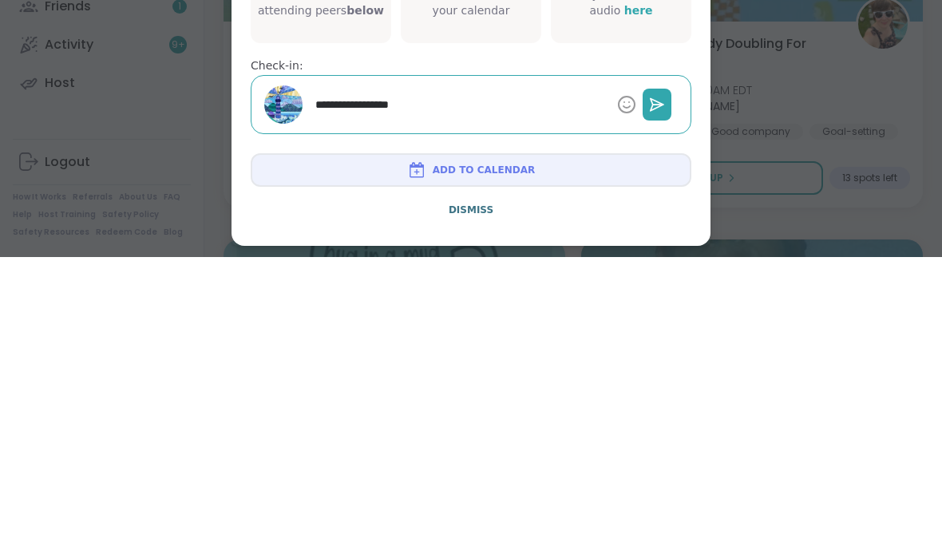
type textarea "*"
type textarea "**********"
type textarea "*"
type textarea "**********"
type textarea "*"
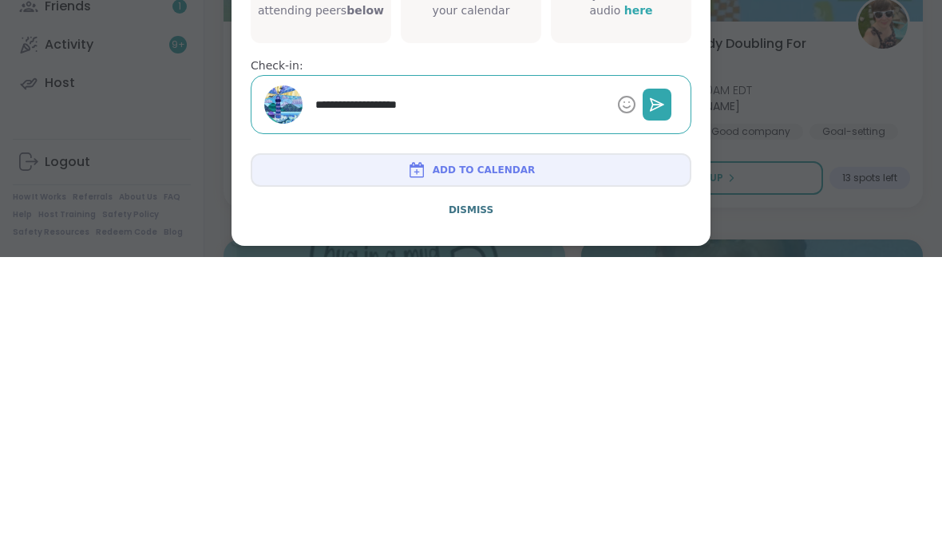
type textarea "**********"
type textarea "*"
type textarea "**********"
type textarea "*"
type textarea "**********"
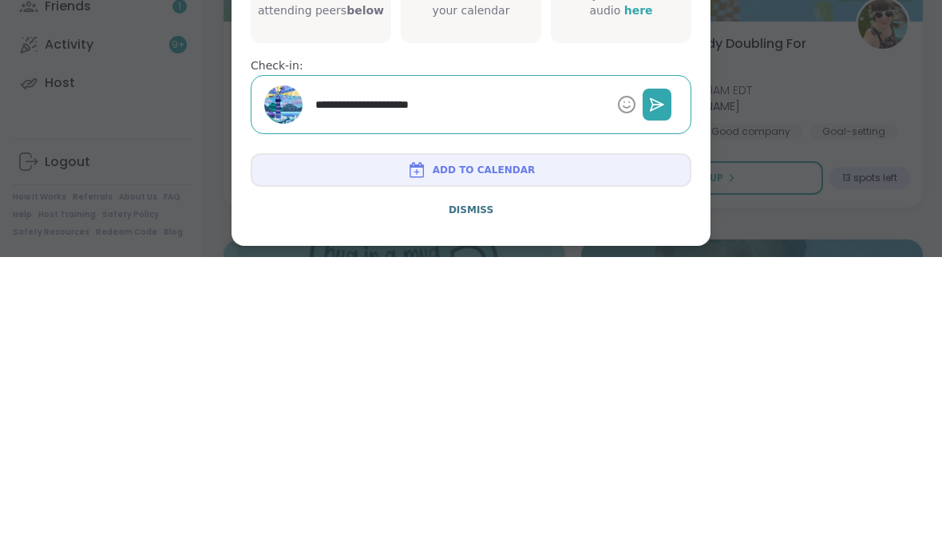
type textarea "*"
type textarea "**********"
type textarea "*"
type textarea "**********"
click at [669, 377] on button at bounding box center [656, 393] width 29 height 32
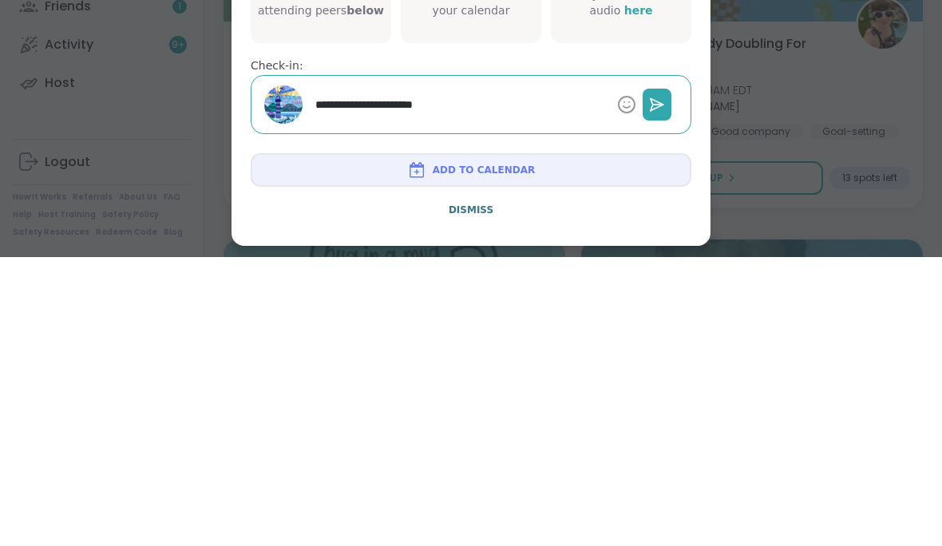
scroll to position [5518, 0]
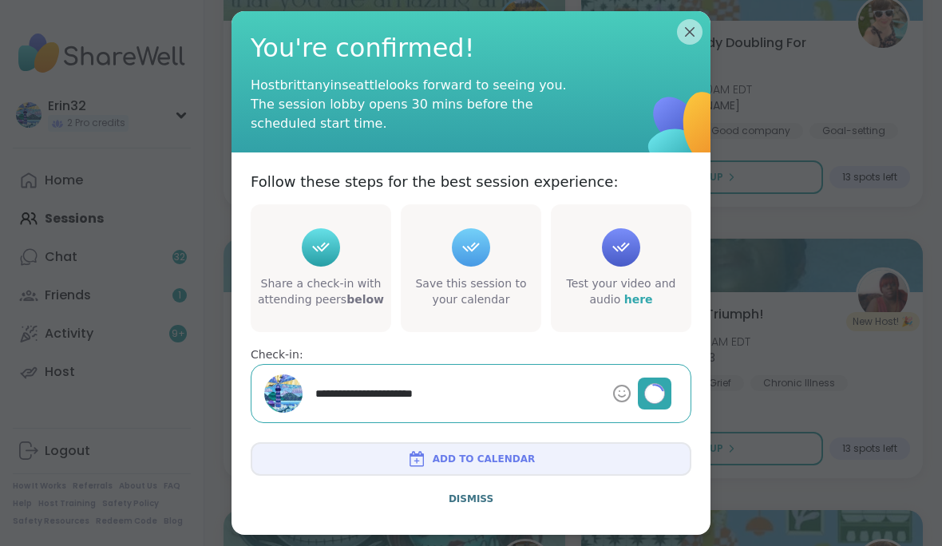
type textarea "*"
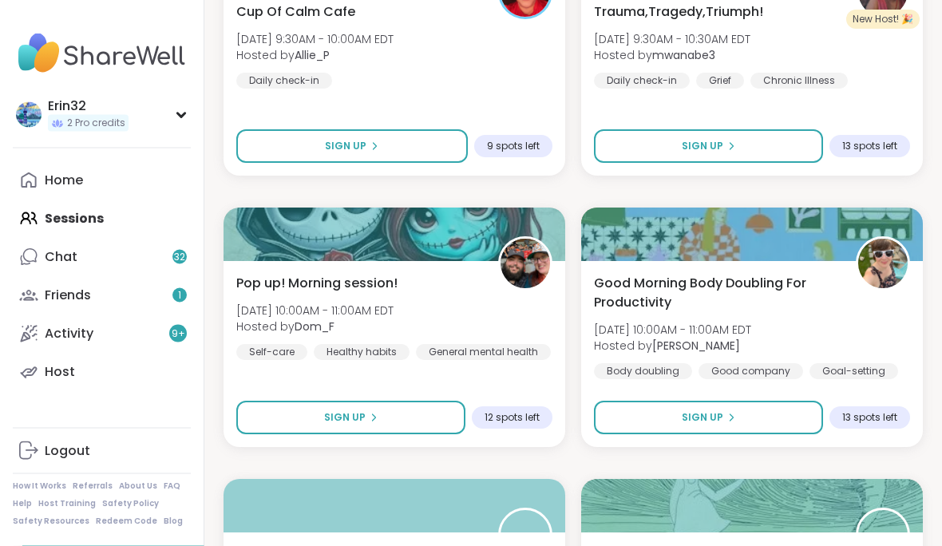
scroll to position [5820, 0]
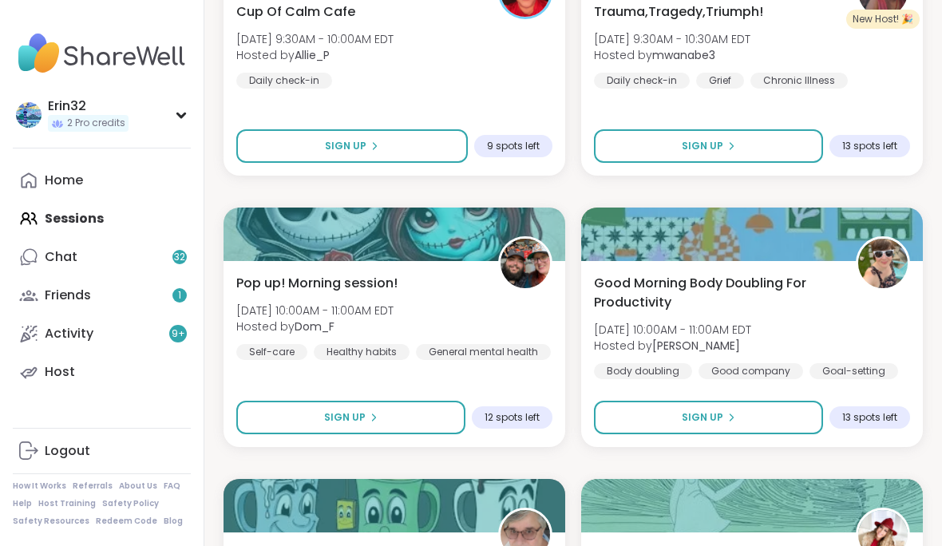
click at [424, 150] on button "Sign Up" at bounding box center [351, 146] width 231 height 34
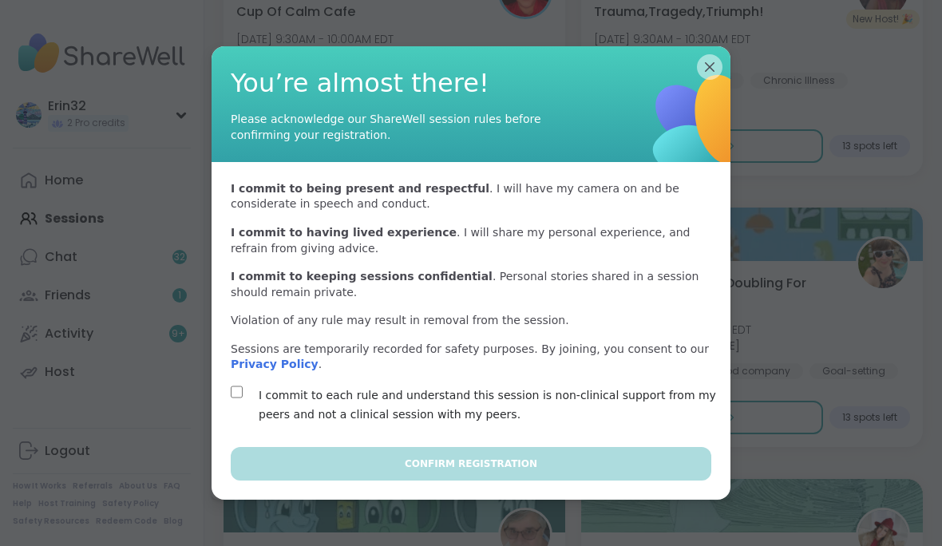
click at [531, 424] on label "I commit to each rule and understand this session is non-clinical support from …" at bounding box center [490, 404] width 462 height 38
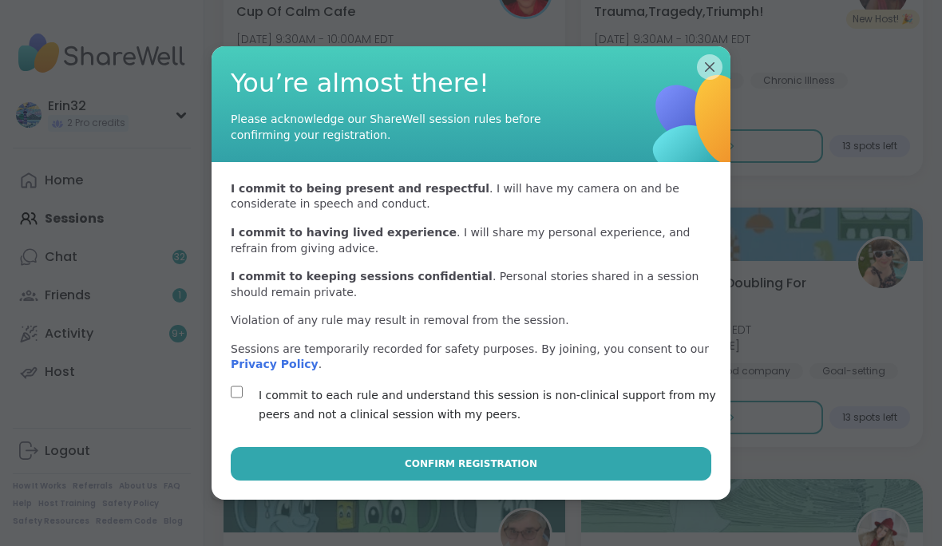
click at [511, 471] on span "Confirm Registration" at bounding box center [471, 463] width 132 height 14
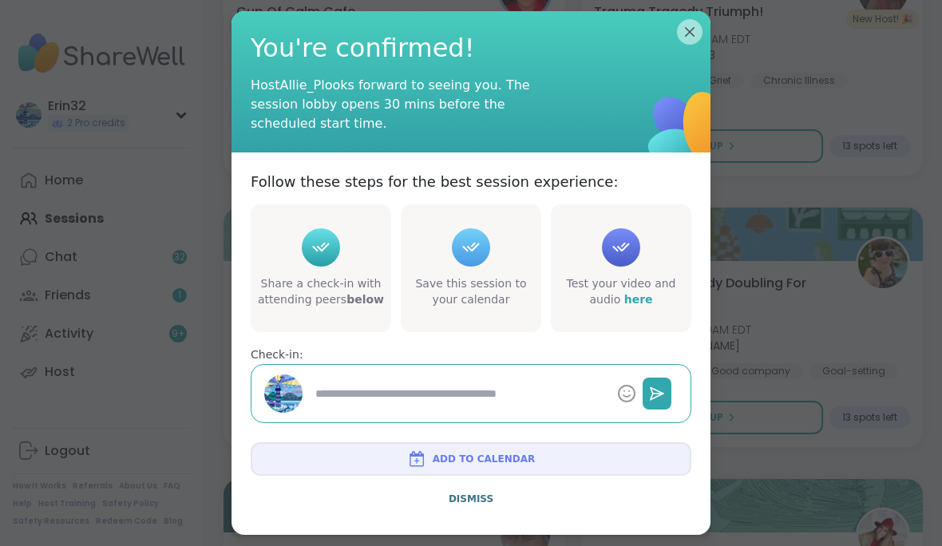
type textarea "*"
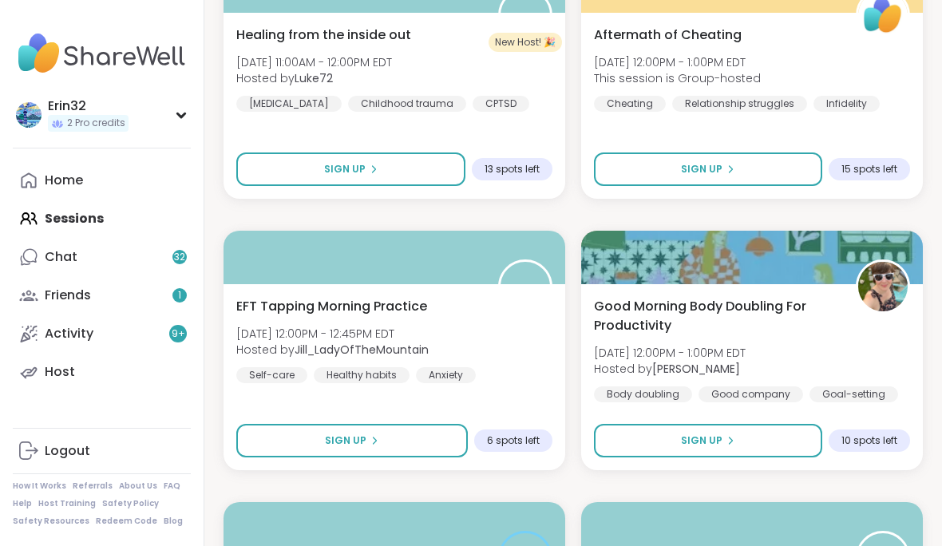
scroll to position [6614, 0]
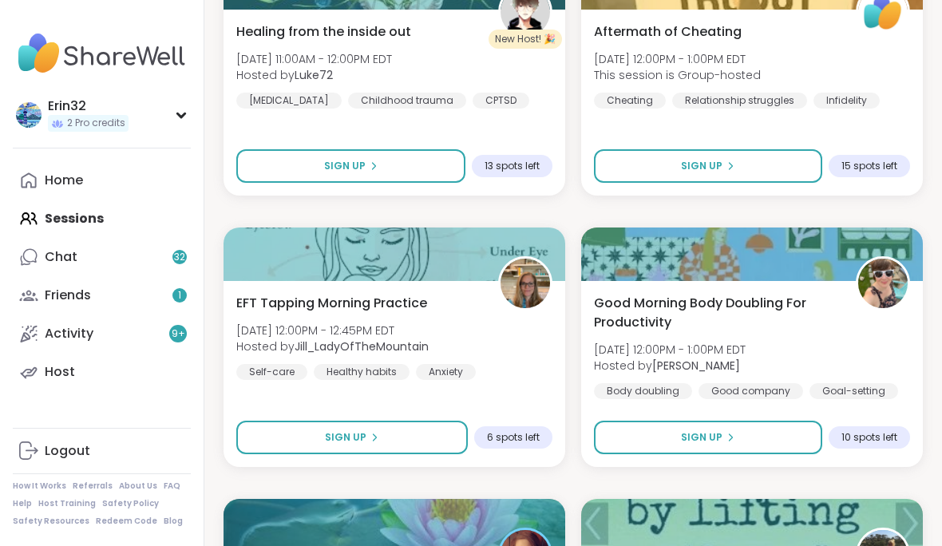
click at [871, 34] on img at bounding box center [882, 11] width 49 height 49
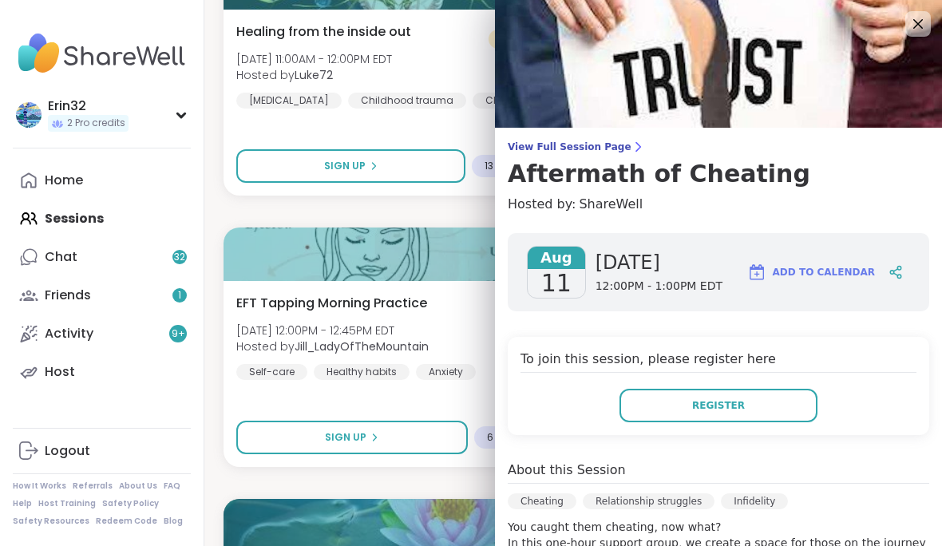
scroll to position [0, 0]
click at [913, 26] on icon at bounding box center [917, 23] width 19 height 19
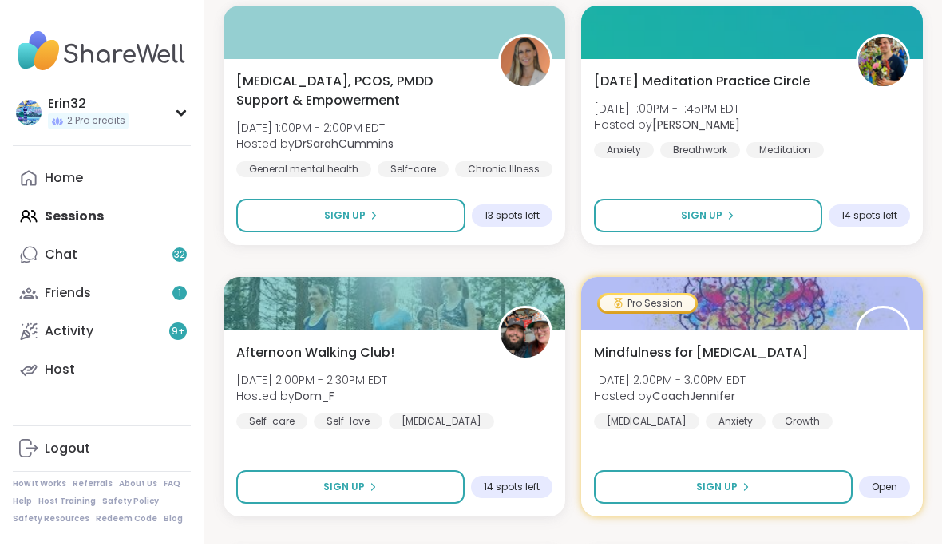
scroll to position [7379, 0]
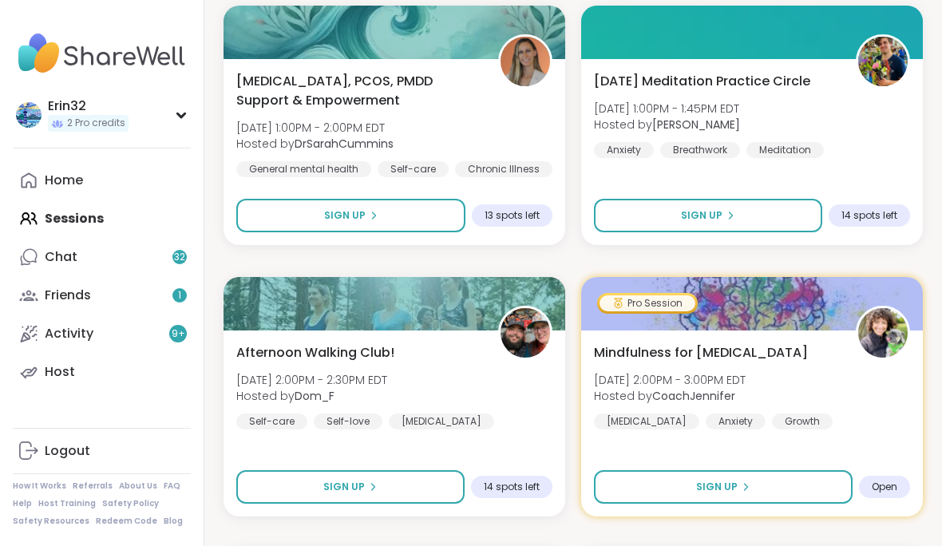
click at [764, 219] on button "Sign Up" at bounding box center [708, 216] width 228 height 34
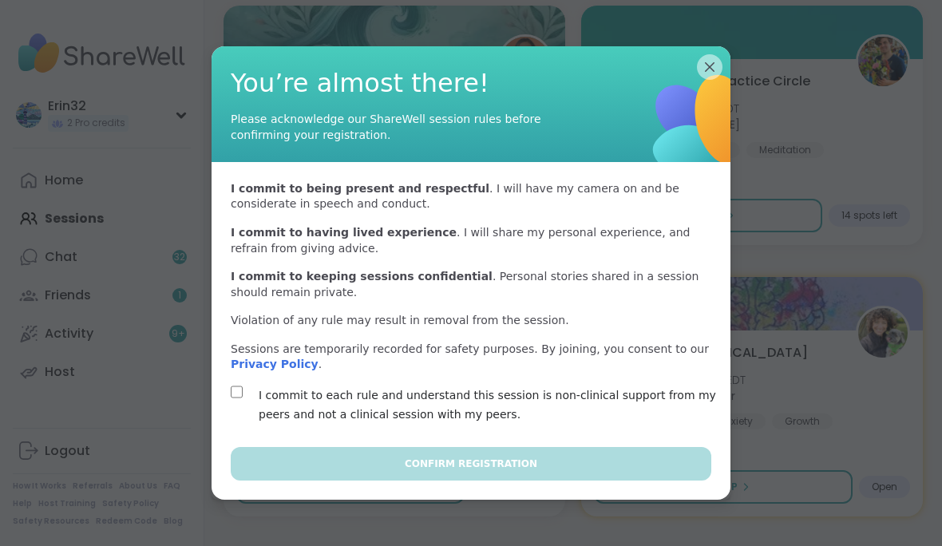
click at [629, 424] on label "I commit to each rule and understand this session is non-clinical support from …" at bounding box center [490, 404] width 462 height 38
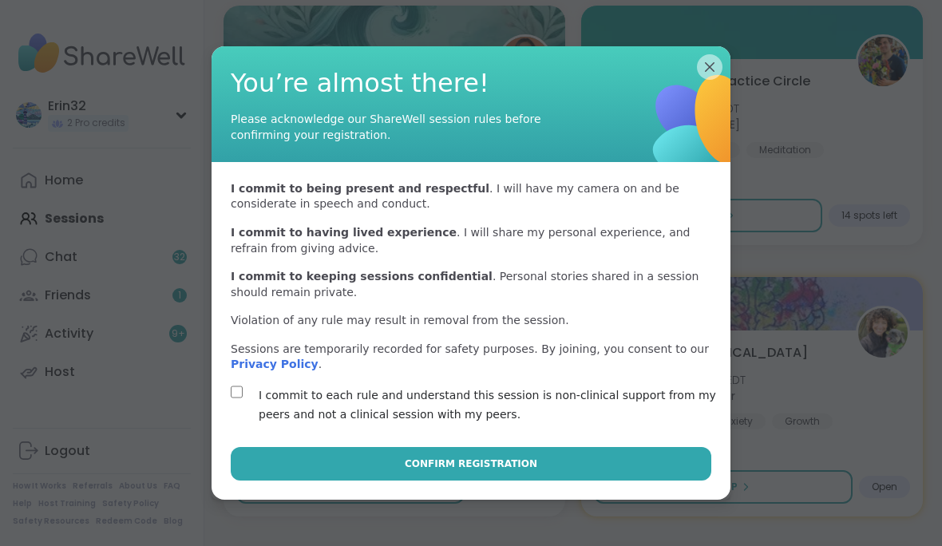
click at [632, 480] on button "Confirm Registration" at bounding box center [471, 464] width 480 height 34
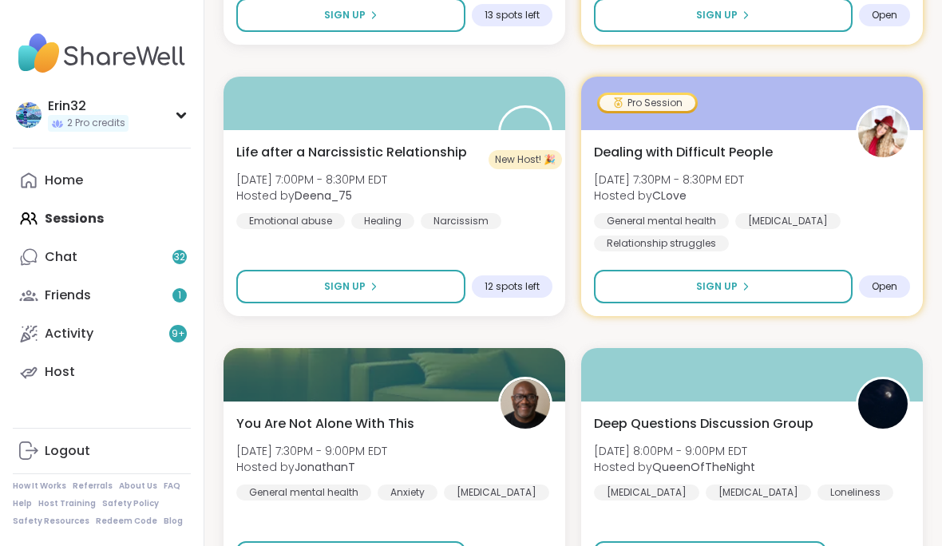
scroll to position [9522, 0]
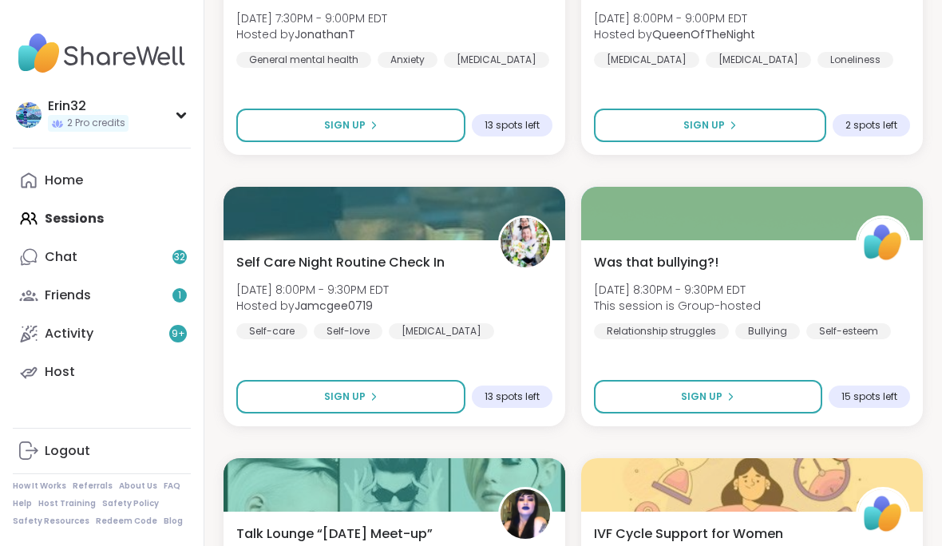
scroll to position [9909, 0]
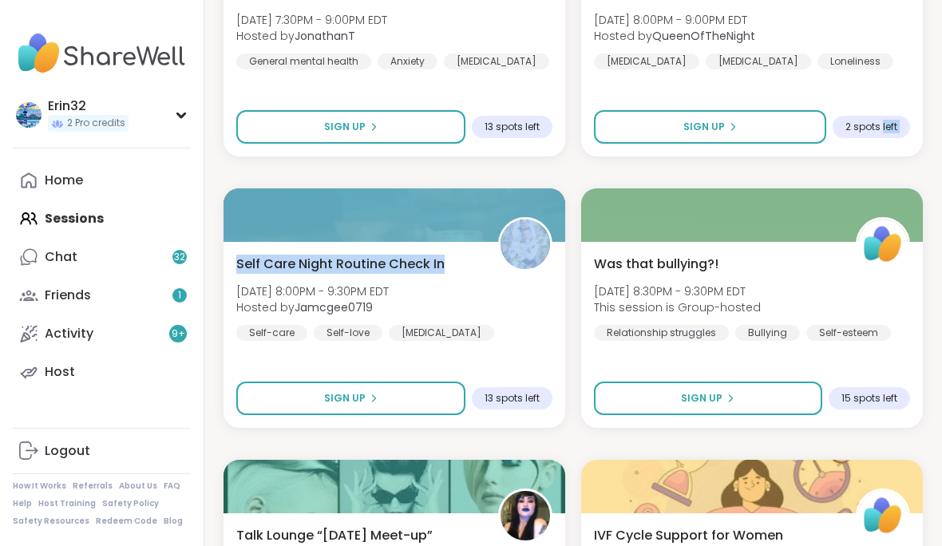
click at [555, 318] on div "Self Care Night Routine Check In Mon, Aug 11 | 8:00PM - 9:30PM EDT Hosted by Ja…" at bounding box center [394, 335] width 342 height 186
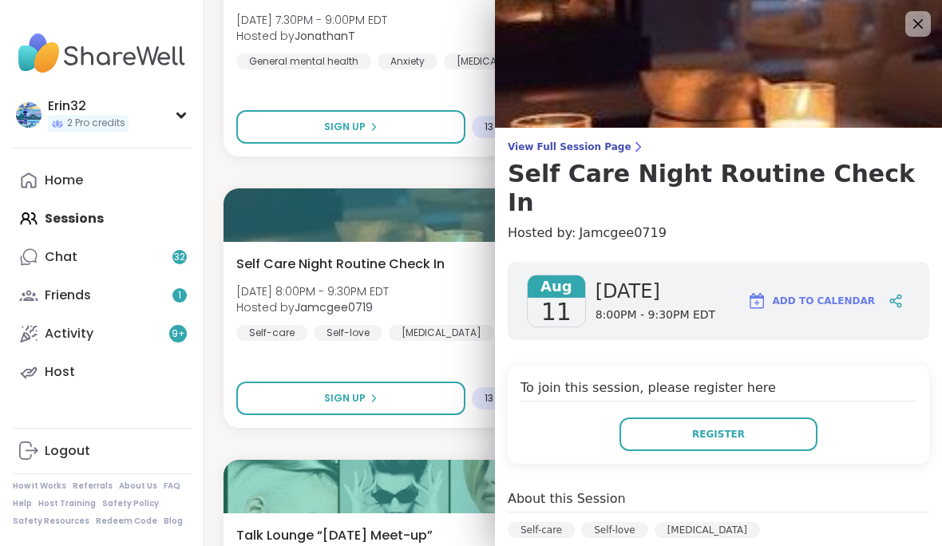
click at [914, 25] on icon at bounding box center [917, 23] width 19 height 19
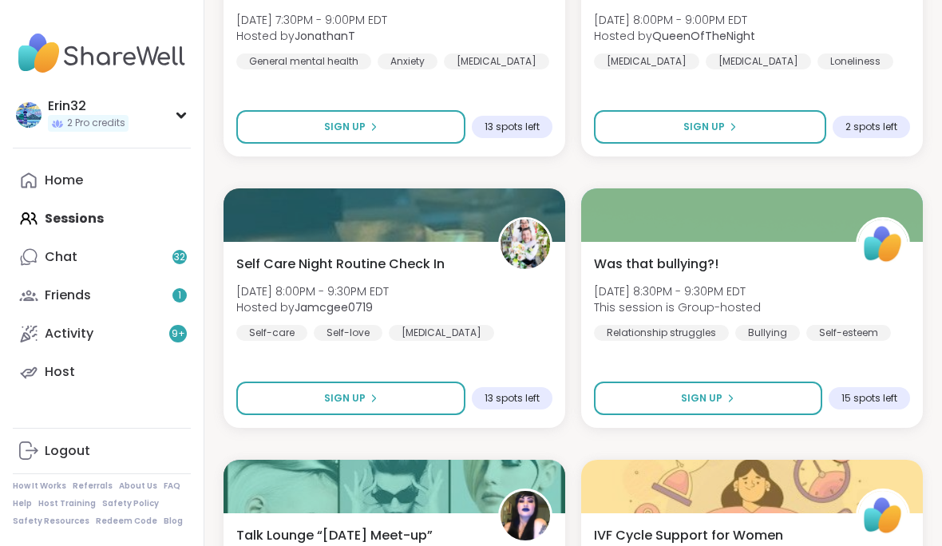
click at [917, 397] on div "Was that bullying?! Mon, Aug 11 | 8:30PM - 9:30PM EDT This session is Group-hos…" at bounding box center [752, 335] width 342 height 186
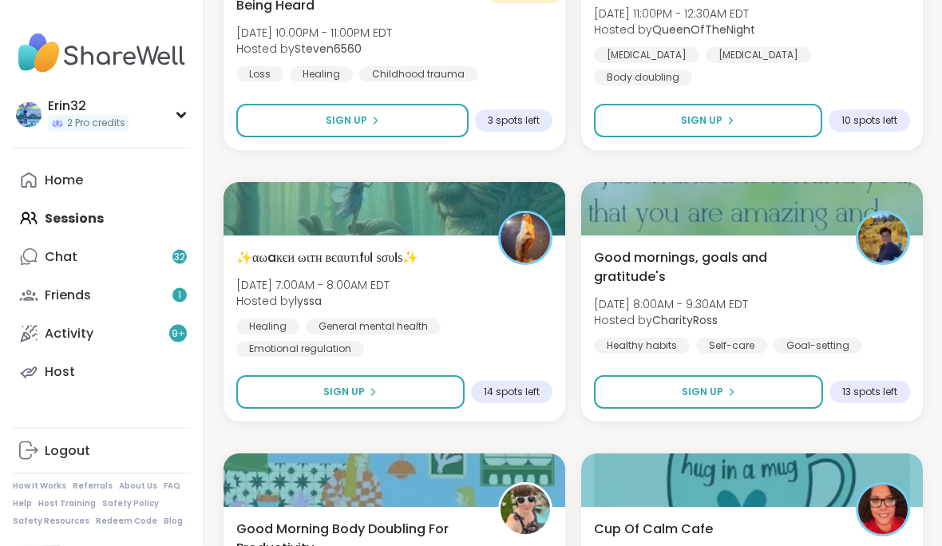
scroll to position [11273, 0]
